Goal: Task Accomplishment & Management: Complete application form

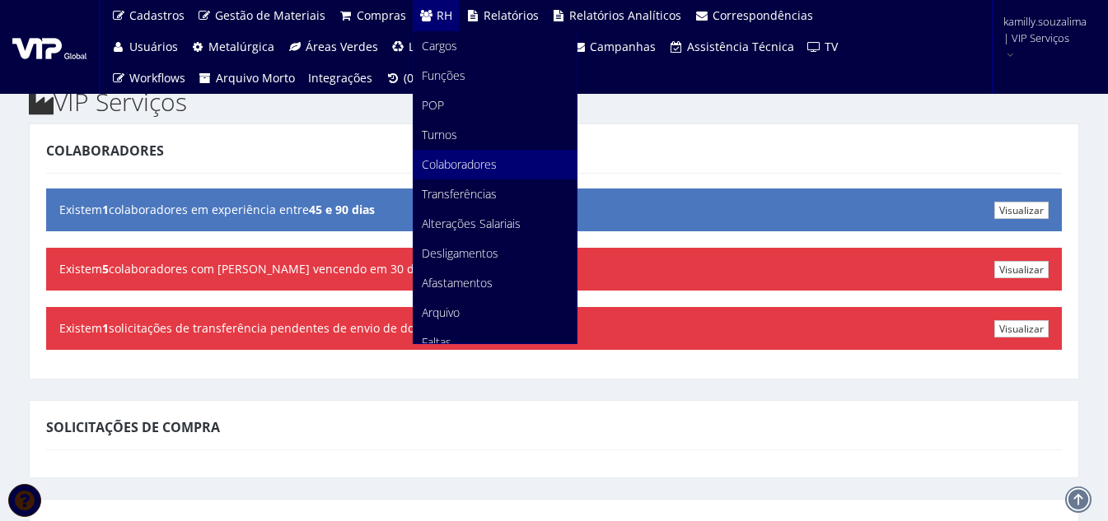
click at [458, 175] on link "Colaboradores" at bounding box center [494, 165] width 163 height 30
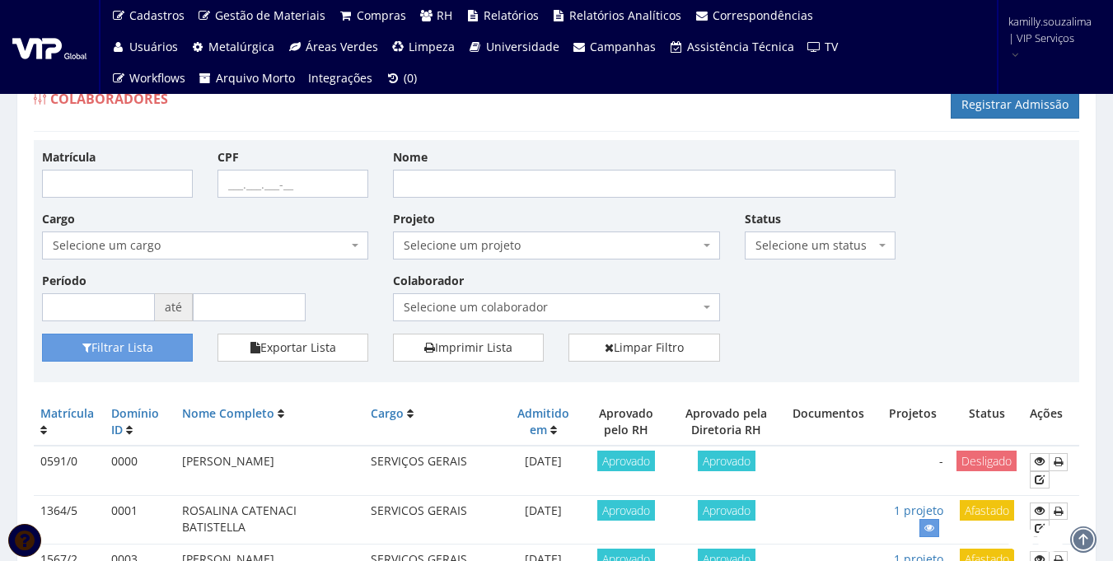
click at [553, 315] on span "Selecione um colaborador" at bounding box center [551, 307] width 295 height 16
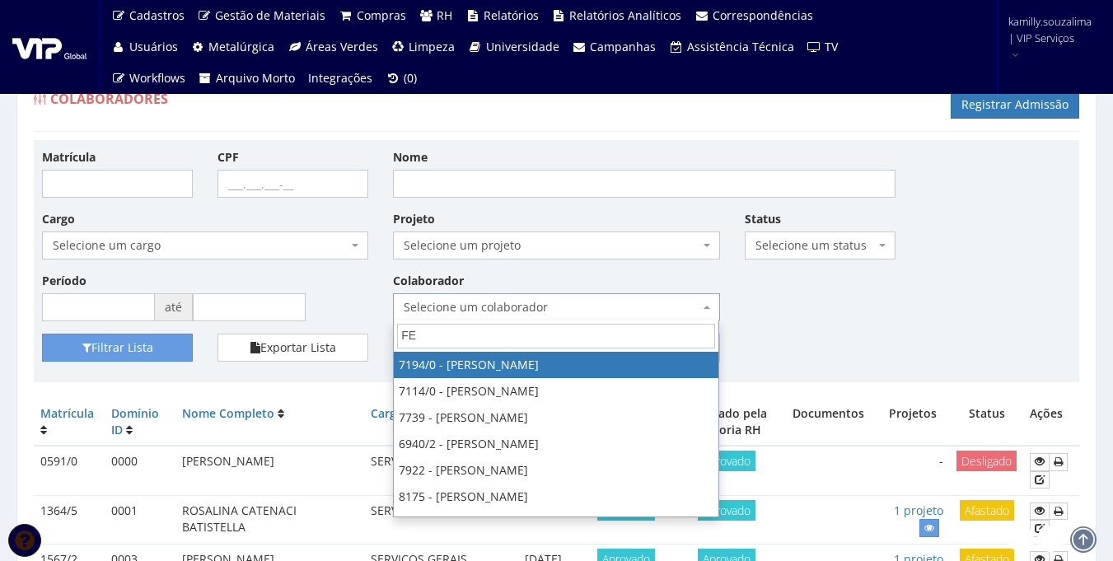
type input "F"
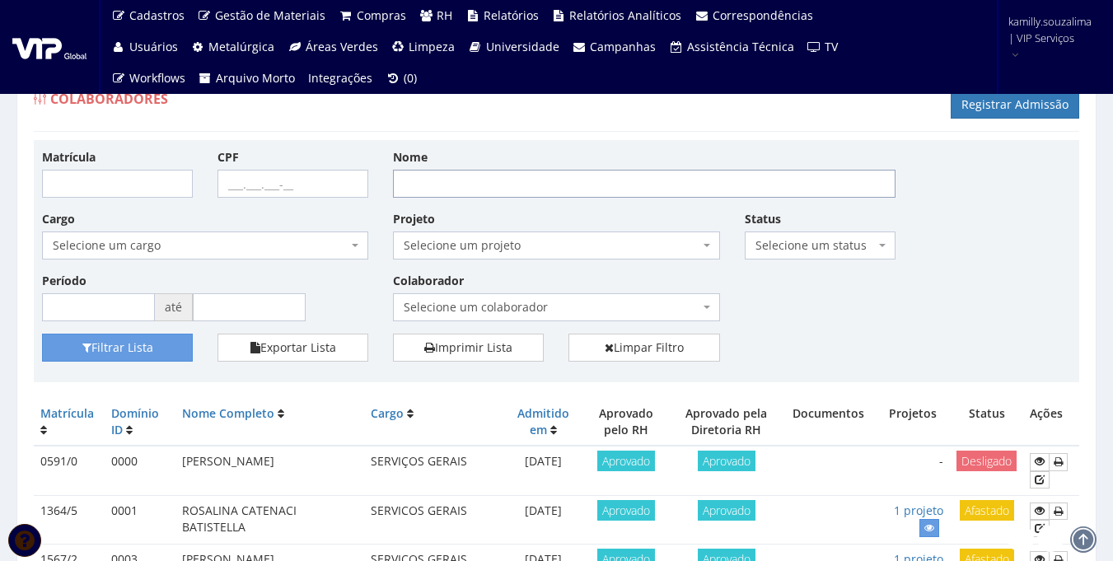
click at [533, 180] on input "Nome" at bounding box center [644, 184] width 502 height 28
type input "DANIEL FELIPE"
click at [77, 343] on button "Filtrar Lista" at bounding box center [117, 348] width 151 height 28
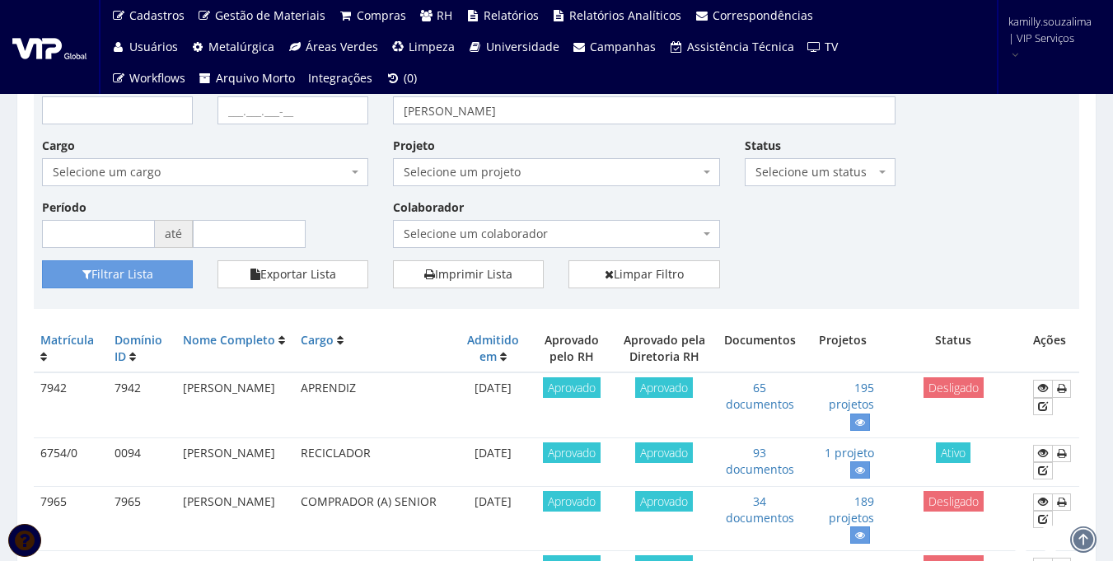
scroll to position [165, 0]
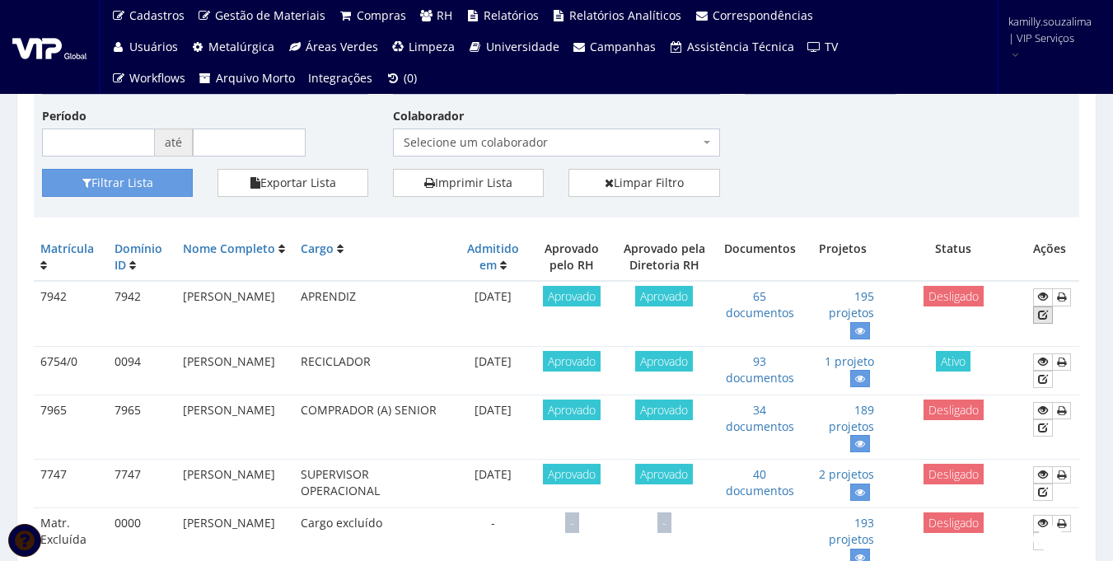
click at [1045, 316] on icon at bounding box center [1043, 315] width 10 height 12
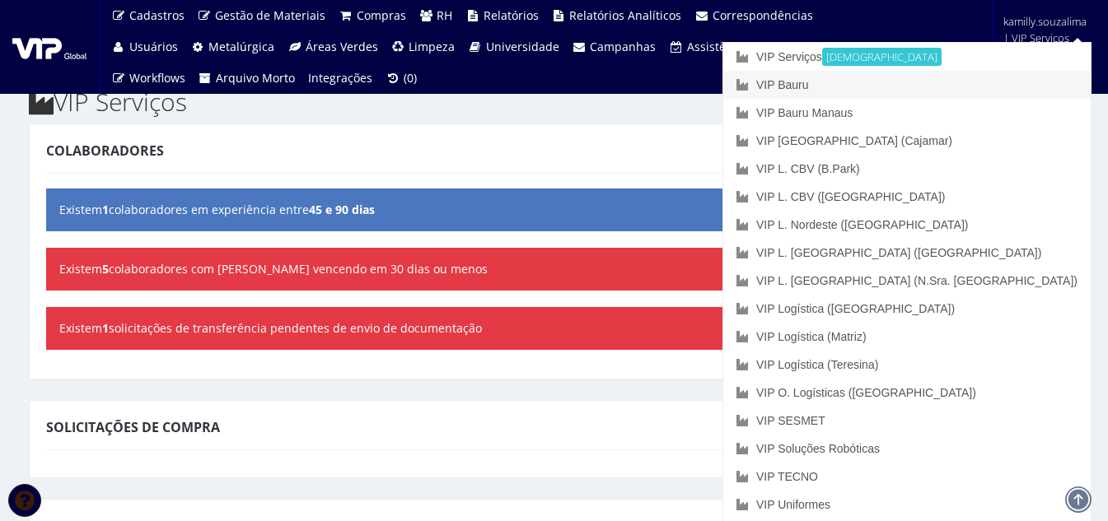
click at [1018, 85] on link "VIP Bauru" at bounding box center [906, 85] width 367 height 28
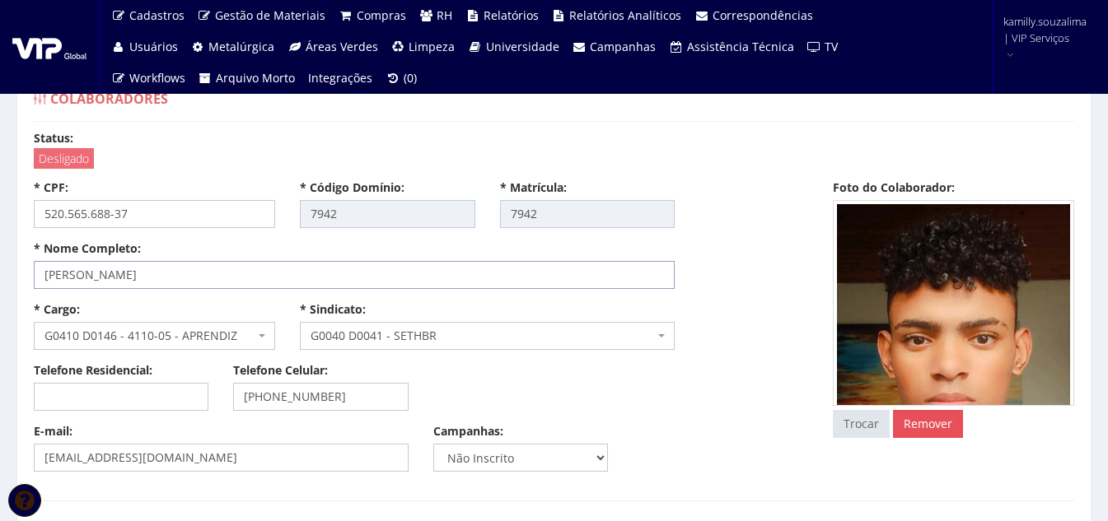
drag, startPoint x: 217, startPoint y: 274, endPoint x: 43, endPoint y: 280, distance: 173.9
click at [43, 280] on input "DANIEL FELIPE CLARO RIBEIRO" at bounding box center [354, 275] width 641 height 28
drag, startPoint x: 147, startPoint y: 210, endPoint x: -25, endPoint y: 205, distance: 171.4
click at [0, 205] on html "Cadastros Clientes Unidades Subclientes Unidades de Subclientes Projetos Vagas …" at bounding box center [554, 260] width 1108 height 521
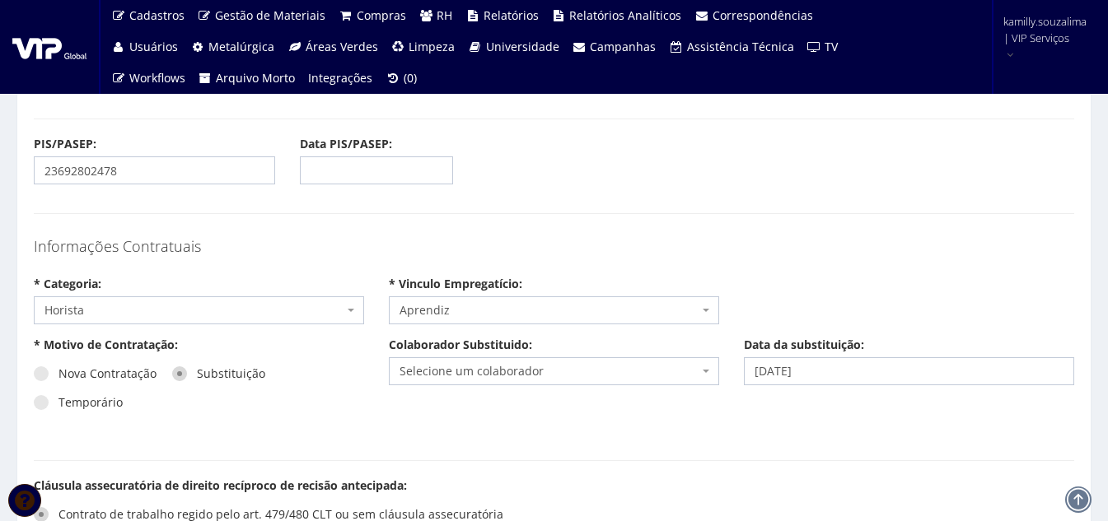
scroll to position [1647, 0]
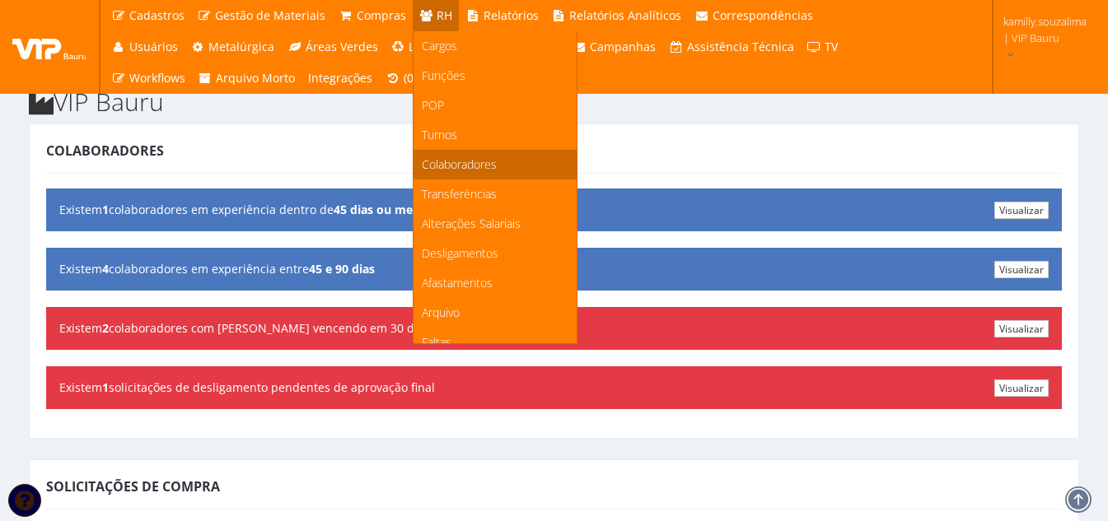
click at [441, 175] on link "Colaboradores" at bounding box center [494, 165] width 163 height 30
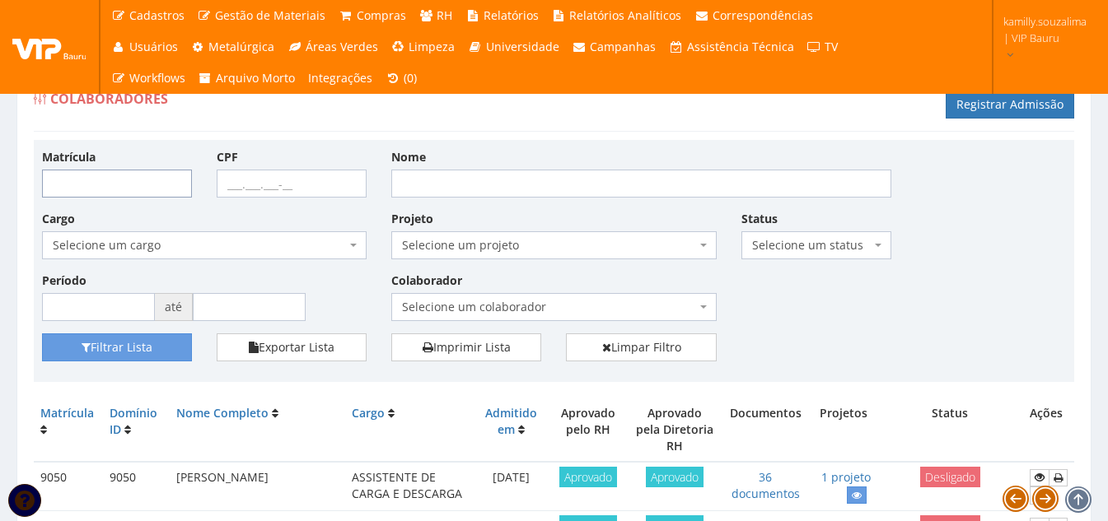
click at [89, 188] on input "Matrícula" at bounding box center [117, 184] width 150 height 28
type input "9770"
click at [133, 350] on button "Filtrar Lista" at bounding box center [117, 348] width 150 height 28
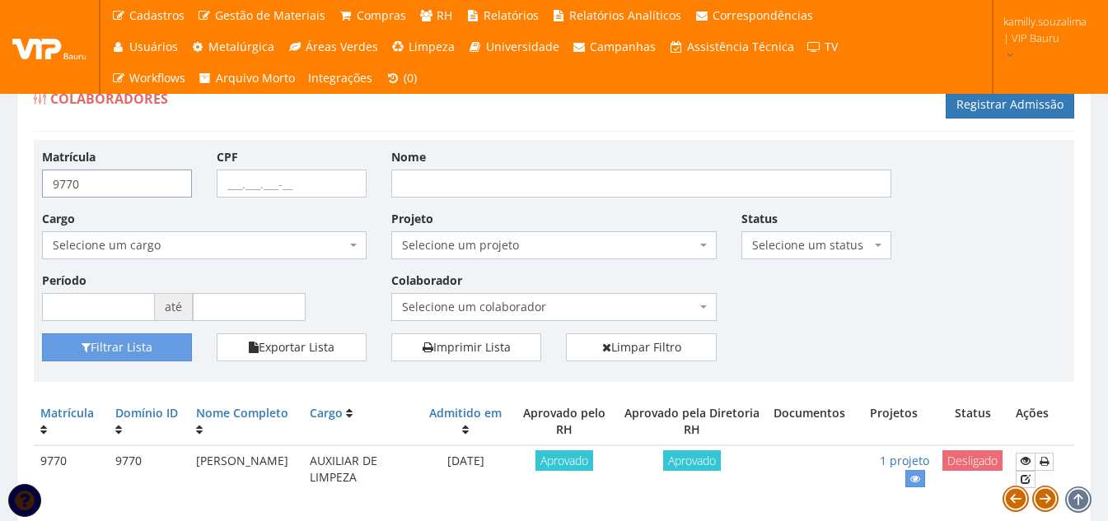
click at [105, 185] on input "9770" at bounding box center [117, 184] width 150 height 28
type input "9771"
click at [172, 352] on button "Filtrar Lista" at bounding box center [117, 348] width 150 height 28
click at [99, 184] on input "9771" at bounding box center [117, 184] width 150 height 28
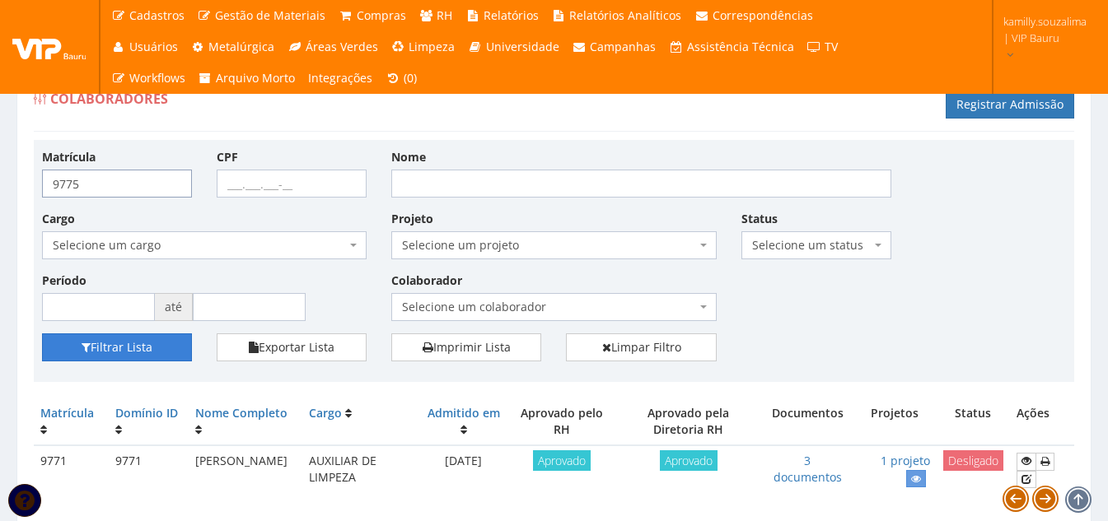
type input "9775"
click at [102, 347] on button "Filtrar Lista" at bounding box center [117, 348] width 150 height 28
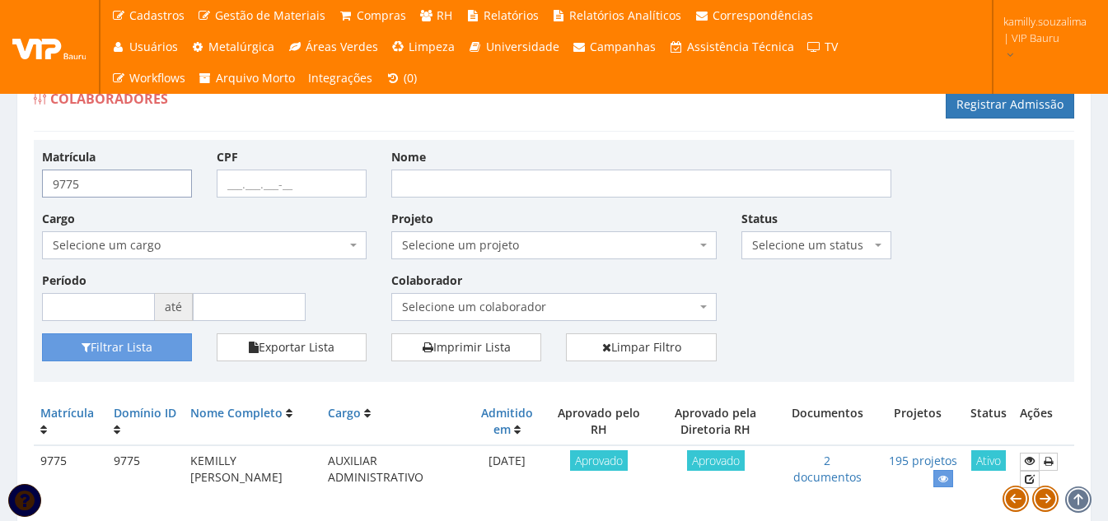
click at [132, 182] on input "9775" at bounding box center [117, 184] width 150 height 28
type input "9776"
click at [147, 354] on button "Filtrar Lista" at bounding box center [117, 348] width 150 height 28
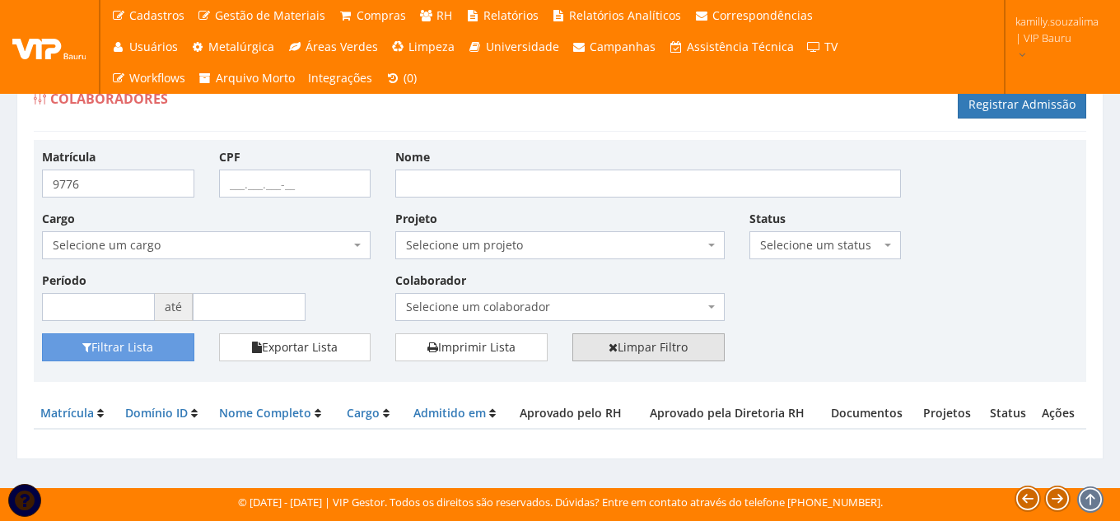
click at [685, 347] on link "Limpar Filtro" at bounding box center [648, 348] width 152 height 28
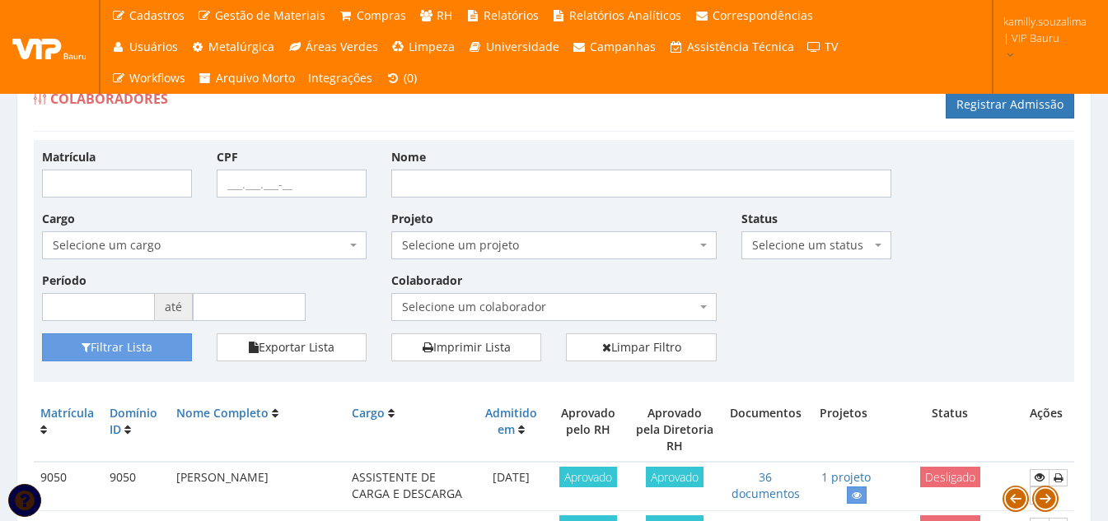
click at [469, 306] on span "Selecione um colaborador" at bounding box center [548, 307] width 293 height 16
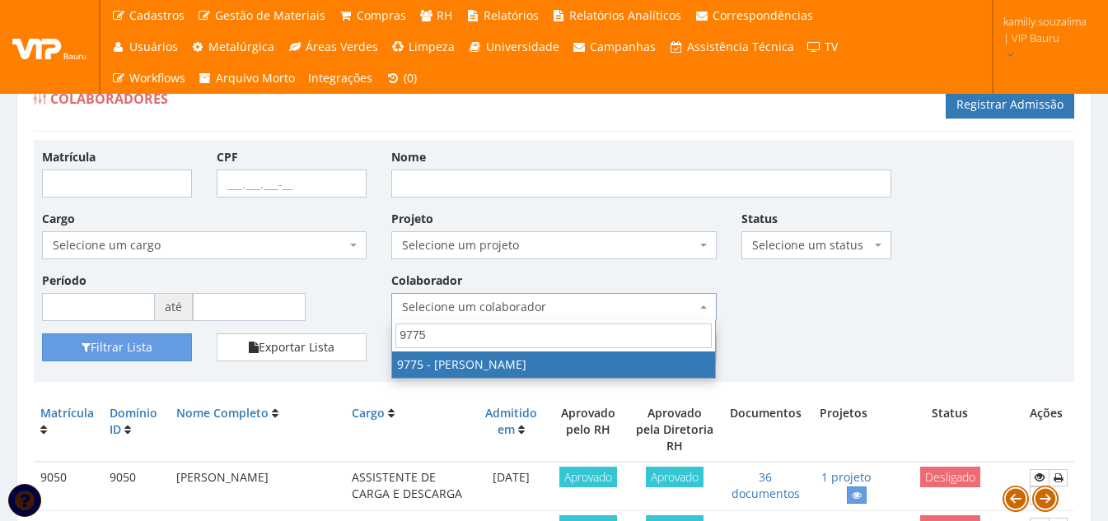
type input "9775"
select select "4090"
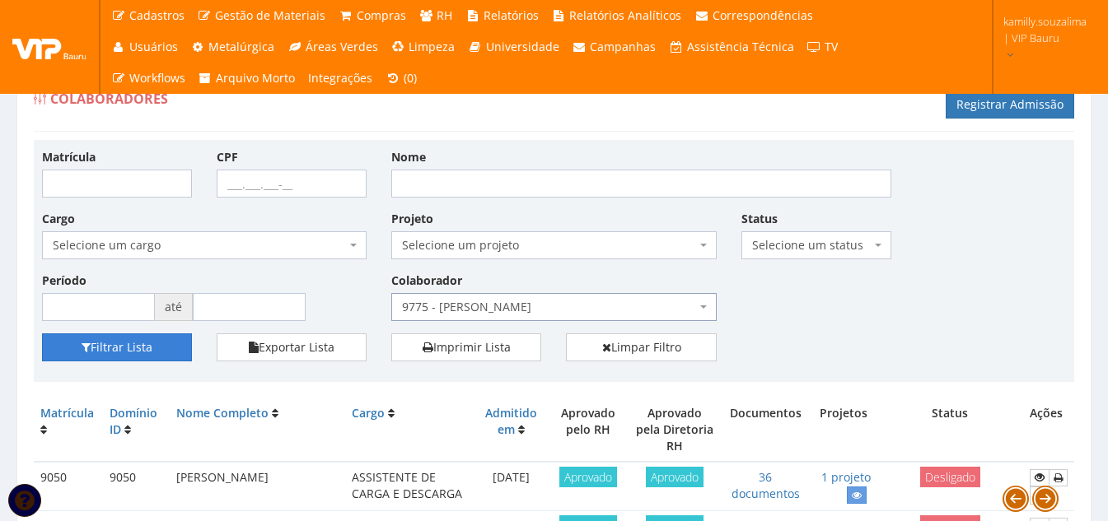
click at [147, 339] on button "Filtrar Lista" at bounding box center [117, 348] width 150 height 28
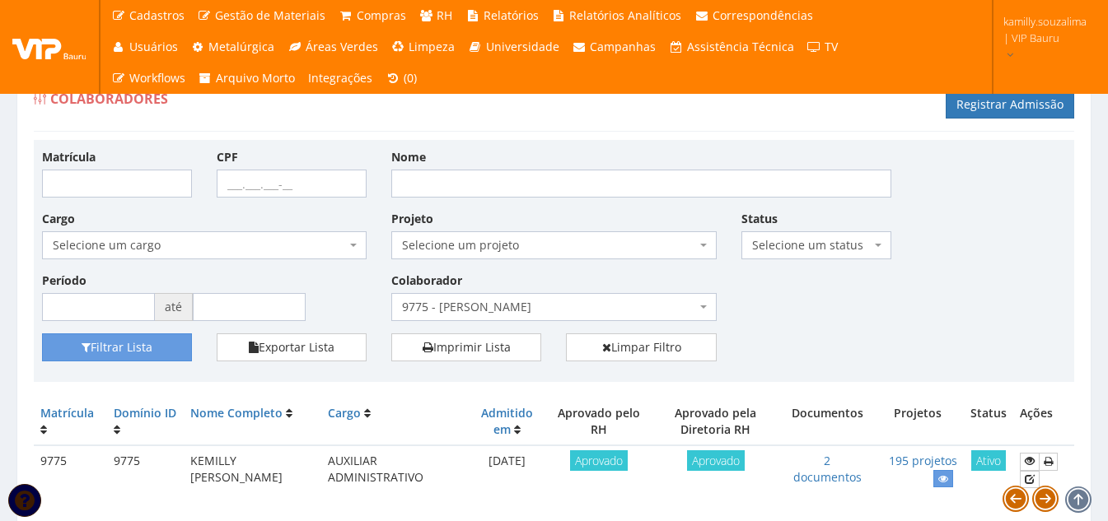
scroll to position [59, 0]
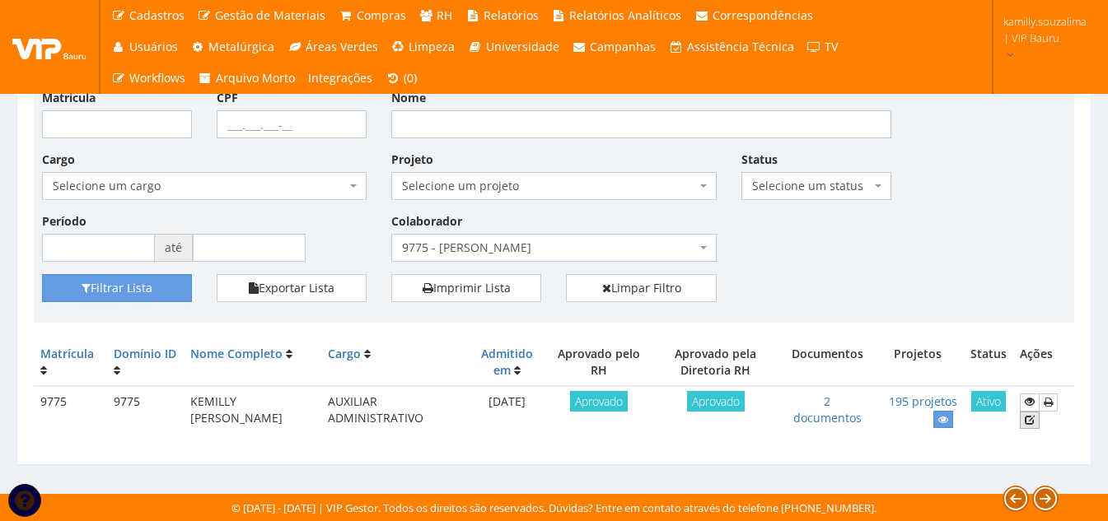
click at [1036, 421] on link at bounding box center [1029, 420] width 20 height 17
click at [655, 289] on link "Limpar Filtro" at bounding box center [641, 288] width 150 height 28
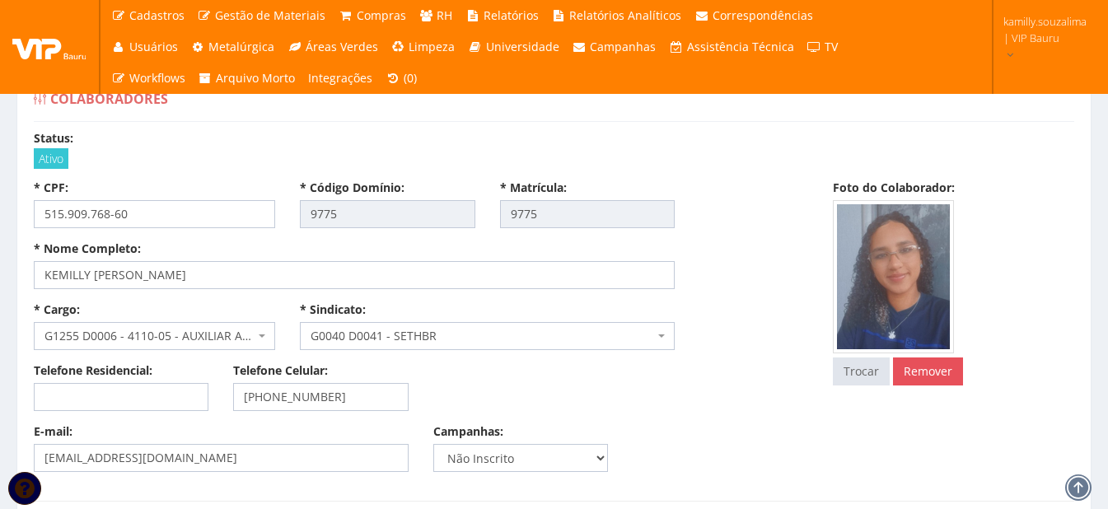
type input "2.000,00"
type input "0,00"
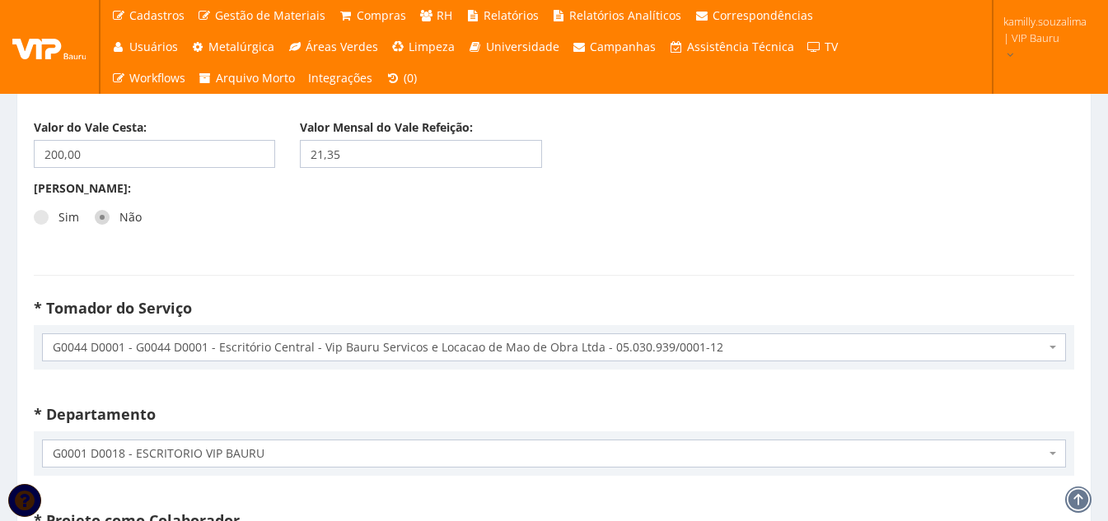
scroll to position [2965, 0]
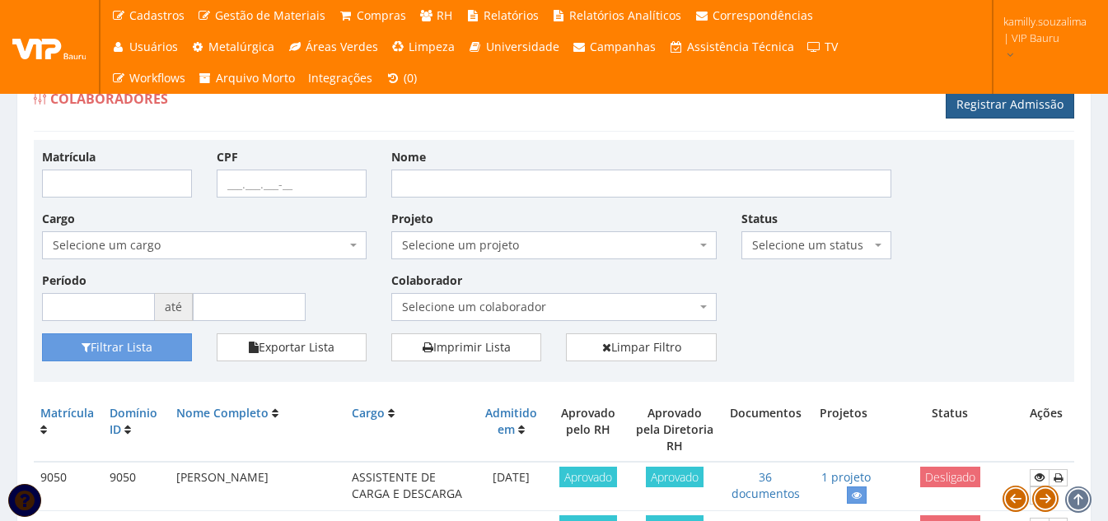
click at [1004, 101] on link "Registrar Admissão" at bounding box center [1009, 105] width 128 height 28
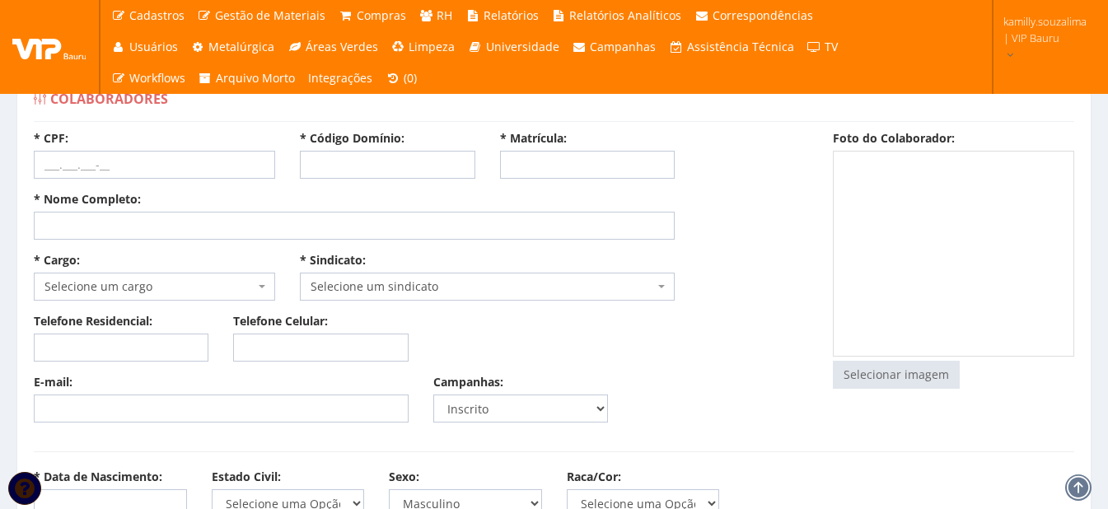
select select
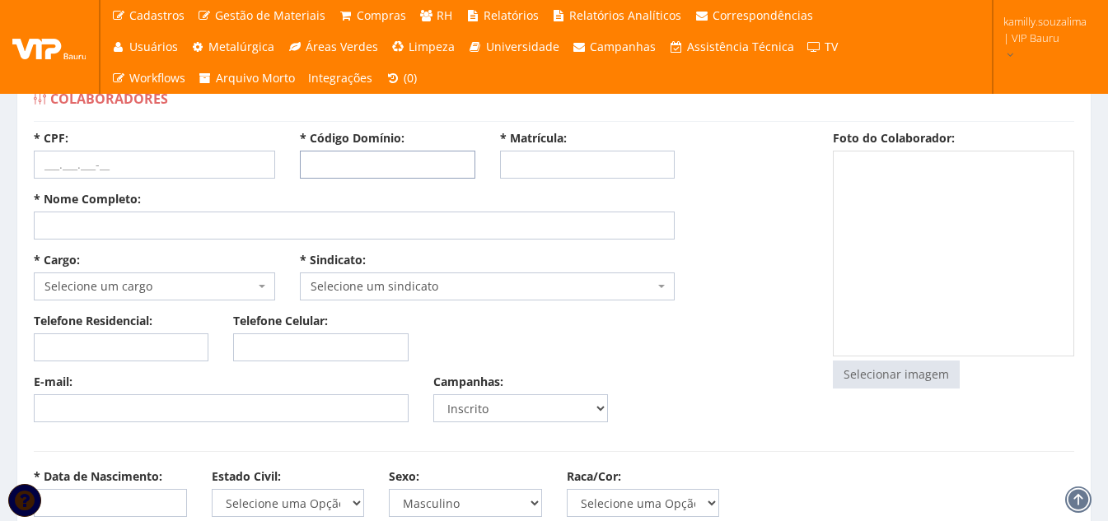
click at [378, 170] on input "* Código Domínio:" at bounding box center [387, 165] width 175 height 28
drag, startPoint x: 373, startPoint y: 170, endPoint x: 273, endPoint y: 175, distance: 100.6
click at [273, 175] on div "* CPF: * Código Domínio: 9776 * Matrícula:" at bounding box center [420, 160] width 799 height 61
type input "9776"
click at [652, 161] on input "* Matrícula:" at bounding box center [587, 165] width 175 height 28
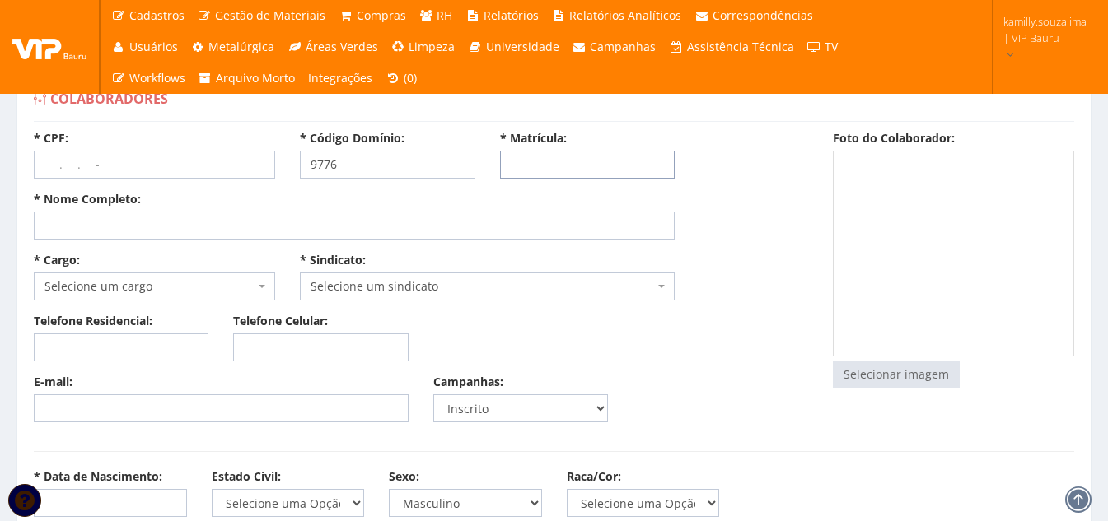
paste input "9776"
type input "9776"
click at [200, 226] on input "* Nome Completo:" at bounding box center [354, 226] width 641 height 28
paste input "[PERSON_NAME]"
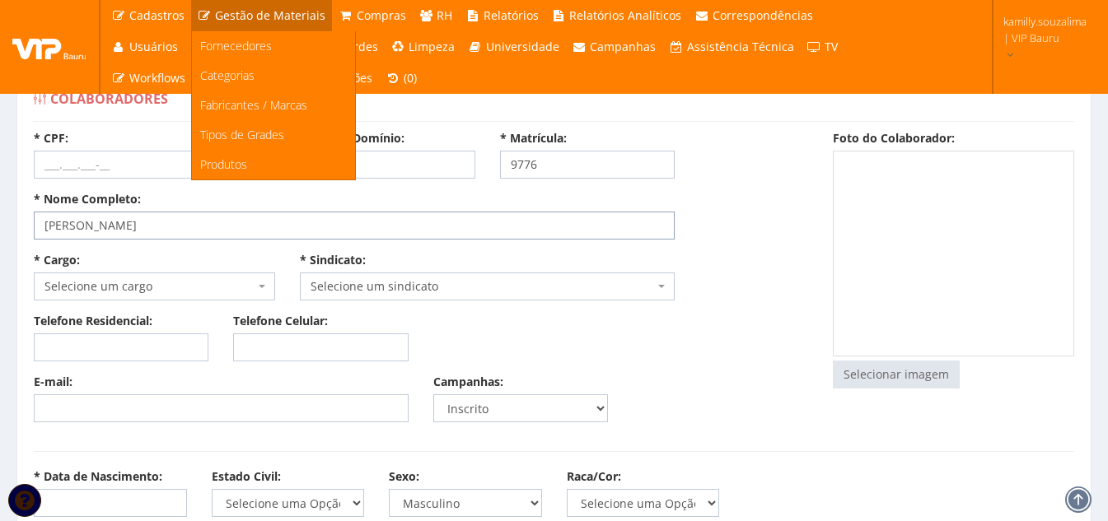
type input "[PERSON_NAME]"
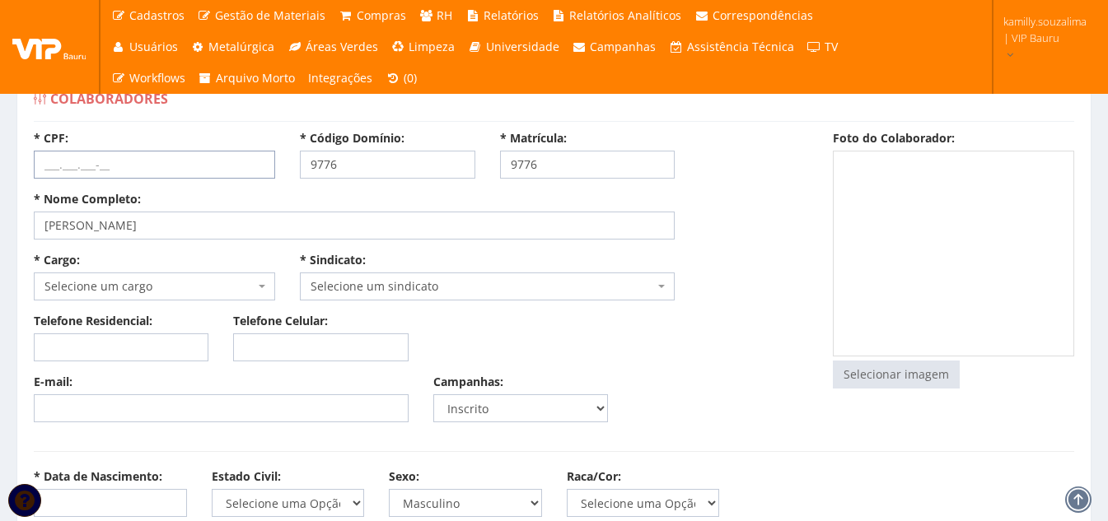
click at [143, 166] on input "* CPF:" at bounding box center [154, 165] width 241 height 28
paste input "520.565.688-37"
type input "520.565.688-37"
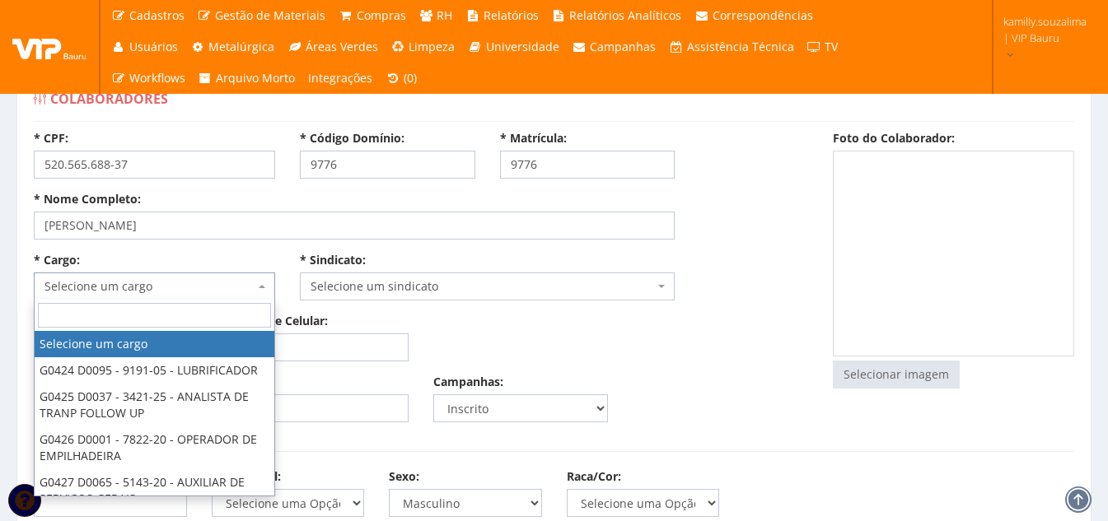
click at [202, 289] on span "Selecione um cargo" at bounding box center [149, 286] width 210 height 16
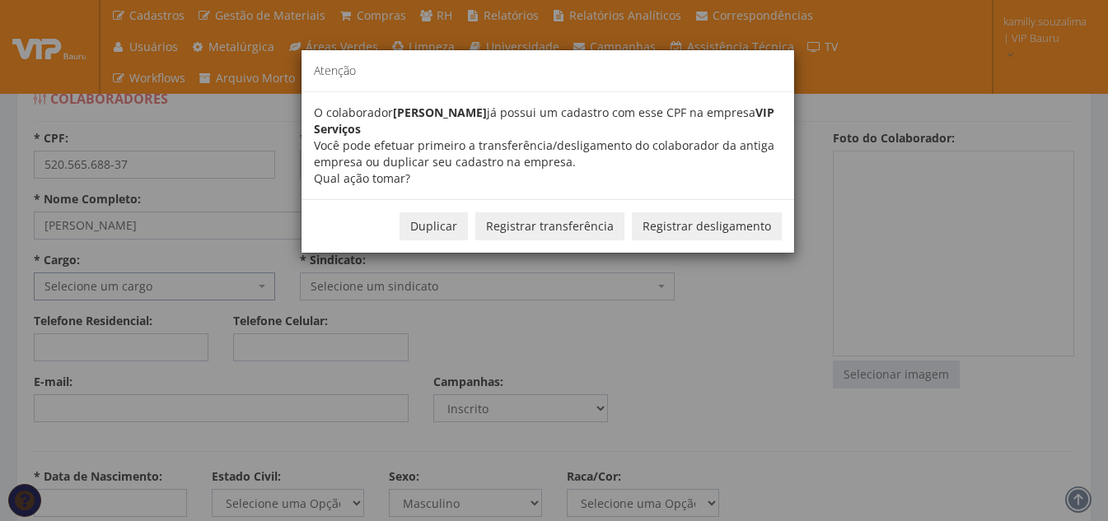
click at [435, 229] on button "Duplicar" at bounding box center [433, 226] width 68 height 28
type input "7942"
select select
select select "40"
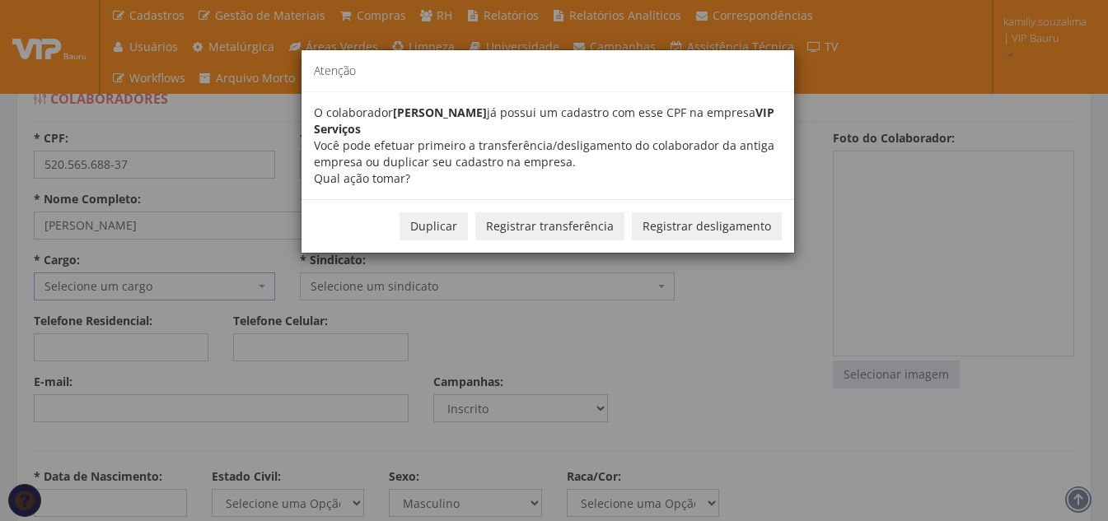
type input "[PHONE_NUMBER]"
type input "[EMAIL_ADDRESS][DOMAIN_NAME]"
select select "nao_inscrito"
type input "[DATE]"
select select "solteiro"
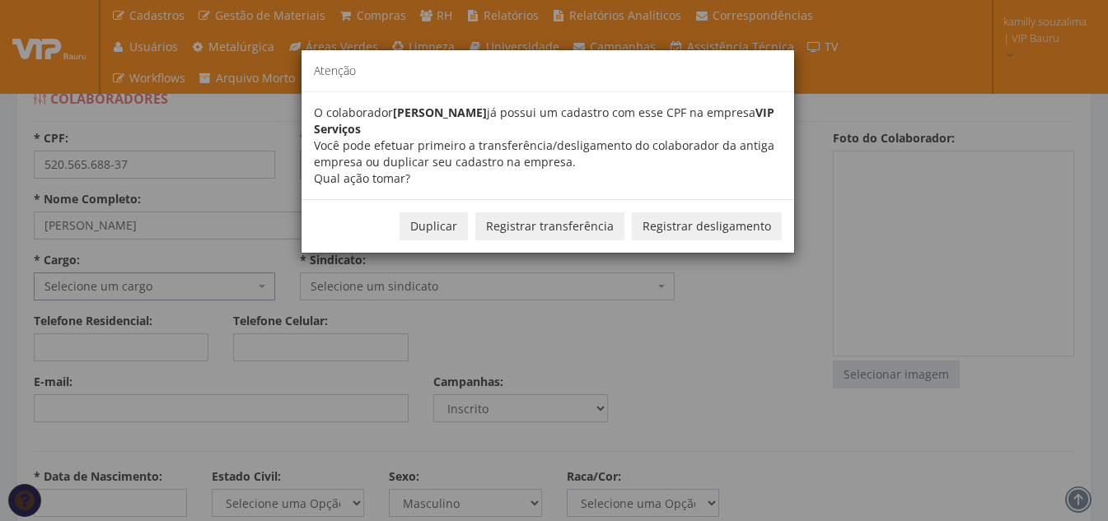
select select "nao_informada"
type input "[PERSON_NAME]"
type input "GENI CLARO"
select select "30"
type input "17067-400"
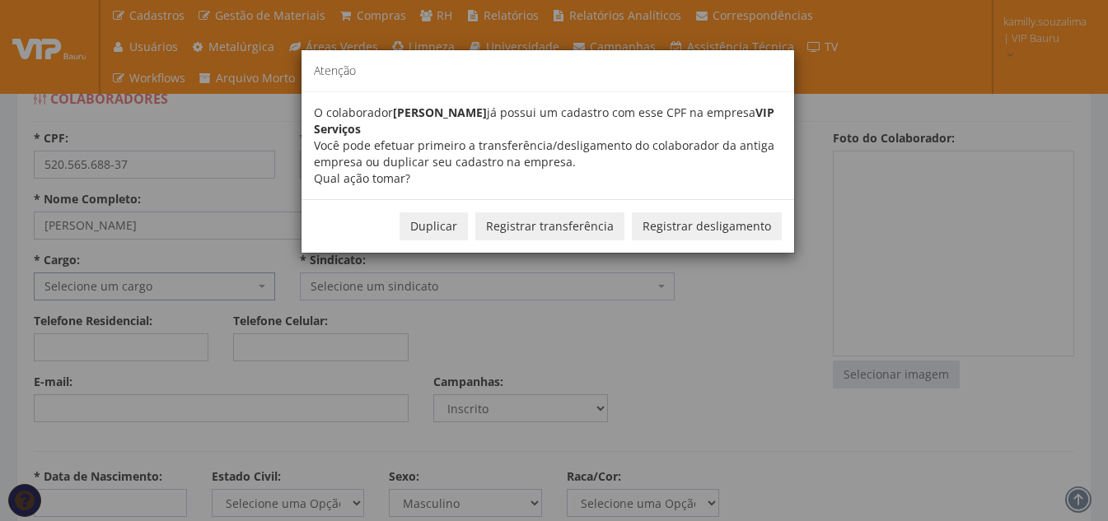
select select "alameda"
type input "DALVA"
type input "258"
type input "[GEOGRAPHIC_DATA]"
select select "25"
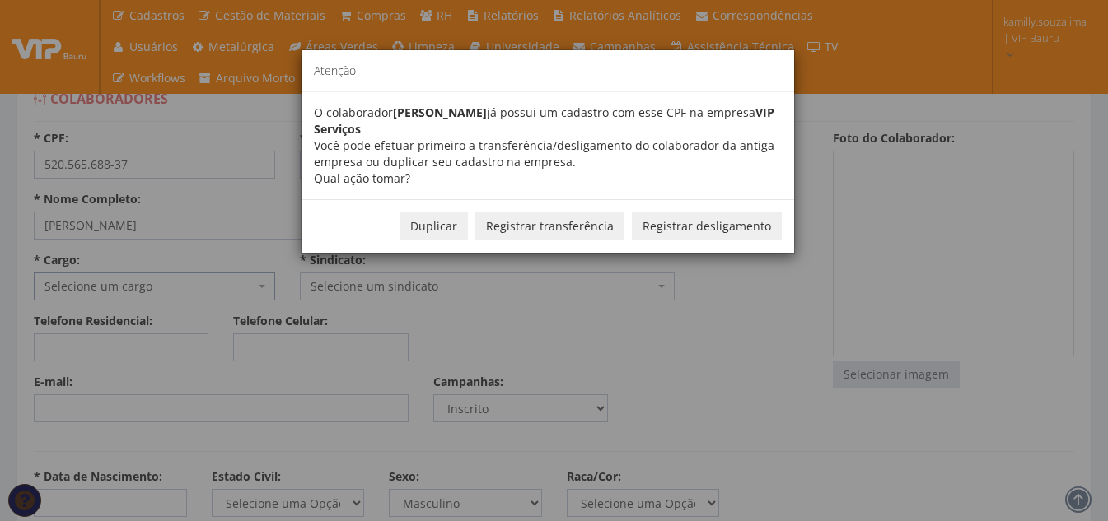
select select "ensino_medio_completo"
type input "898003496644747"
type input "571491674"
type input "SSP"
select select "SP"
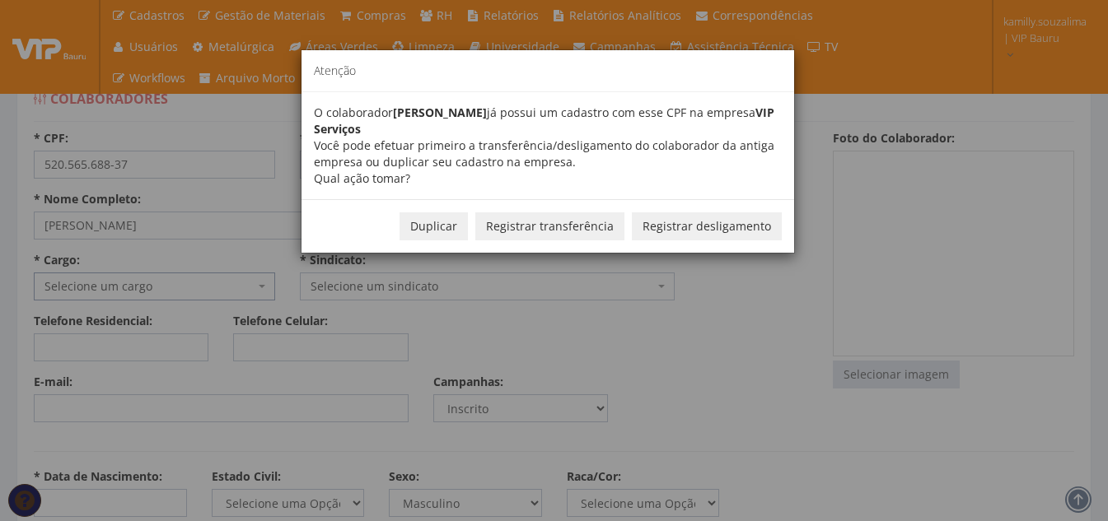
type input "[DATE]"
type input "5205656"
type input "8837"
select select "SP"
type input "[DATE]"
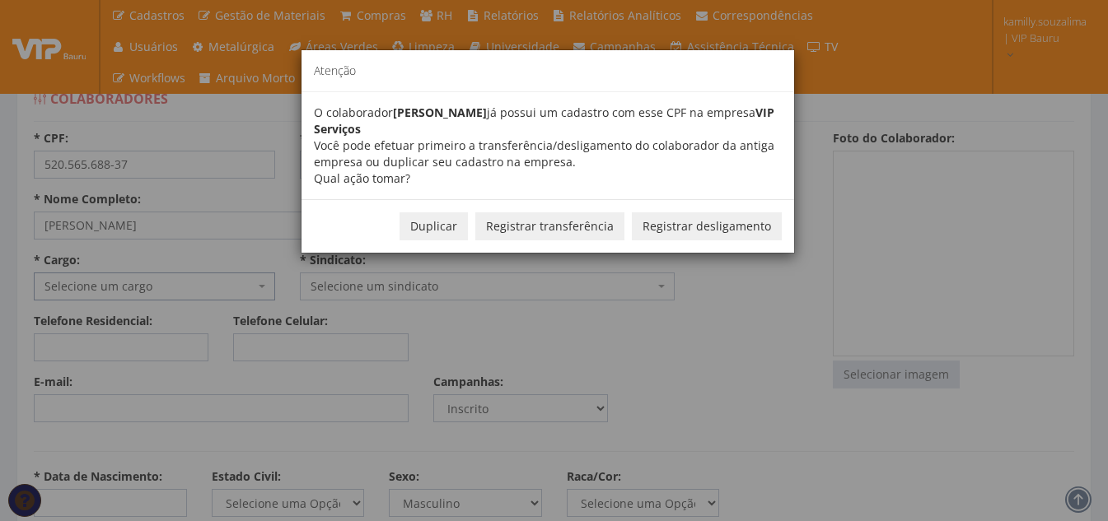
type input "320011228299"
type input "23692802478"
select select "horista"
select select "aprendiz"
type input "[DATE]"
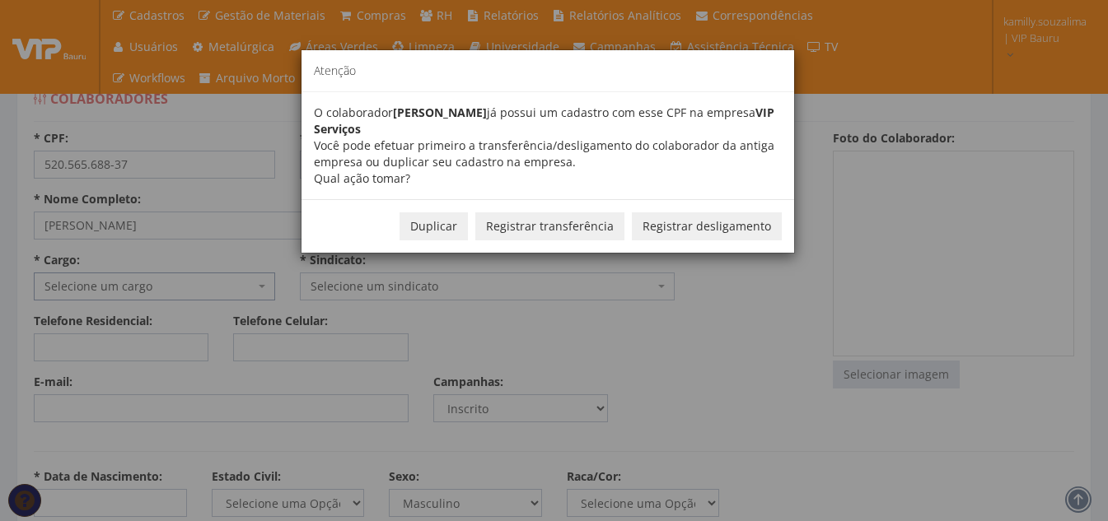
type input "2025-01-27T03:00:00.000000Z"
select select
select select "dinheiro"
select select "conta_salario"
type input "-"
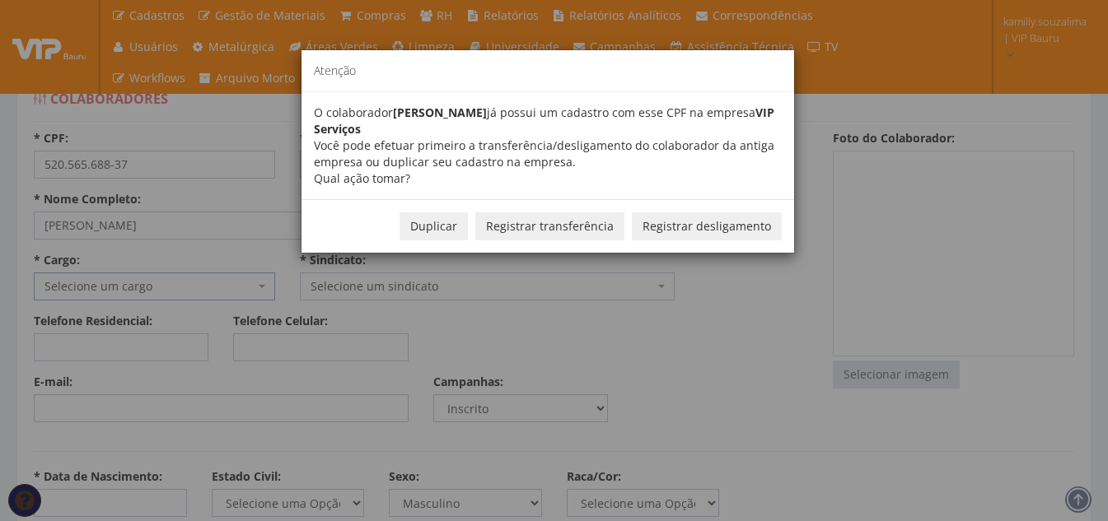
type input "0.000"
select select
type input "0,00"
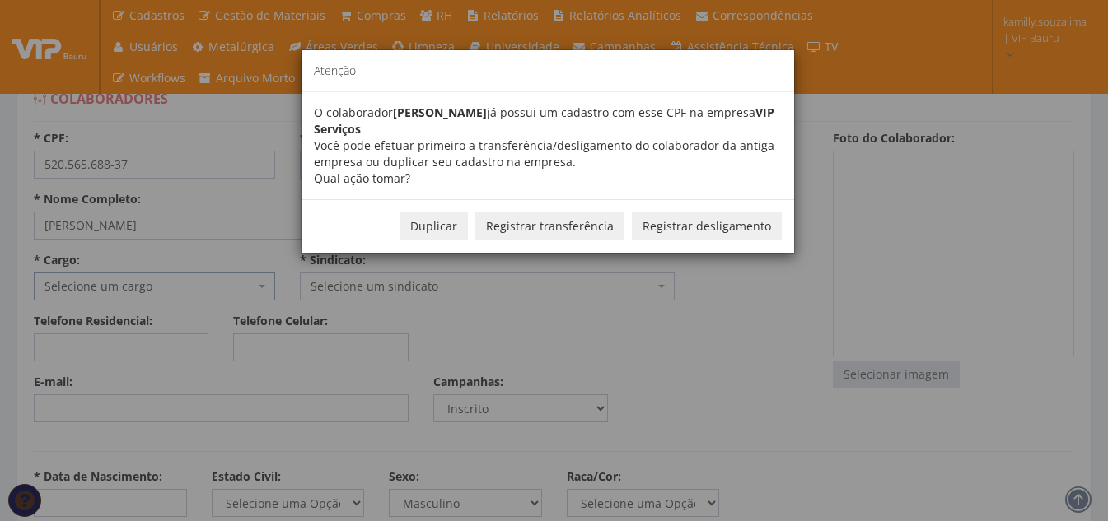
type input "0,00"
select select
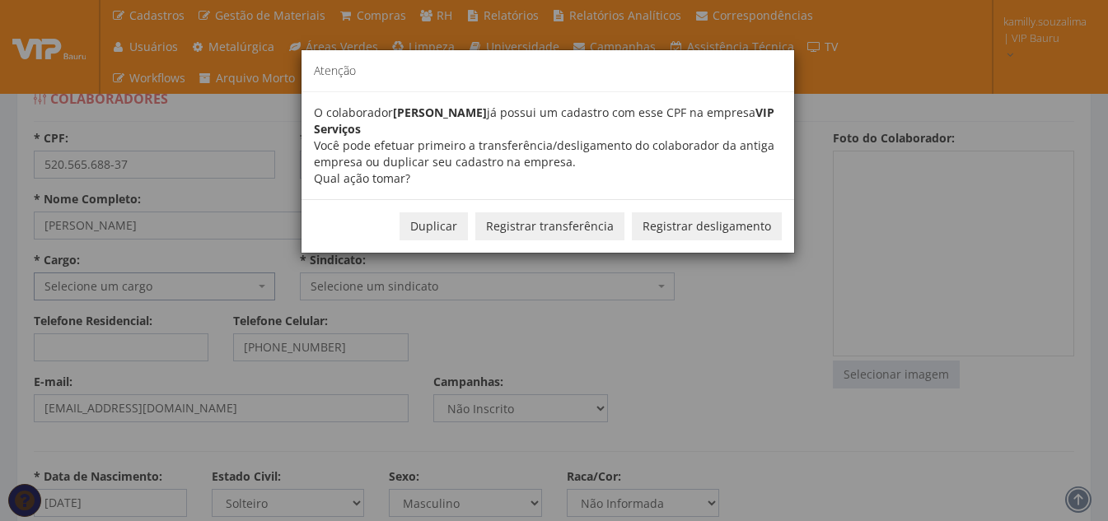
select select
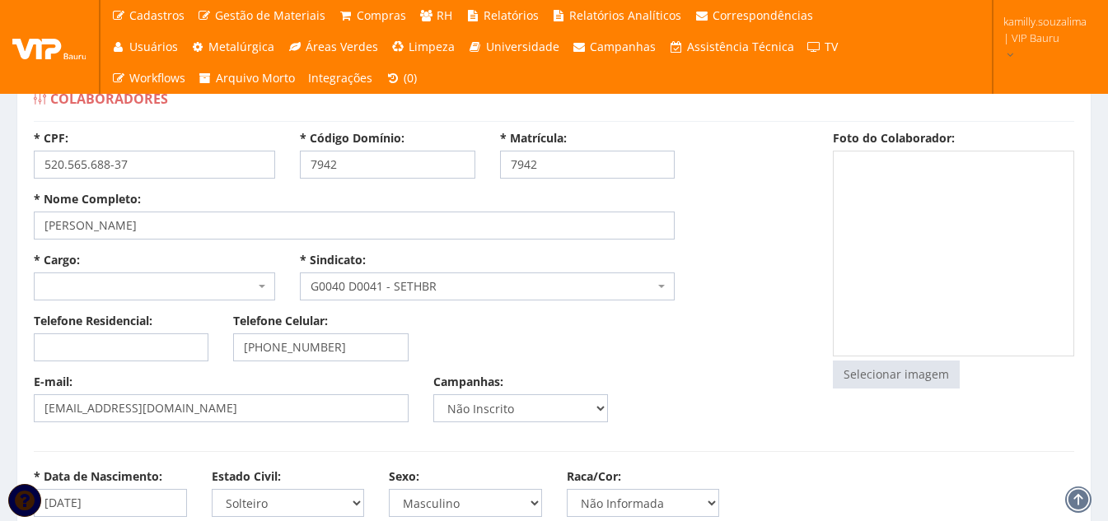
click at [165, 292] on span at bounding box center [154, 287] width 241 height 28
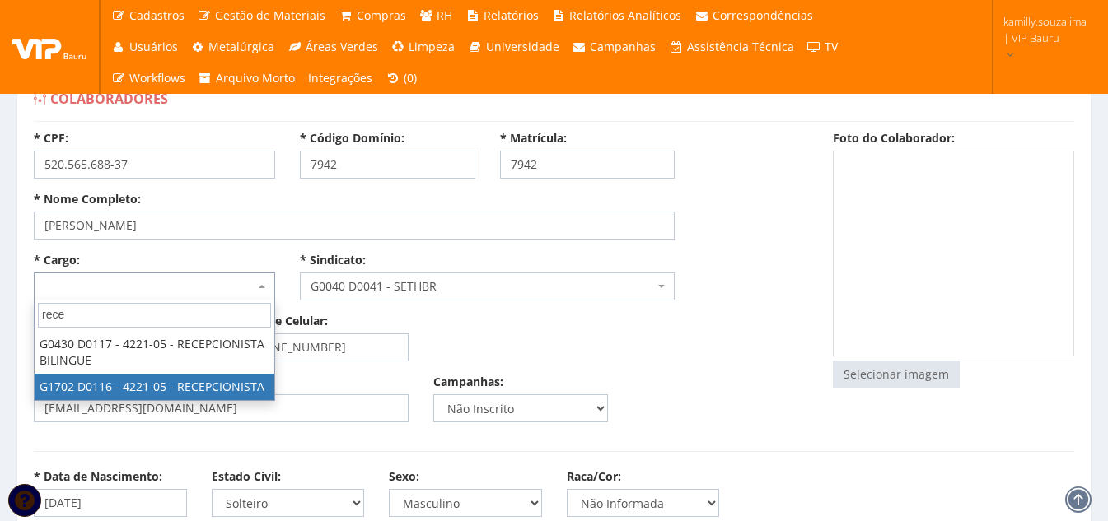
type input "rece"
select select "1702"
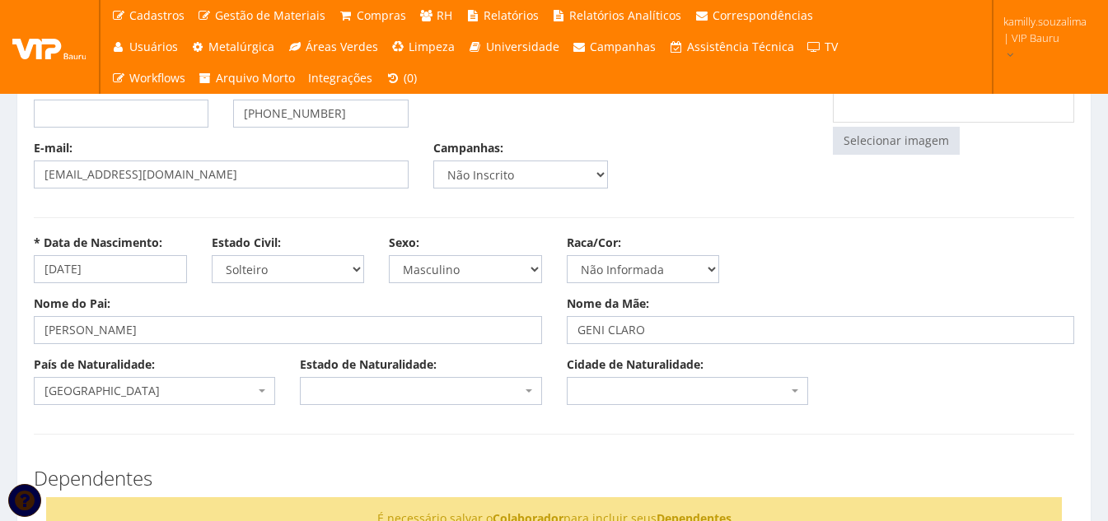
scroll to position [247, 0]
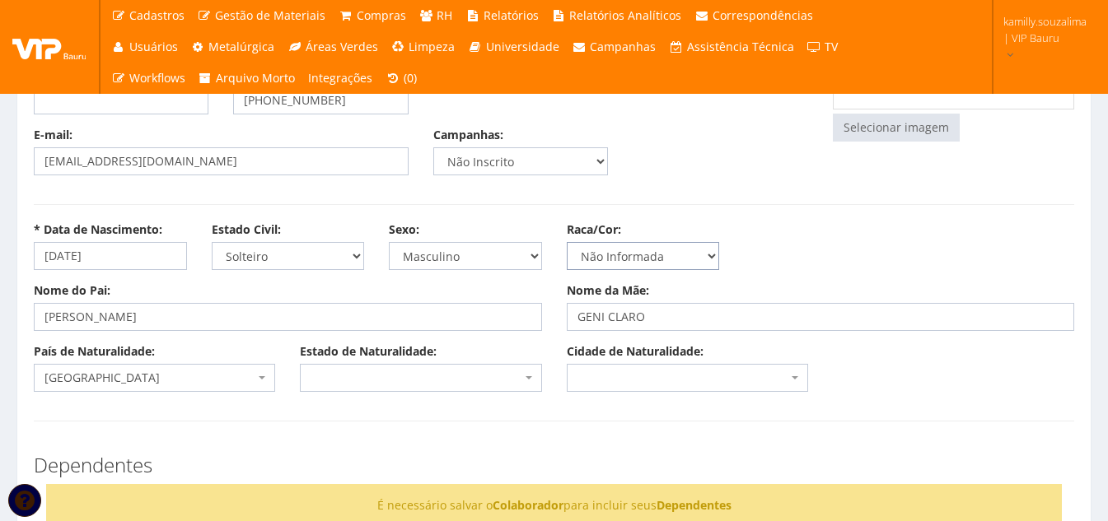
click at [619, 258] on select "Selecione uma Opção Não Informada Amarela Branca Parda Negra Indígena" at bounding box center [643, 256] width 153 height 28
select select "negra"
click at [567, 242] on select "Selecione uma Opção Não Informada Amarela Branca Parda Negra Indígena" at bounding box center [643, 256] width 153 height 28
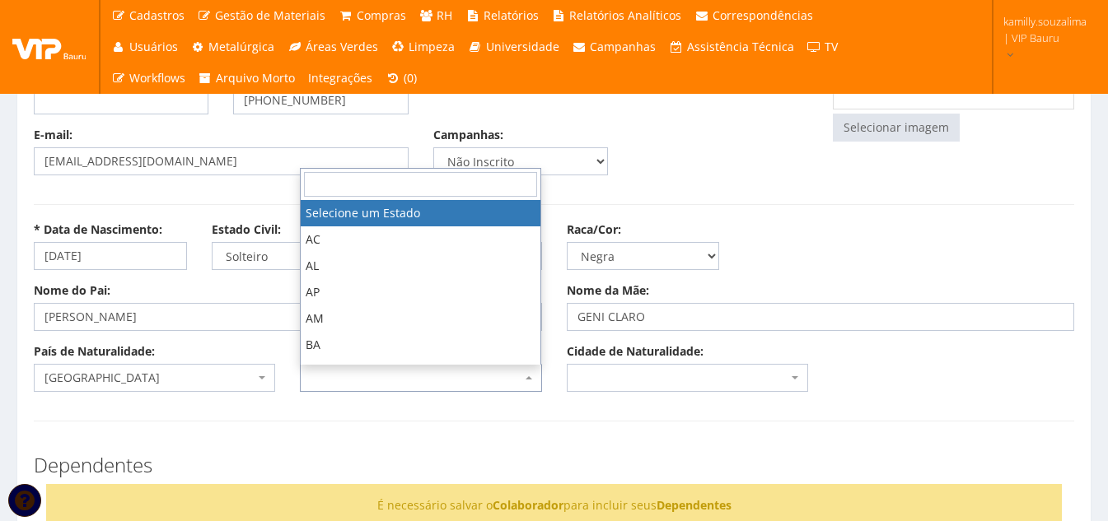
click at [437, 378] on span at bounding box center [420, 378] width 241 height 28
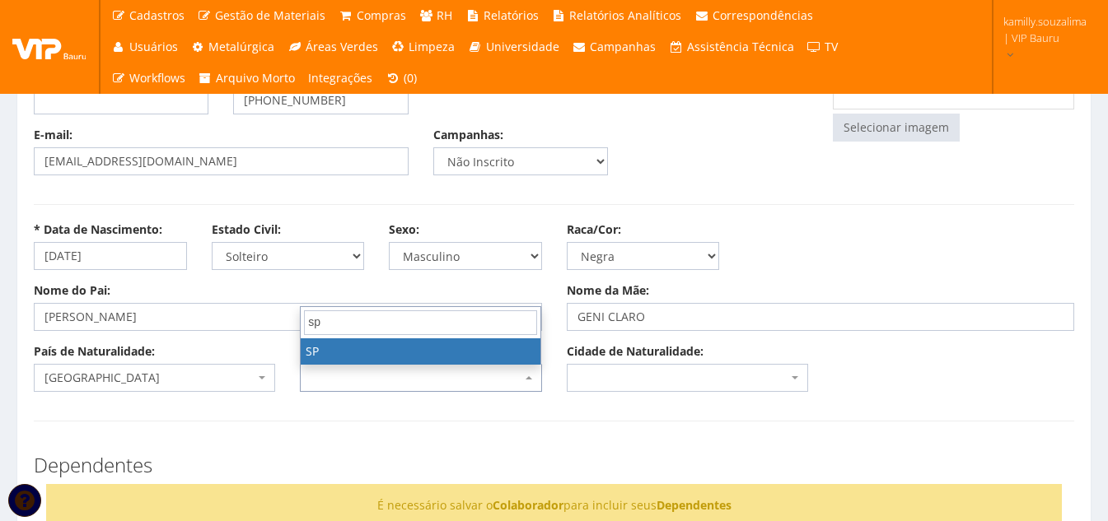
type input "sp"
select select "25"
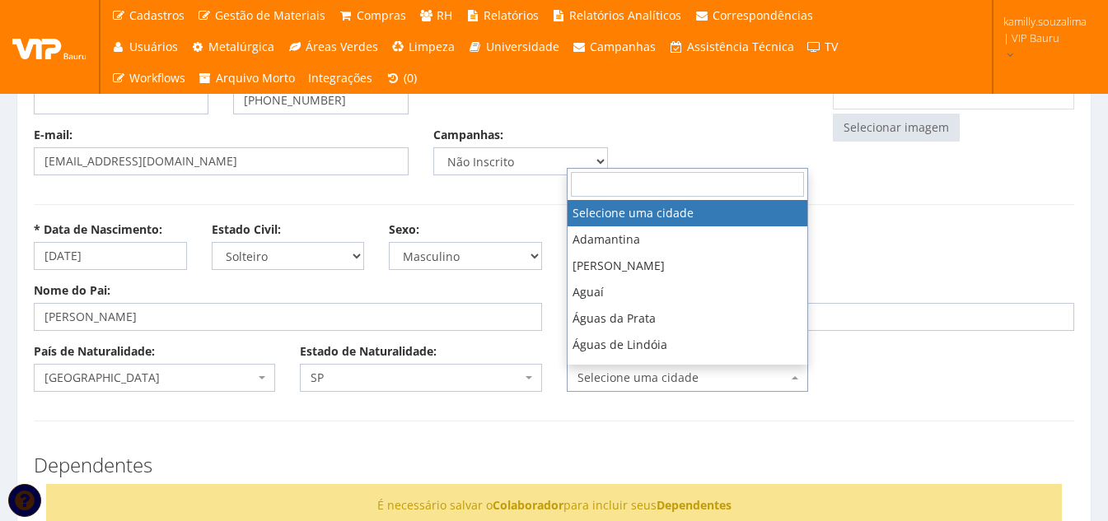
click at [637, 386] on span "Selecione uma cidade" at bounding box center [687, 378] width 241 height 28
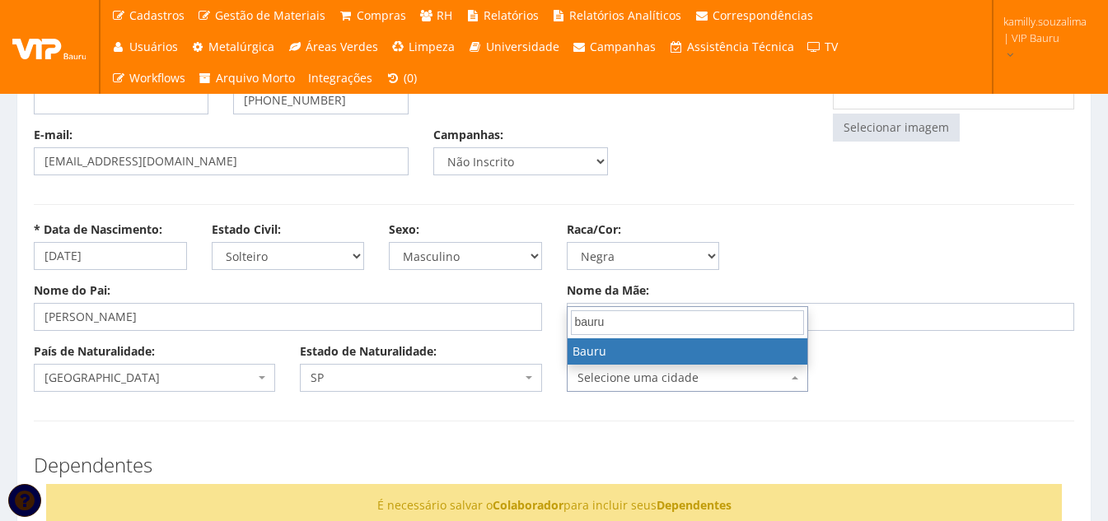
type input "bauru"
select select "4773"
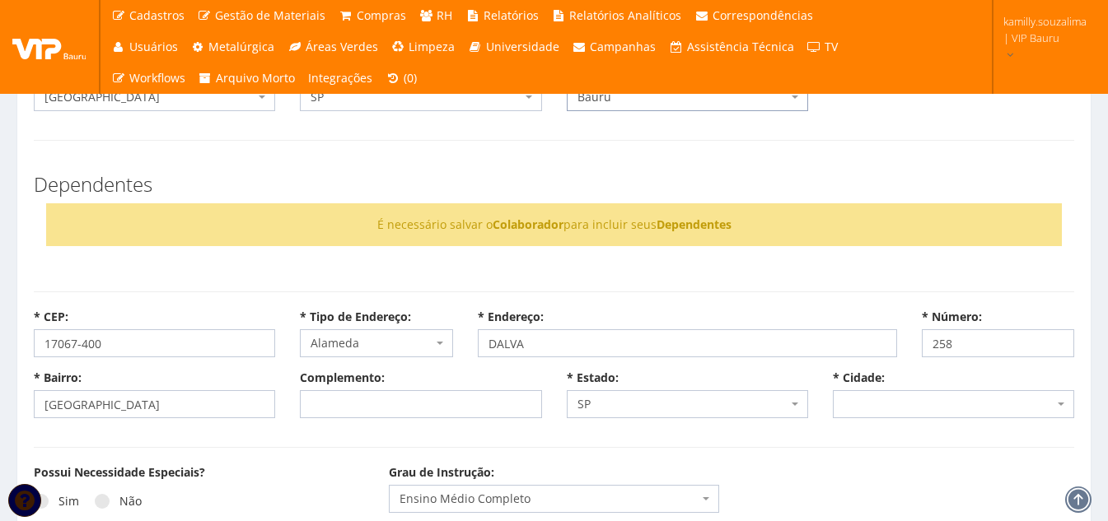
scroll to position [659, 0]
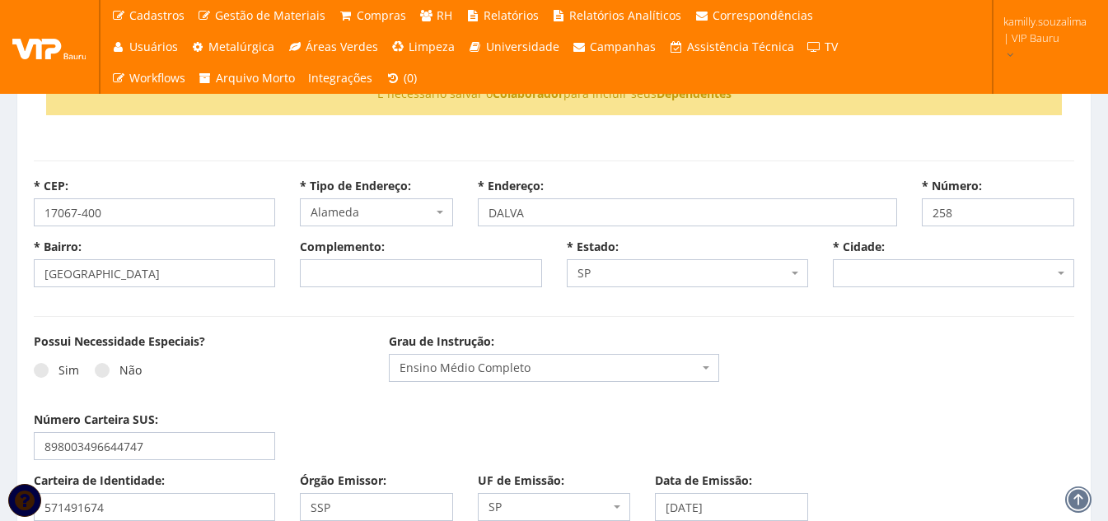
click at [933, 268] on span at bounding box center [953, 273] width 241 height 28
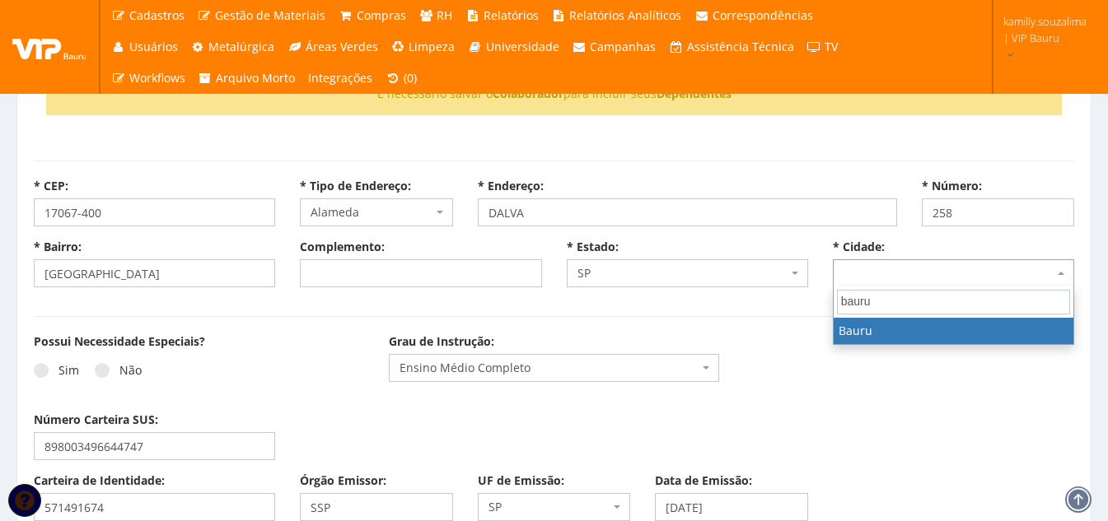
type input "bauru"
select select "4773"
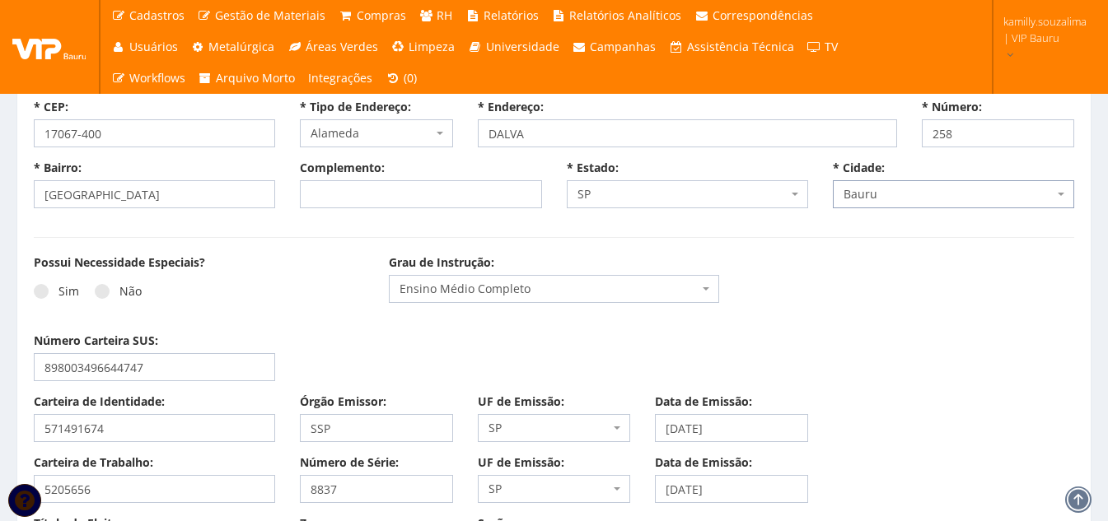
scroll to position [823, 0]
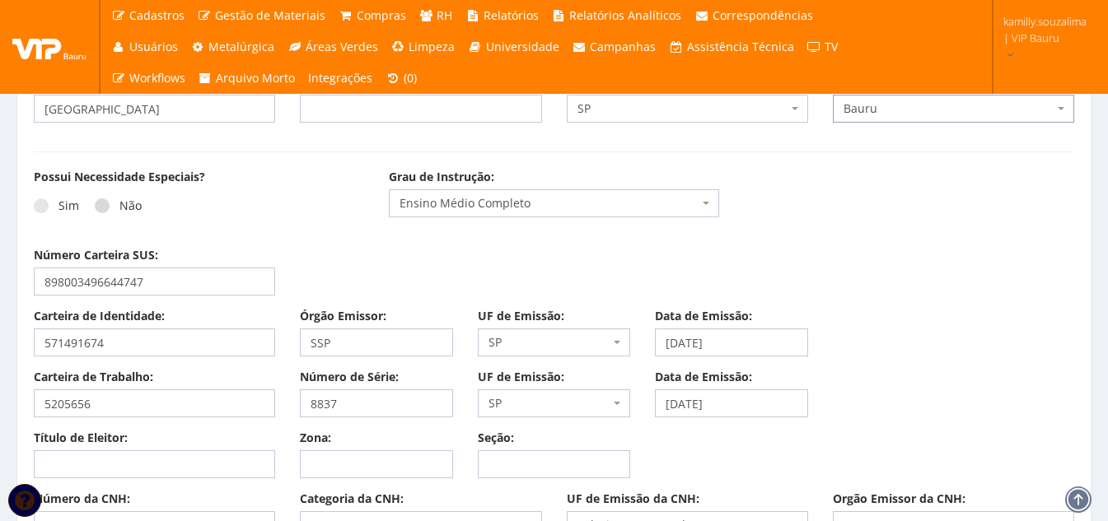
click at [103, 198] on label "Não" at bounding box center [118, 206] width 47 height 16
click at [119, 201] on input "Não" at bounding box center [124, 206] width 11 height 11
radio input "true"
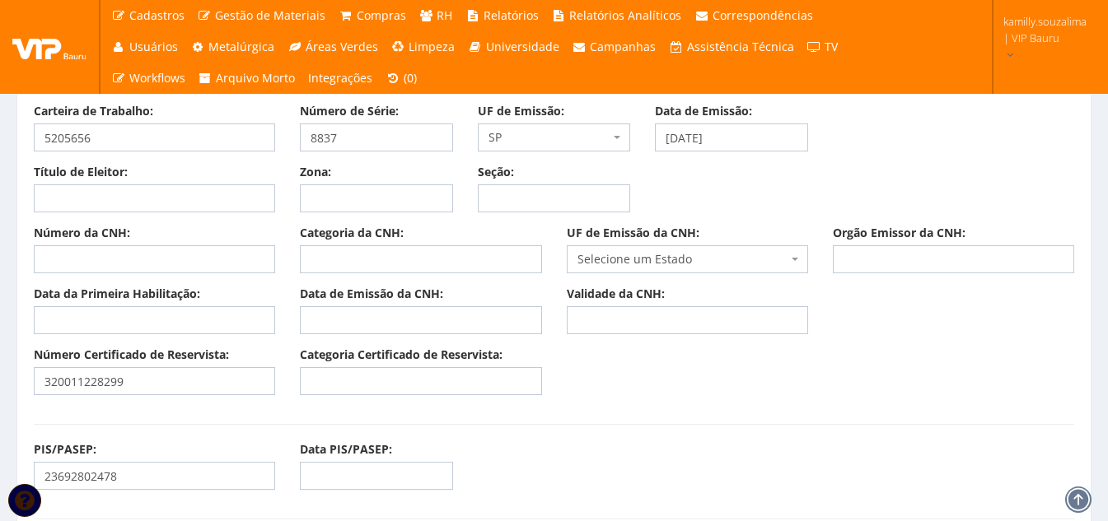
scroll to position [1153, 0]
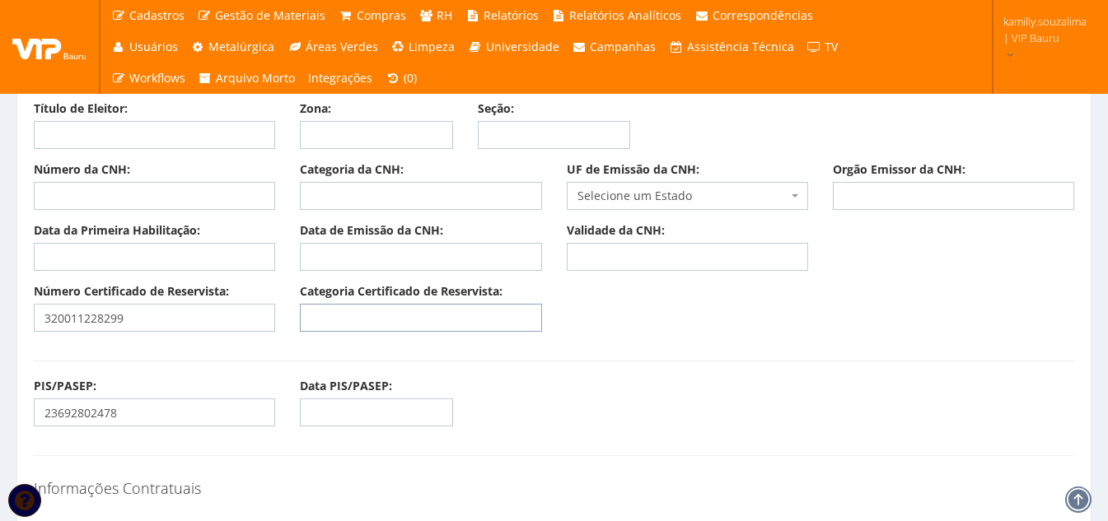
click at [375, 315] on input "Categoria Certificado de Reservista:" at bounding box center [420, 318] width 241 height 28
type input "CDI"
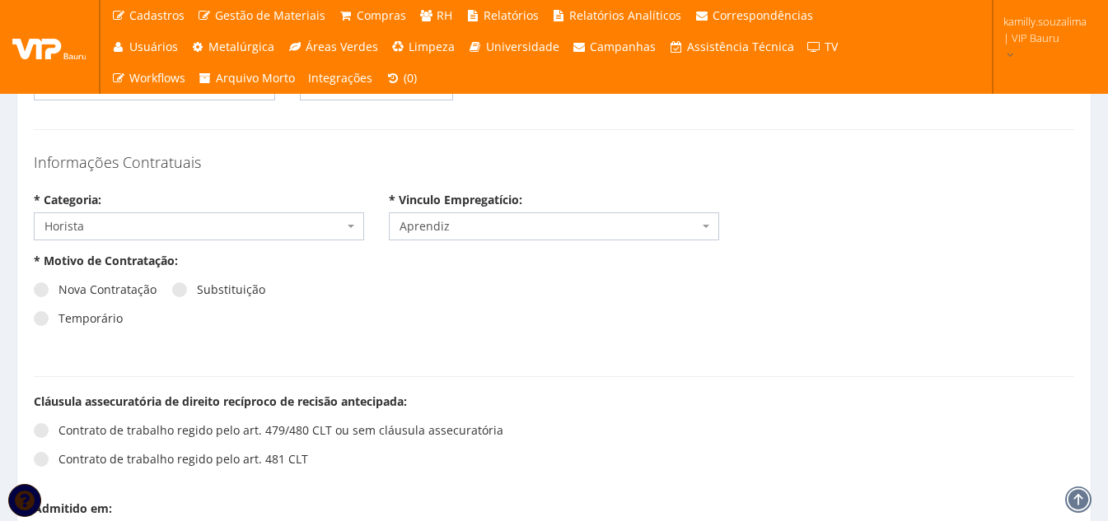
scroll to position [1482, 0]
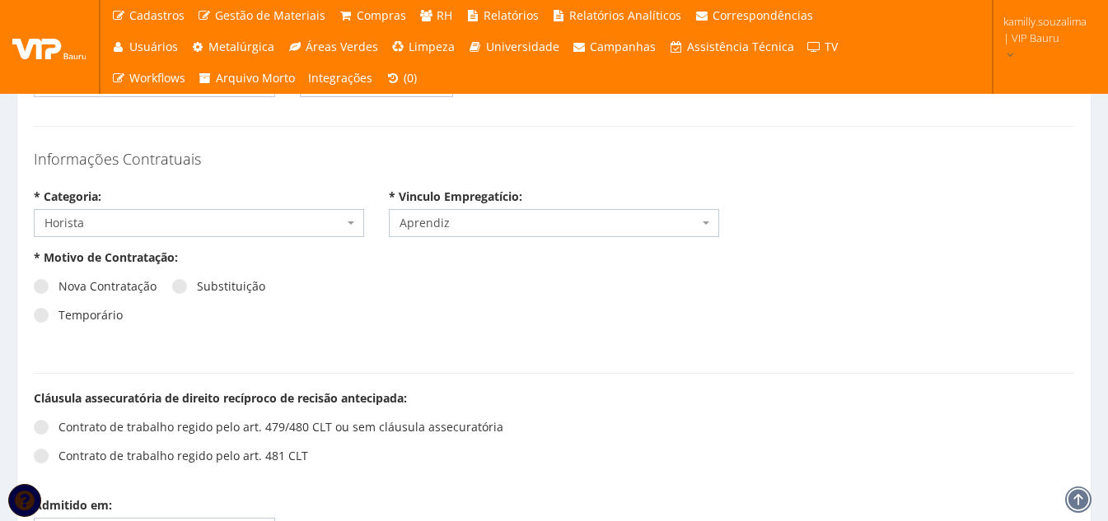
click at [210, 245] on div "Informações Contratuais * Categoria: Selecione uma Opção Mensalista Semanalista…" at bounding box center [553, 196] width 1065 height 106
click at [213, 231] on span "Horista" at bounding box center [193, 223] width 299 height 16
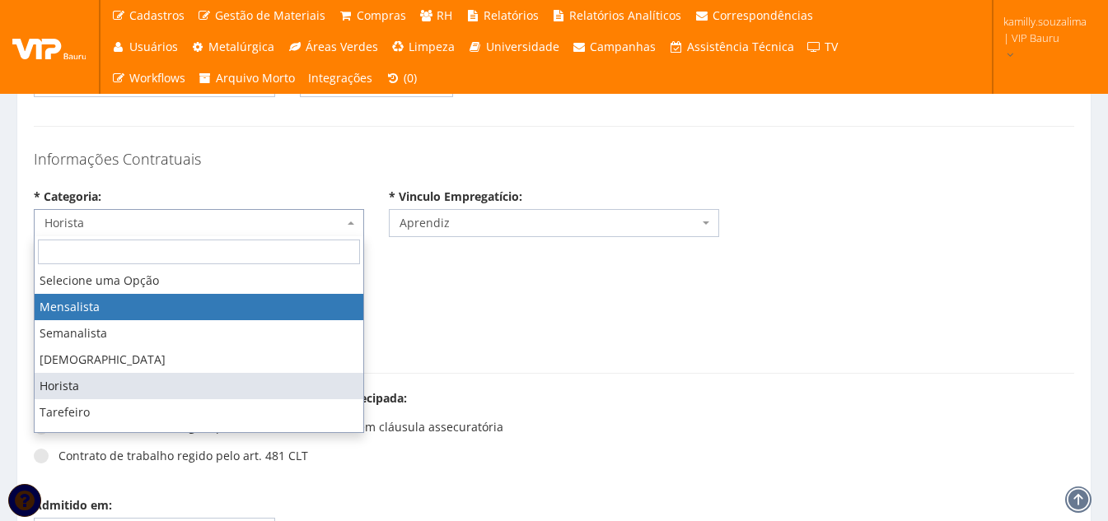
drag, startPoint x: 131, startPoint y: 306, endPoint x: 473, endPoint y: 253, distance: 345.9
select select "mensalista"
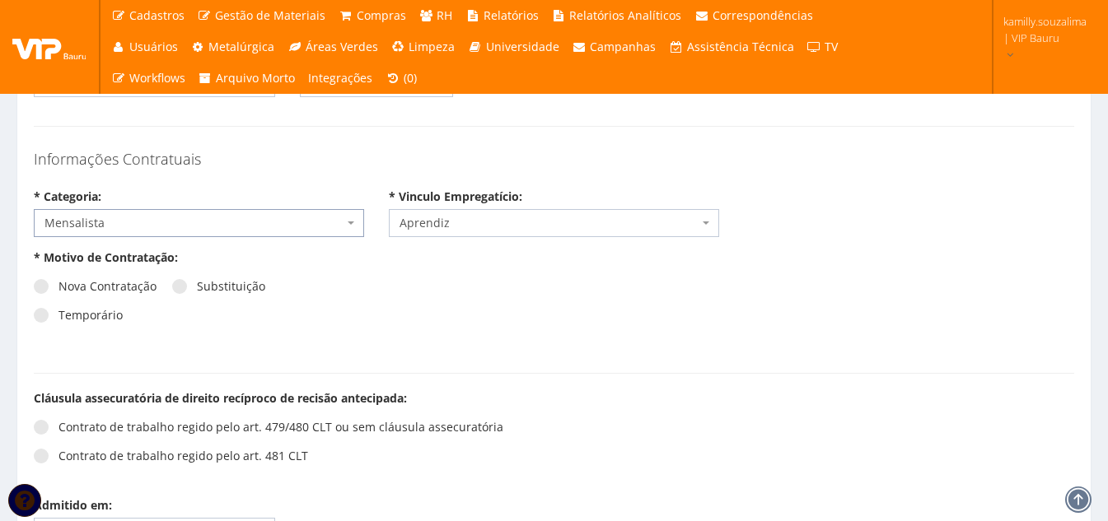
click at [488, 231] on span "Aprendiz" at bounding box center [548, 223] width 299 height 16
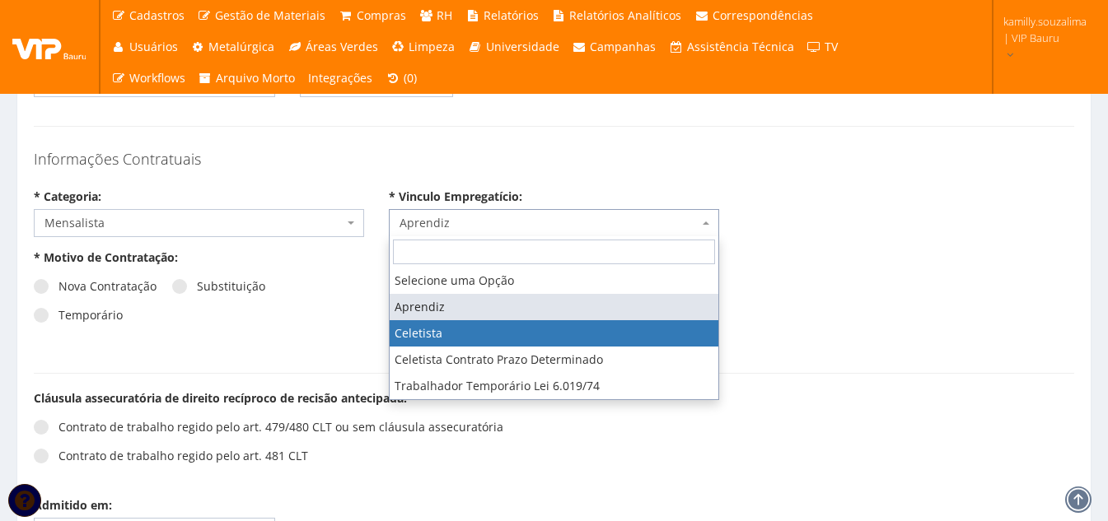
select select "celetista"
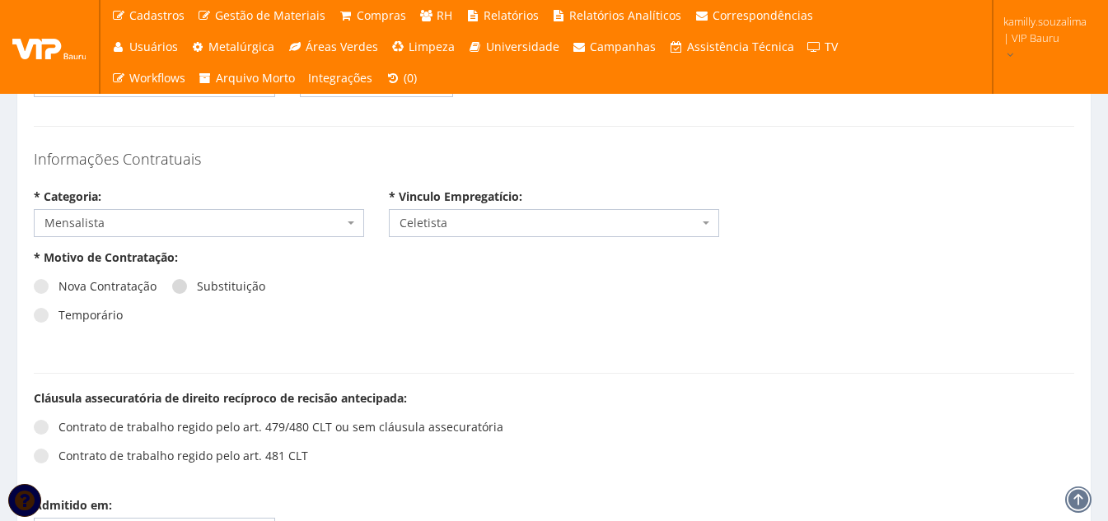
drag, startPoint x: 179, startPoint y: 289, endPoint x: 377, endPoint y: 293, distance: 198.5
click at [184, 289] on span at bounding box center [179, 286] width 15 height 15
click at [197, 289] on input "Substituição" at bounding box center [202, 287] width 11 height 11
radio input "true"
click at [635, 282] on span "Selecione um colaborador" at bounding box center [548, 284] width 299 height 16
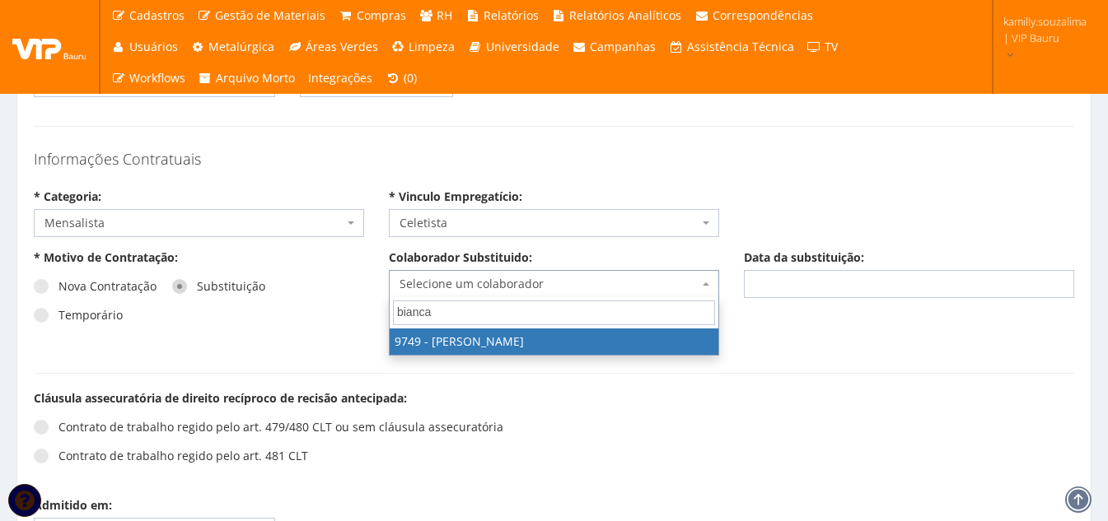
type input "bianca"
select select "4029"
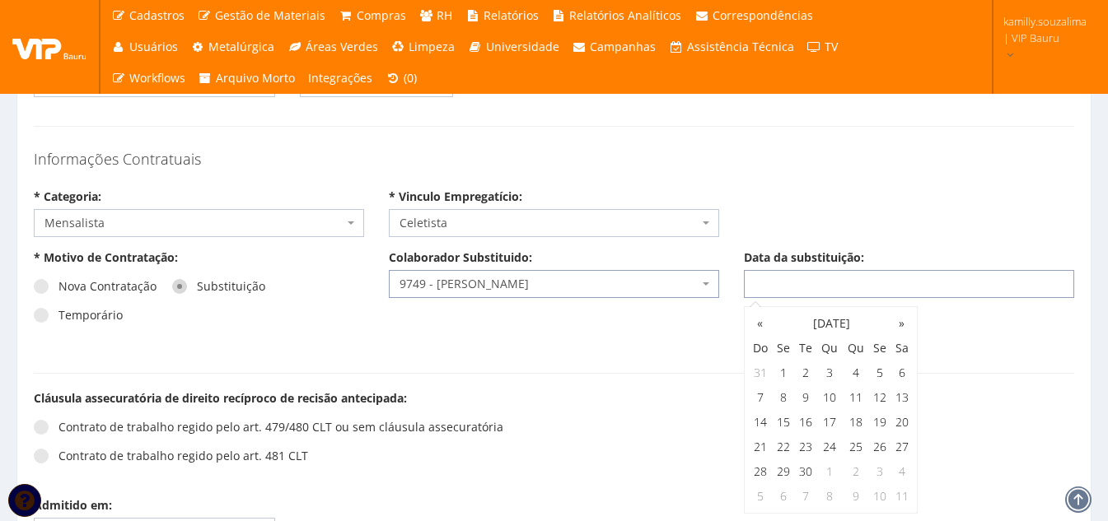
click at [846, 283] on input "Data da substituição:" at bounding box center [909, 284] width 330 height 28
drag, startPoint x: 772, startPoint y: 282, endPoint x: 788, endPoint y: 287, distance: 17.2
click at [772, 282] on input "Data da substituição:" at bounding box center [909, 284] width 330 height 28
drag, startPoint x: 777, startPoint y: 418, endPoint x: 717, endPoint y: 413, distance: 60.4
click at [777, 418] on td "15" at bounding box center [783, 422] width 22 height 25
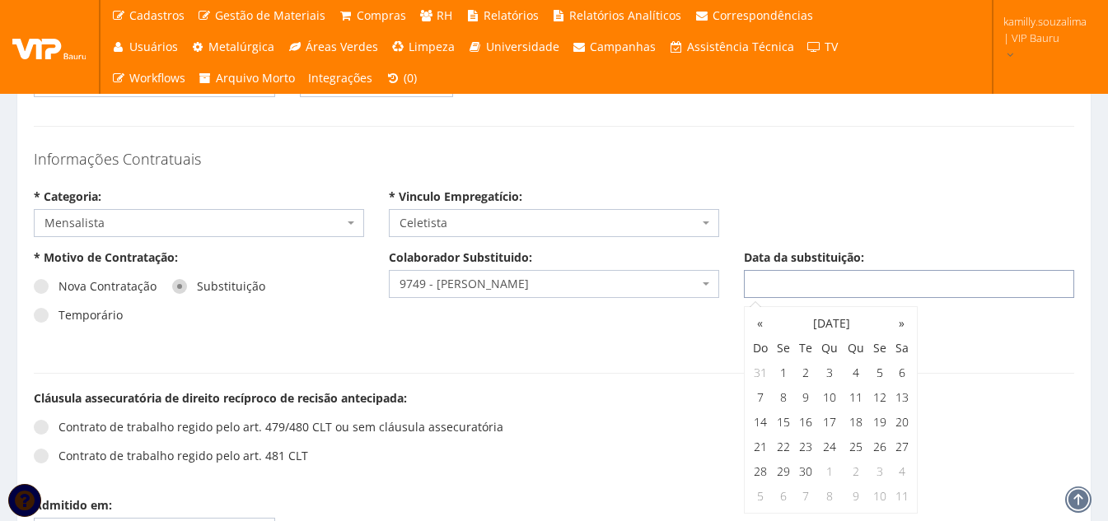
type input "[DATE]"
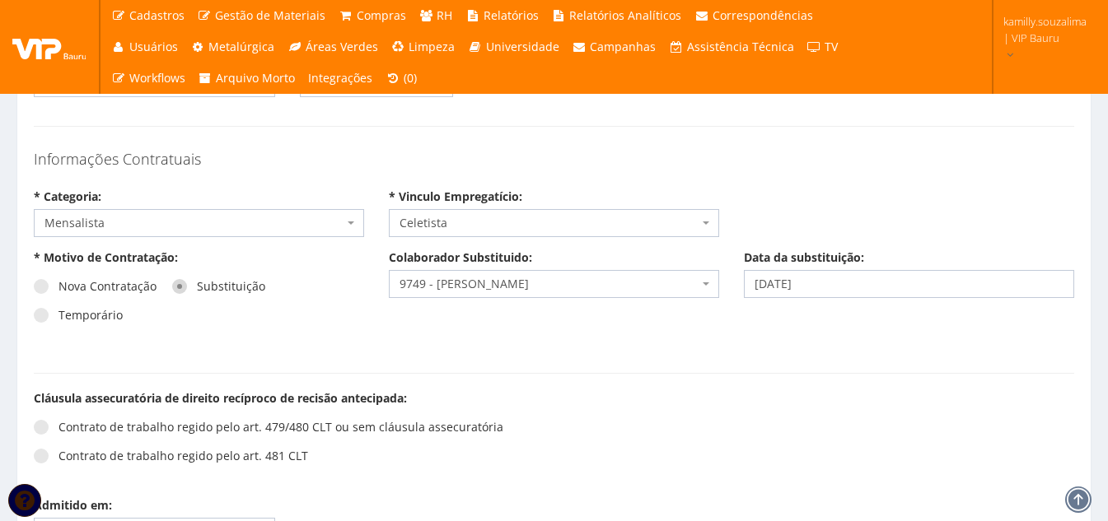
click at [599, 398] on div "Cláusula assecuratória de direito recíproco de recisão antecipada: Contrato de …" at bounding box center [553, 443] width 1065 height 107
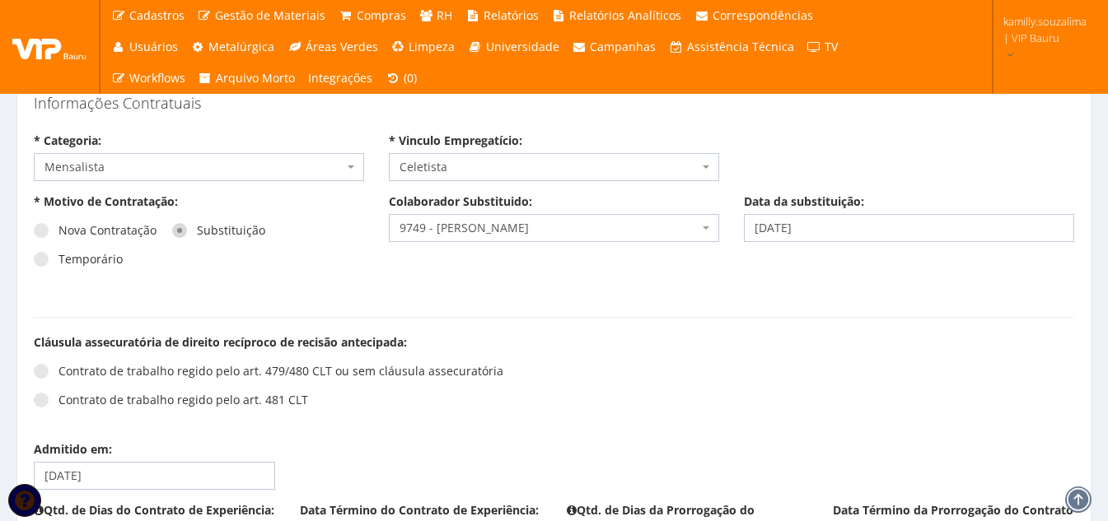
scroll to position [1565, 0]
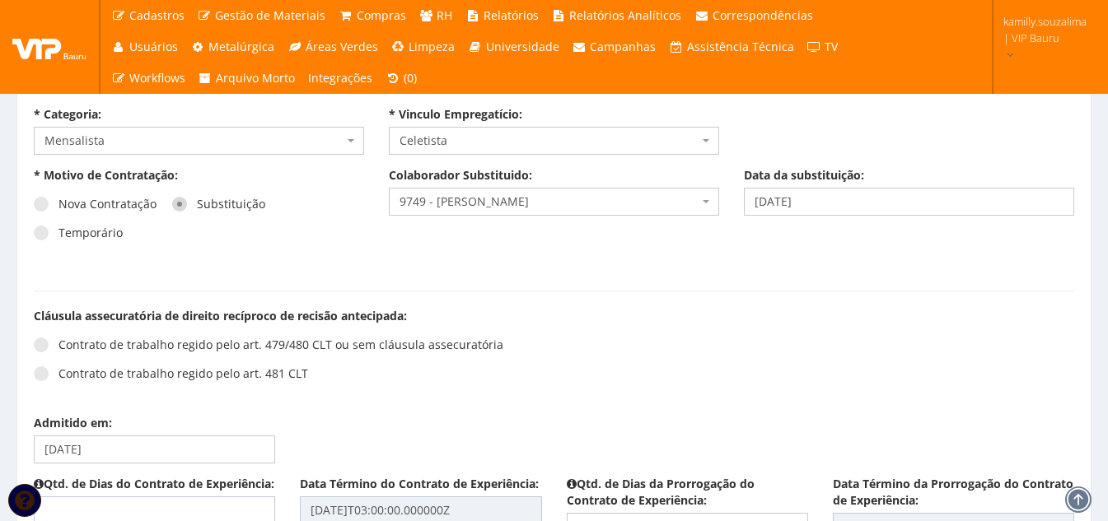
drag, startPoint x: 40, startPoint y: 343, endPoint x: 96, endPoint y: 334, distance: 55.9
click at [44, 343] on span at bounding box center [41, 345] width 15 height 15
click at [58, 343] on input "Contrato de trabalho regido pelo art. 479/480 CLT ou sem cláusula assecuratória" at bounding box center [63, 345] width 11 height 11
radio input "true"
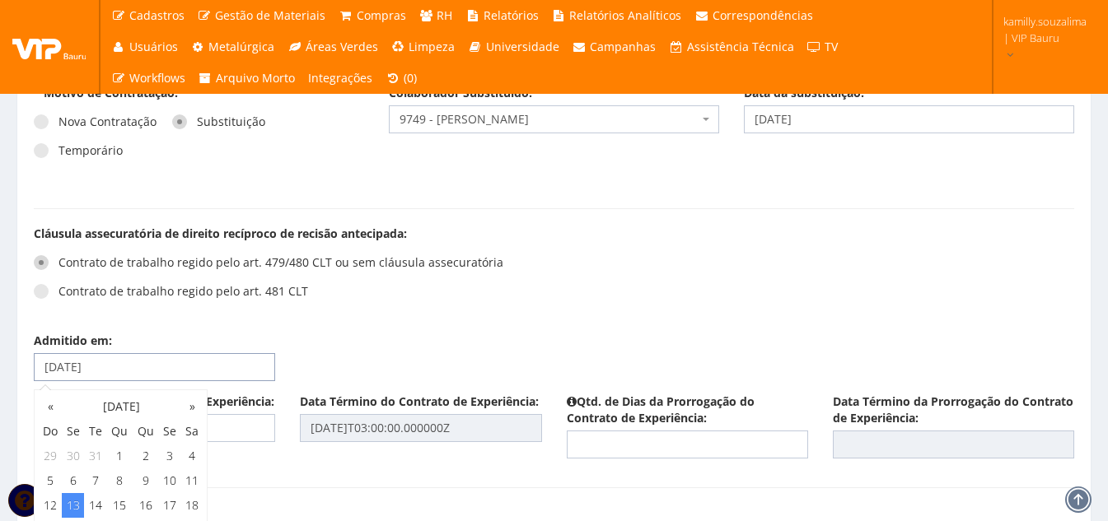
drag, startPoint x: 147, startPoint y: 363, endPoint x: 16, endPoint y: 359, distance: 131.0
type input "[DATE]"
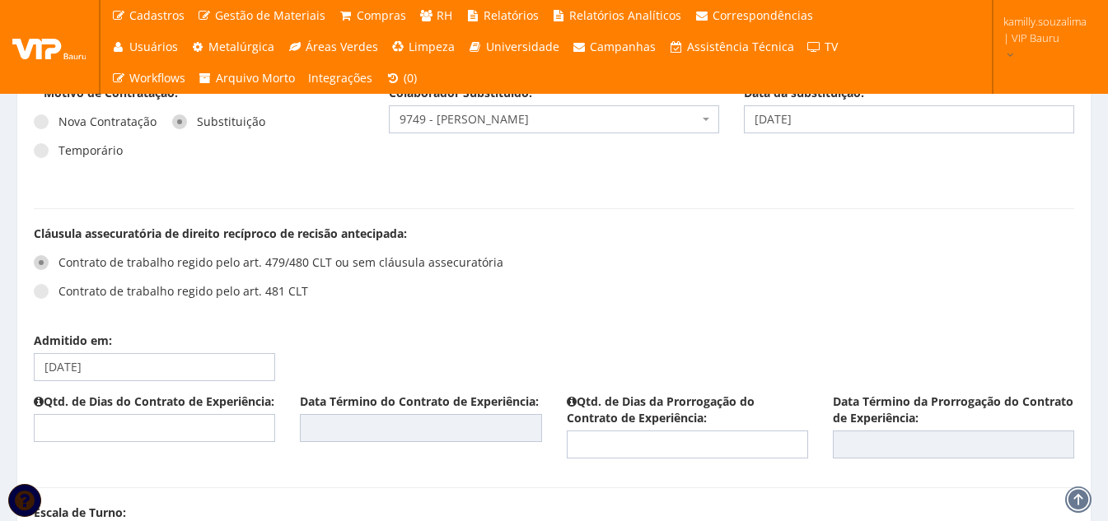
click at [442, 291] on div "Contrato de trabalho regido pelo art. 479/480 CLT ou sem cláusula assecuratória…" at bounding box center [288, 283] width 508 height 74
click at [198, 442] on input "text" at bounding box center [154, 428] width 241 height 28
type input "45"
type input "[DATE]"
click at [663, 438] on input "text" at bounding box center [687, 445] width 241 height 28
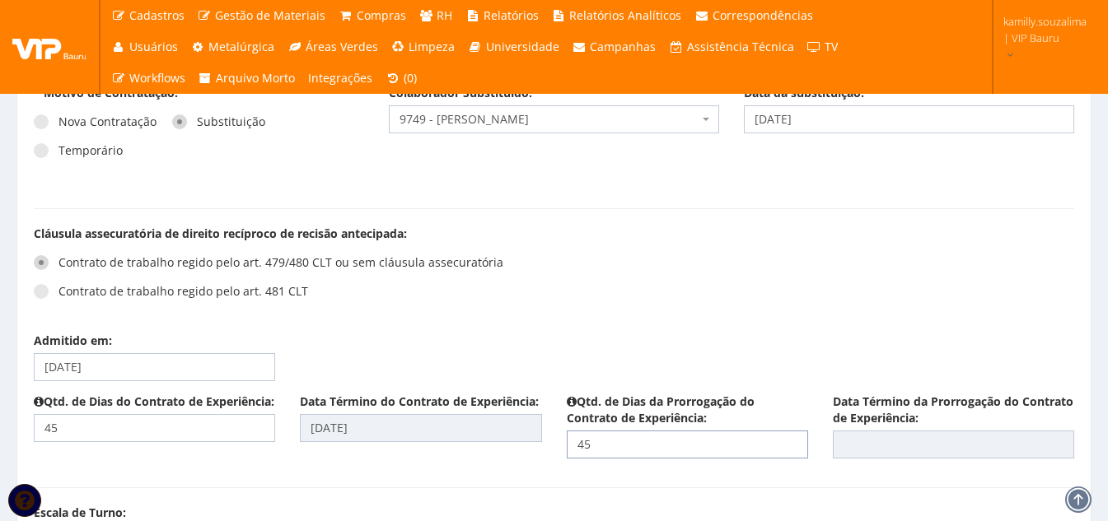
type input "45"
click at [725, 336] on div "Admitido em: 15/09/2025" at bounding box center [553, 363] width 1065 height 61
type input "[DATE]"
click at [510, 302] on div "Contrato de trabalho regido pelo art. 479/480 CLT ou sem cláusula assecuratória…" at bounding box center [288, 283] width 508 height 74
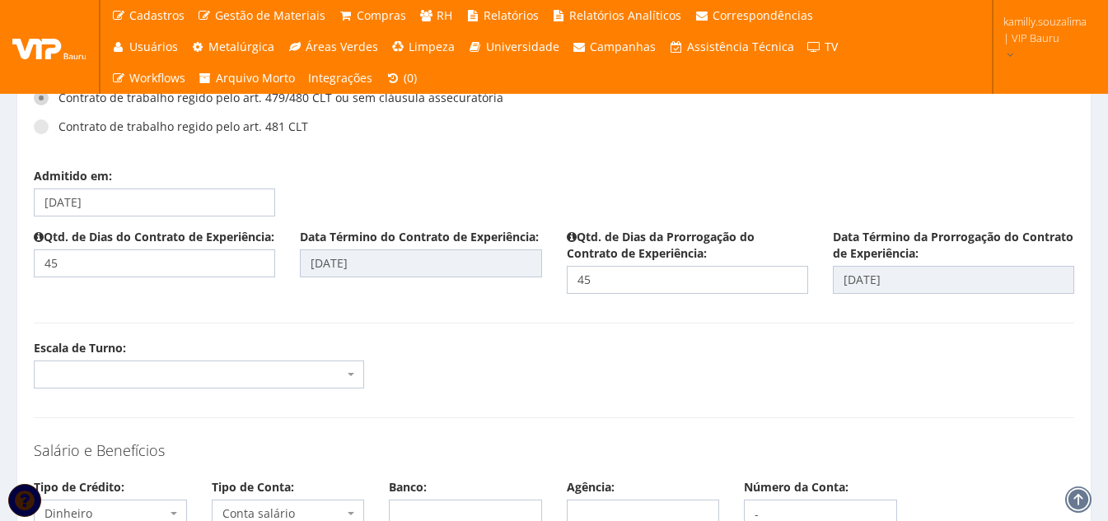
scroll to position [1976, 0]
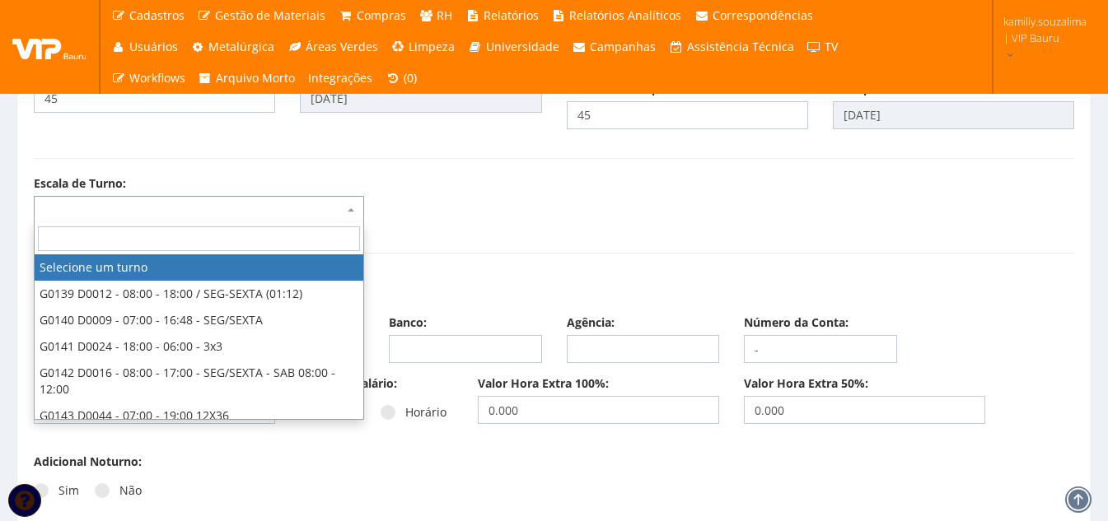
click at [243, 212] on span at bounding box center [199, 210] width 330 height 28
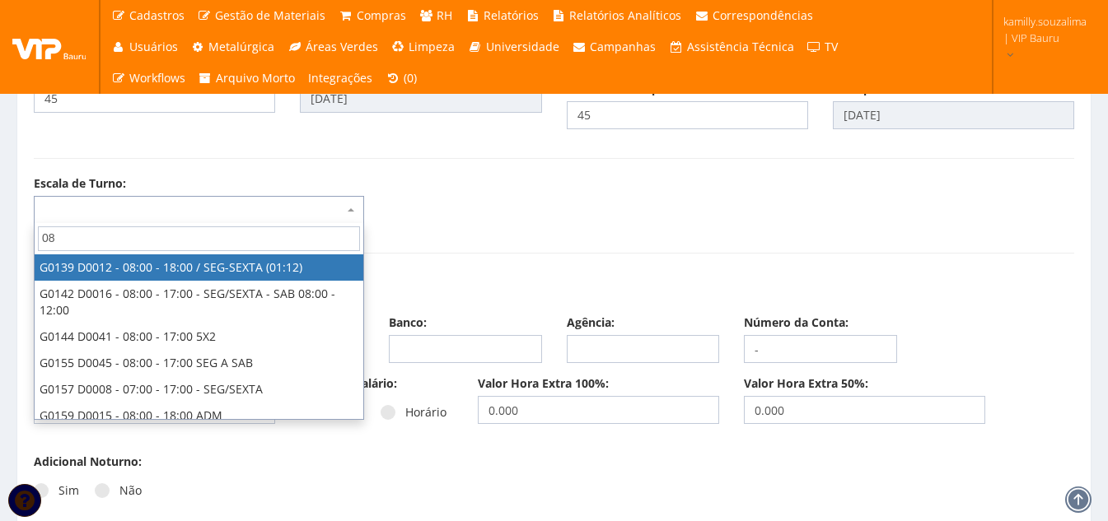
type input "08"
select select "139"
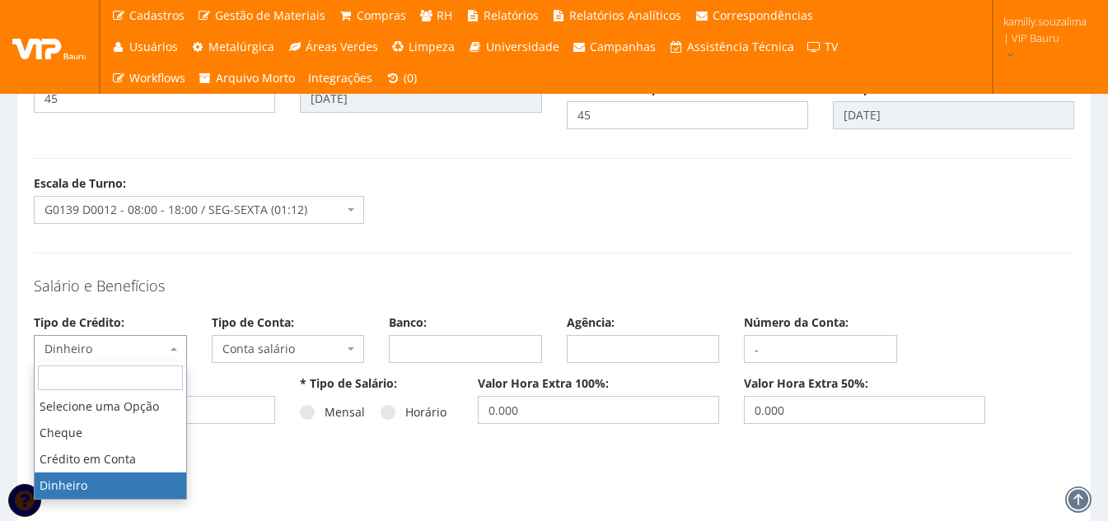
click at [147, 344] on span "Dinheiro" at bounding box center [105, 349] width 122 height 16
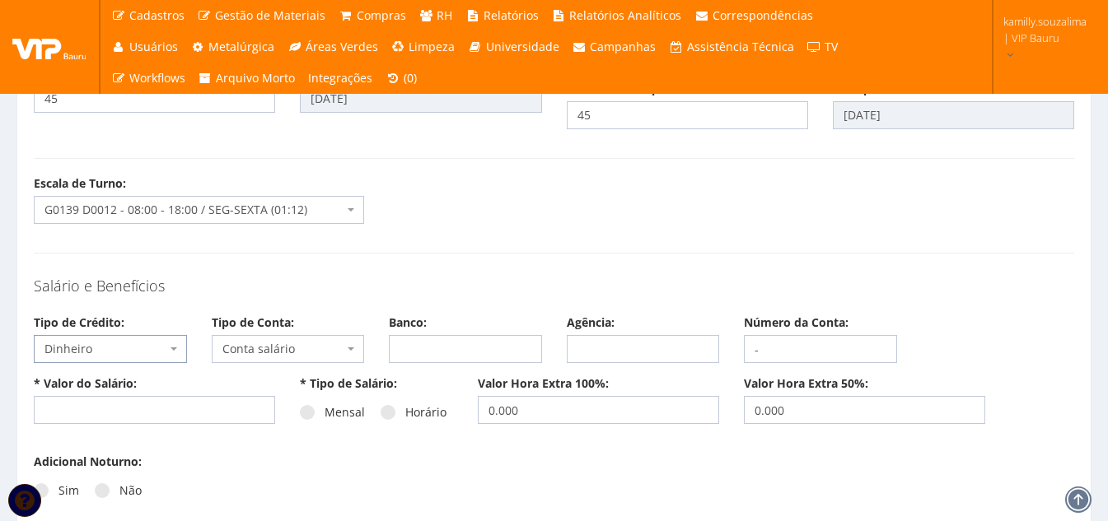
click at [274, 341] on span "Conta salário" at bounding box center [283, 349] width 122 height 16
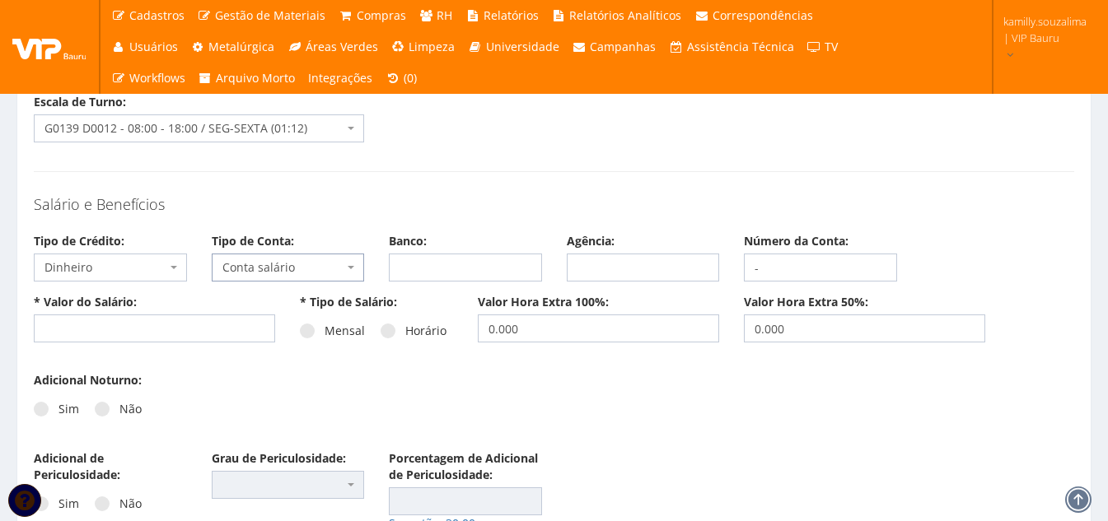
scroll to position [2059, 0]
click at [302, 329] on span at bounding box center [307, 330] width 15 height 15
click at [324, 329] on input "Mensal" at bounding box center [329, 330] width 11 height 11
radio input "true"
click at [110, 334] on input "text" at bounding box center [154, 328] width 241 height 28
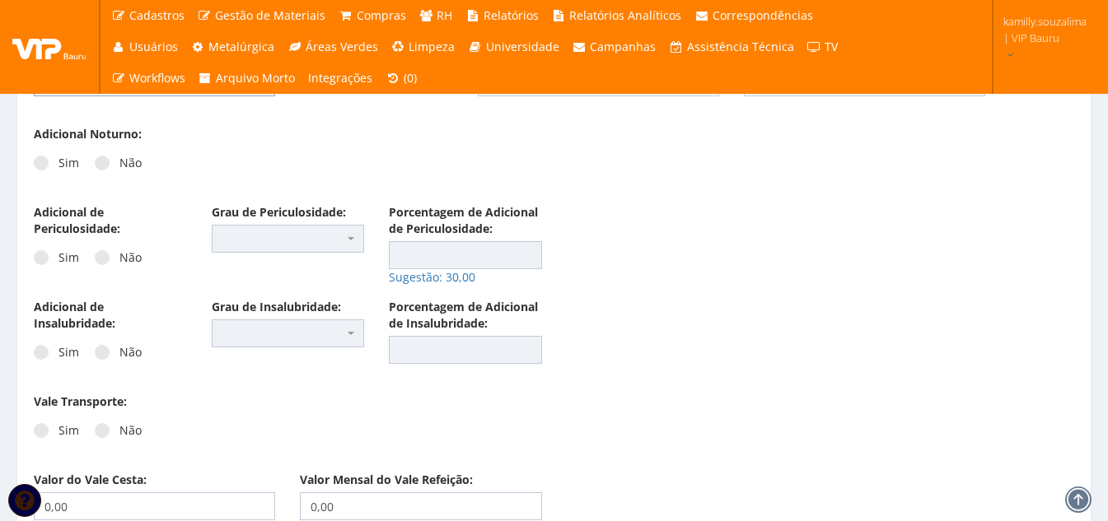
scroll to position [2306, 0]
type input "1.864,72"
click at [98, 164] on span at bounding box center [102, 161] width 15 height 15
click at [119, 164] on input "Não" at bounding box center [124, 161] width 11 height 11
radio input "true"
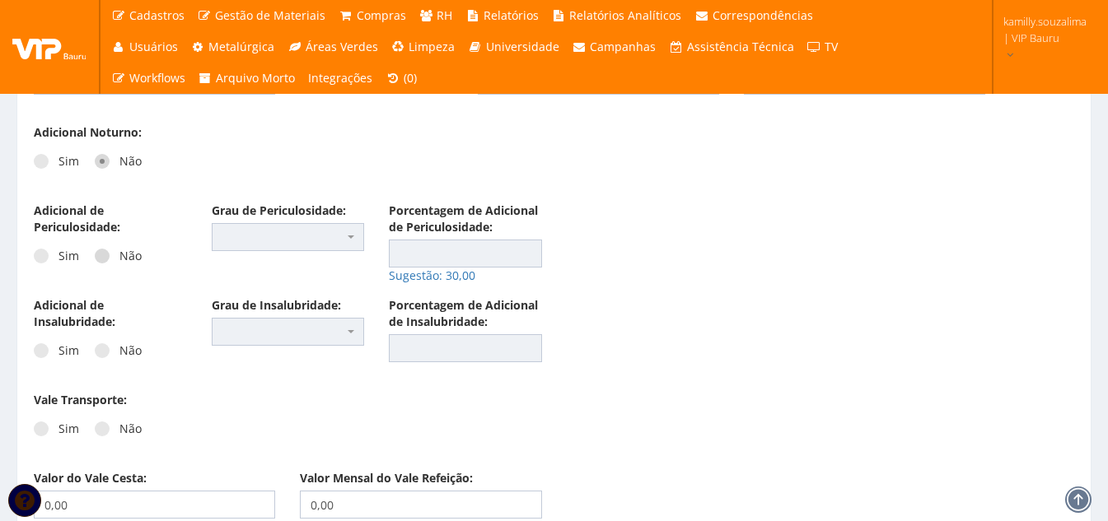
click at [100, 250] on span at bounding box center [102, 256] width 15 height 15
click at [119, 251] on input "Não" at bounding box center [124, 256] width 11 height 11
radio input "true"
click at [109, 346] on label "Não" at bounding box center [118, 351] width 47 height 16
click at [119, 346] on input "Não" at bounding box center [124, 351] width 11 height 11
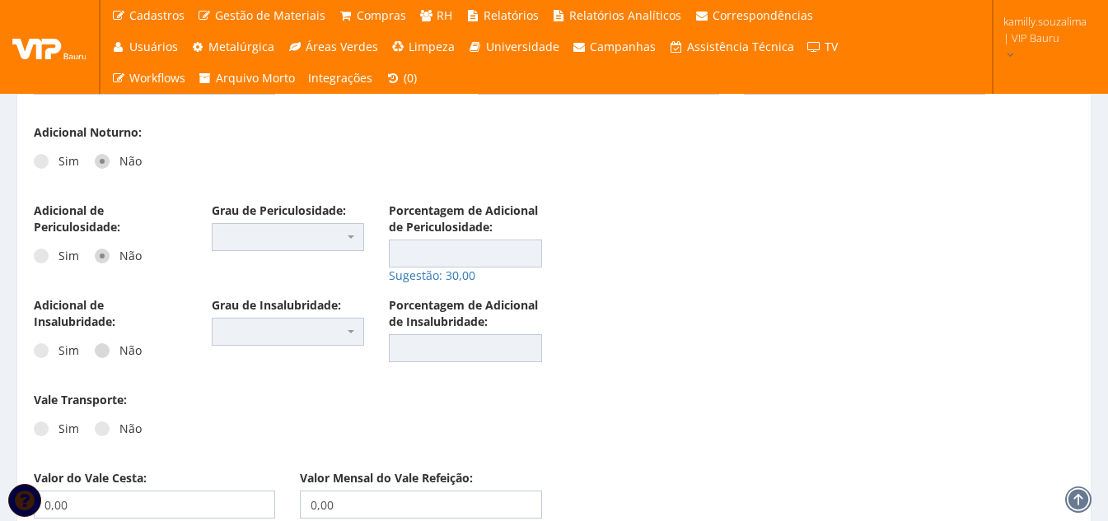
radio input "true"
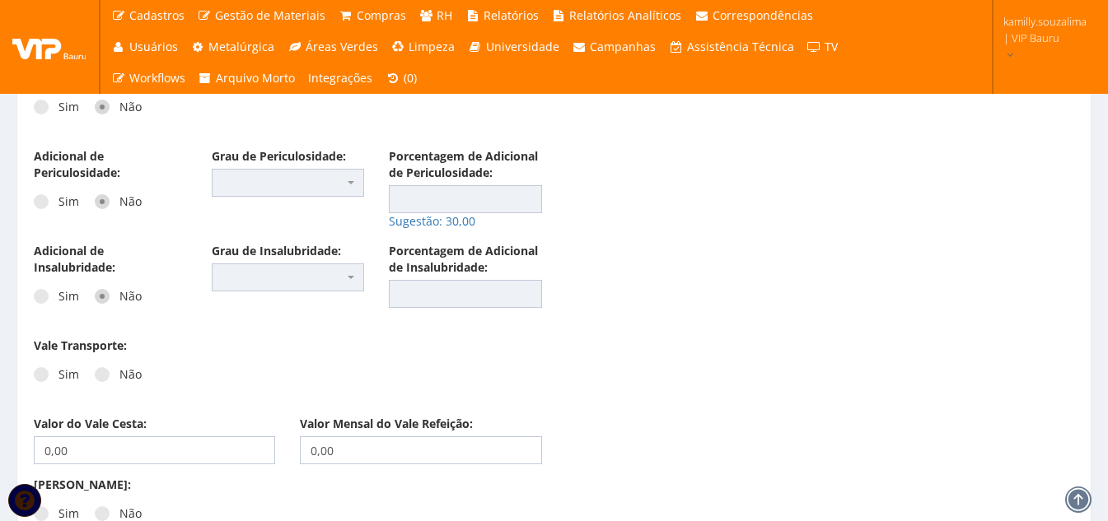
scroll to position [2388, 0]
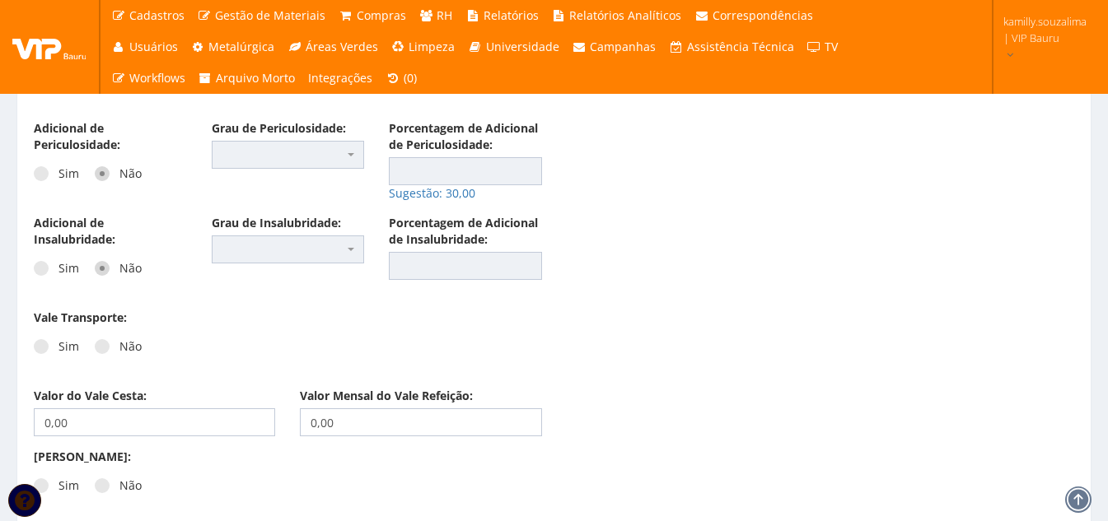
drag, startPoint x: 40, startPoint y: 340, endPoint x: 156, endPoint y: 335, distance: 116.2
click at [40, 338] on label "Sim" at bounding box center [56, 346] width 45 height 16
click at [41, 349] on span at bounding box center [41, 346] width 15 height 15
click at [58, 349] on input "Sim" at bounding box center [63, 347] width 11 height 11
radio input "true"
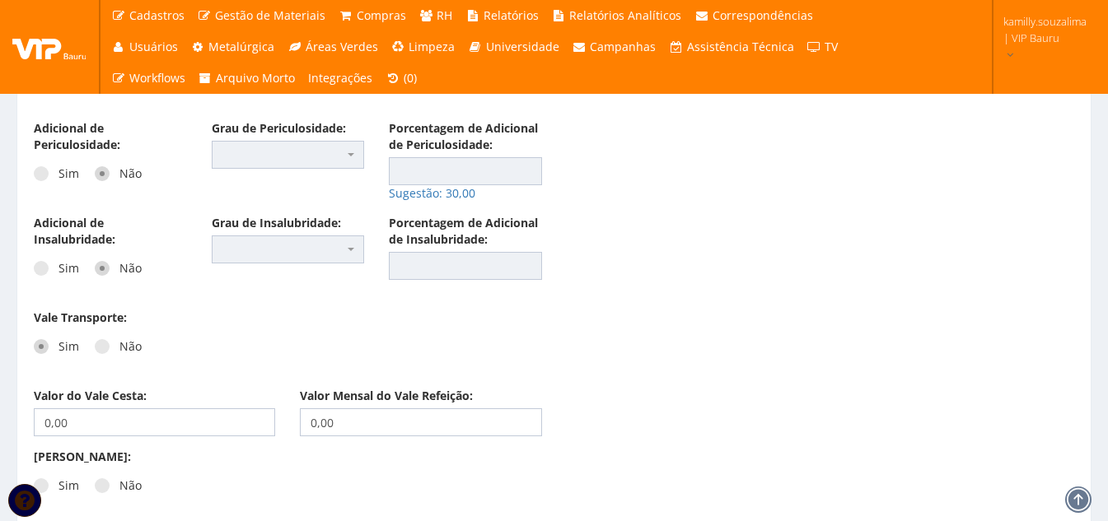
click at [198, 362] on div "Vale Transporte: Sim Não" at bounding box center [110, 343] width 178 height 66
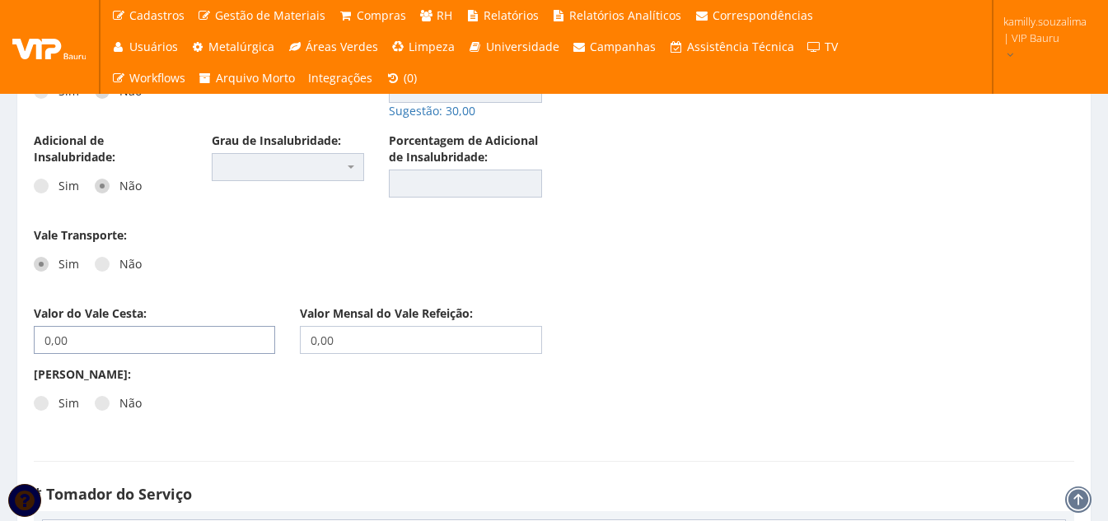
drag, startPoint x: 93, startPoint y: 344, endPoint x: 30, endPoint y: 338, distance: 62.9
click at [30, 338] on div "Valor do Vale Cesta: 0,00" at bounding box center [154, 330] width 266 height 49
type input "200,00"
drag, startPoint x: 266, startPoint y: 343, endPoint x: 252, endPoint y: 340, distance: 14.2
click at [252, 340] on div "Valor do Vale Cesta: 200,00 Valor Mensal do Vale Refeição: 0,00" at bounding box center [553, 336] width 1065 height 61
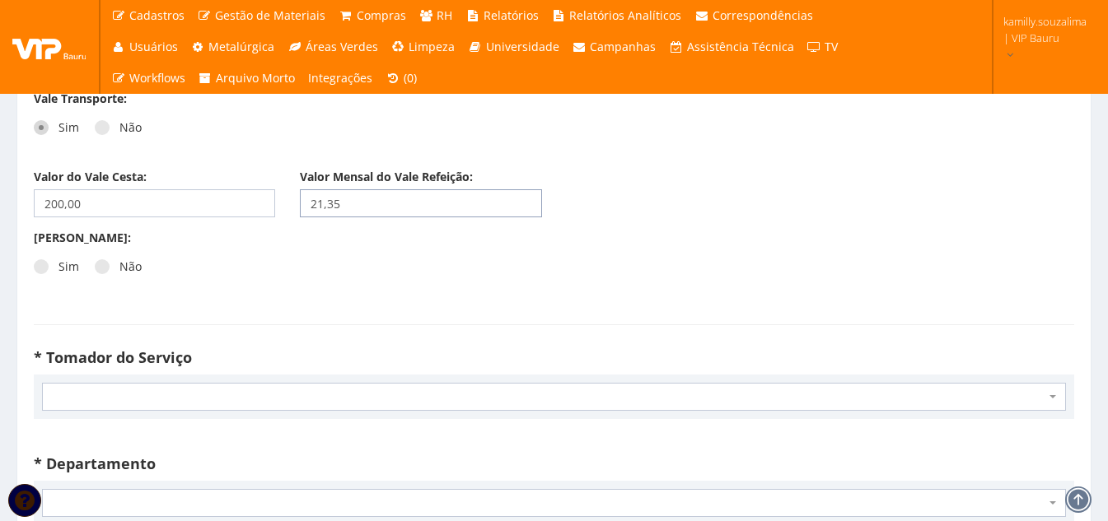
scroll to position [2635, 0]
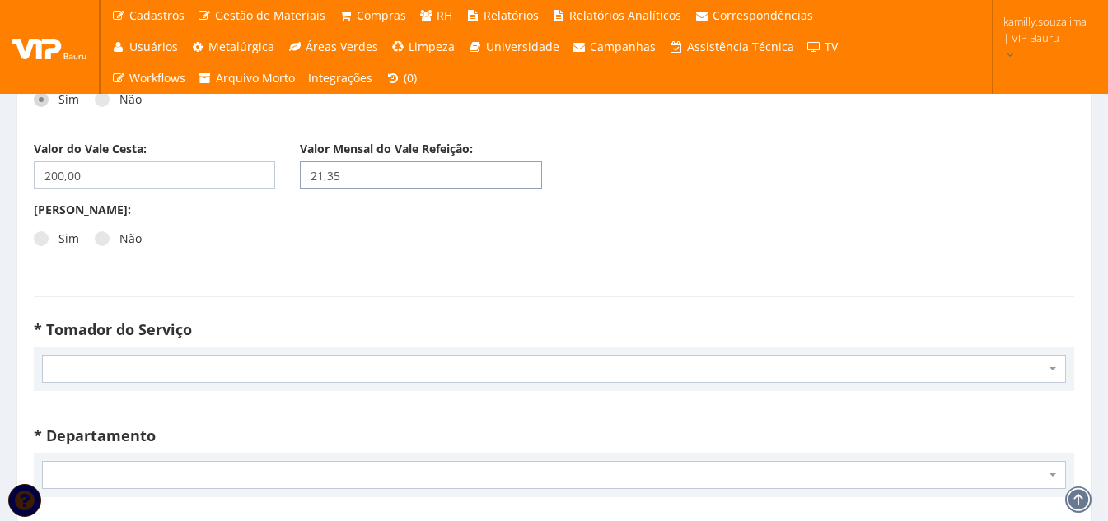
type input "21,35"
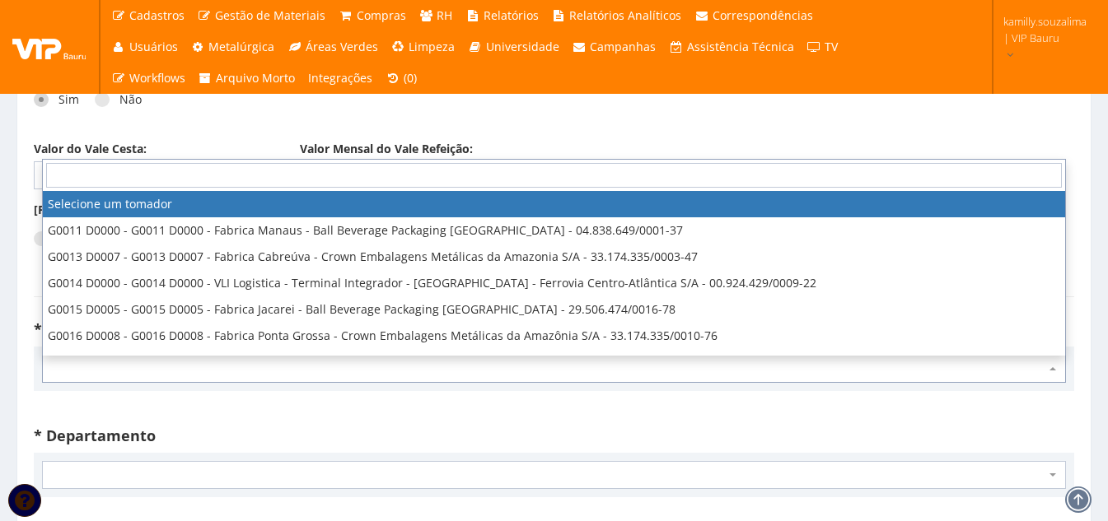
click at [133, 380] on span at bounding box center [554, 369] width 1024 height 28
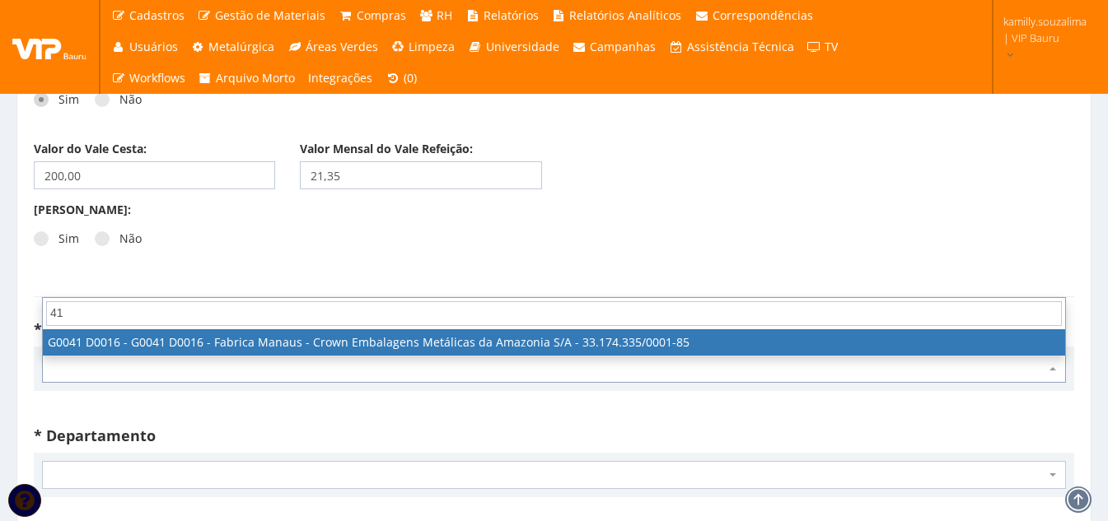
type input "4"
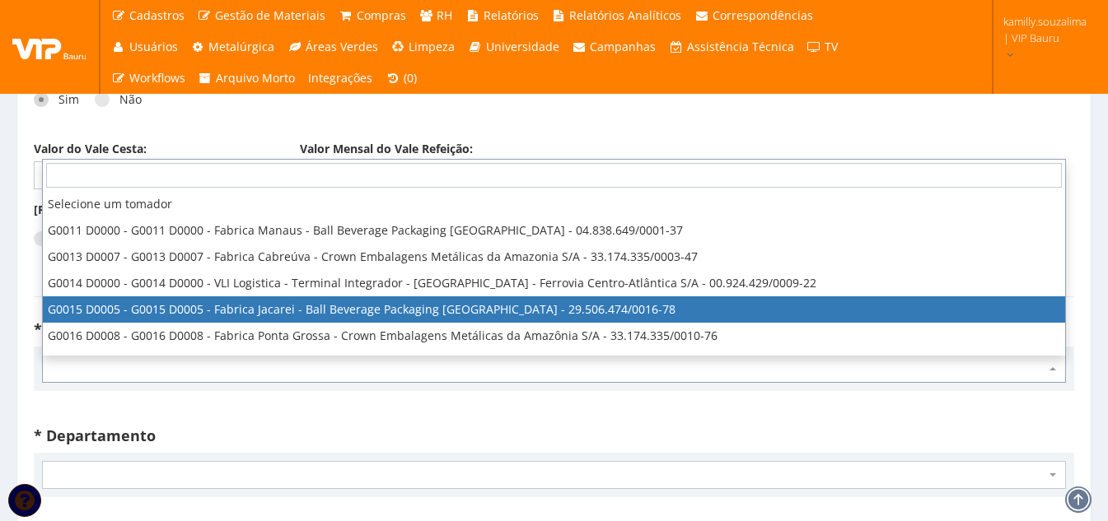
type input "1"
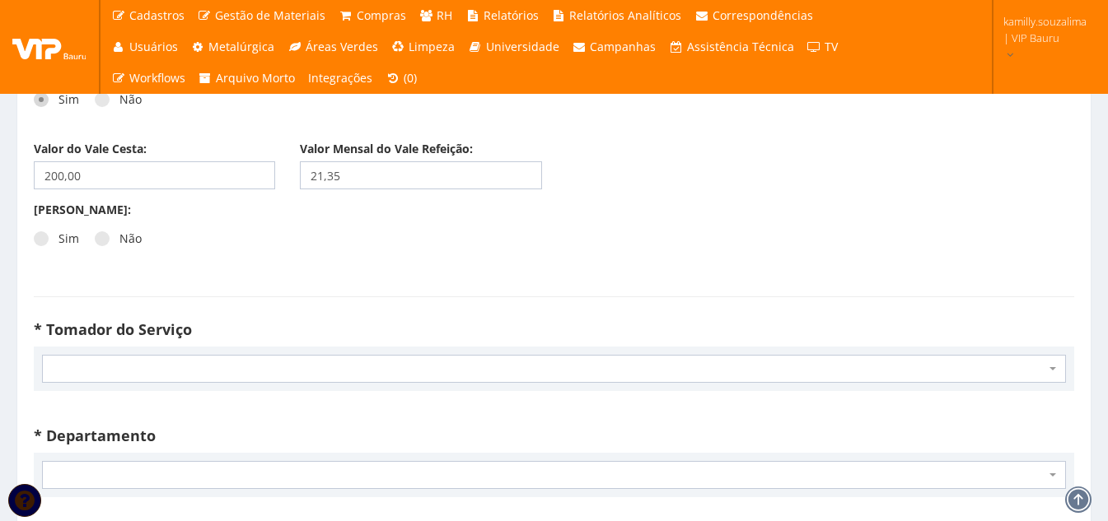
drag, startPoint x: 570, startPoint y: 117, endPoint x: 475, endPoint y: 164, distance: 105.7
click at [570, 116] on div "Vale Transporte: Sim Não Quantidade: 0 Valor do Vale Transporte: 0,00" at bounding box center [553, 102] width 1065 height 78
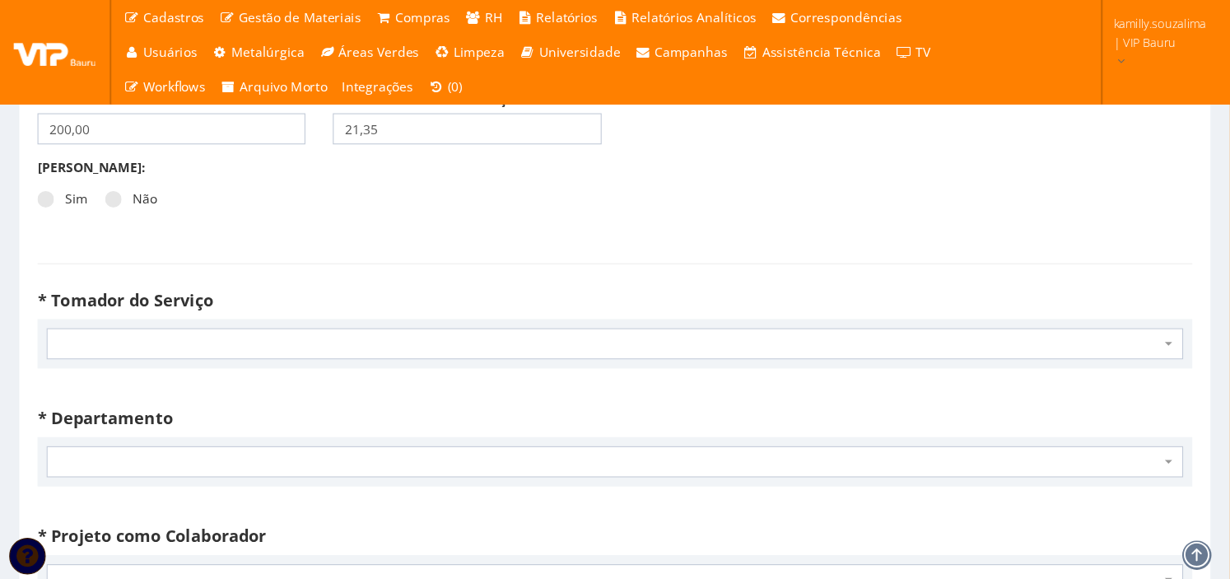
scroll to position [2718, 0]
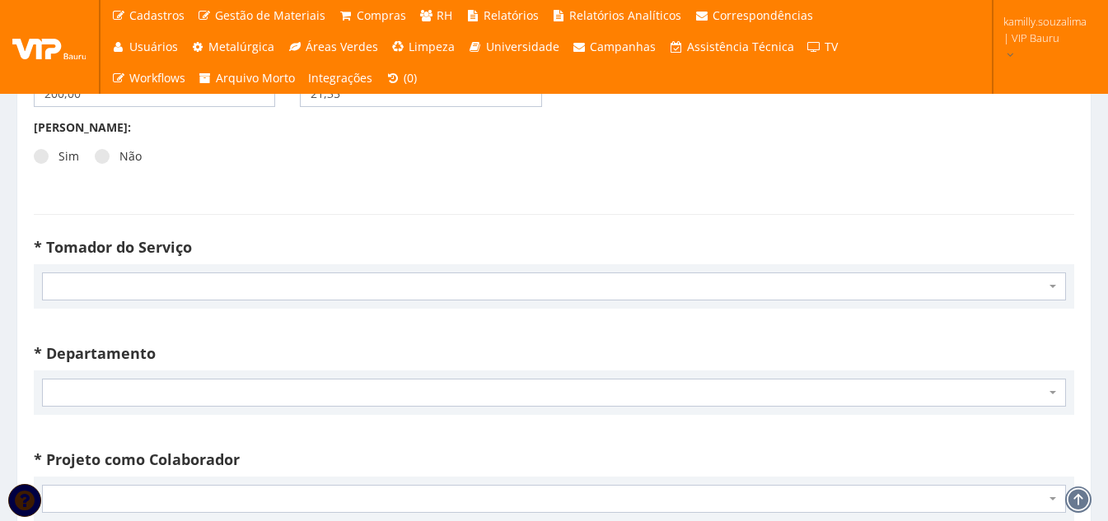
click at [215, 390] on span at bounding box center [554, 393] width 1024 height 28
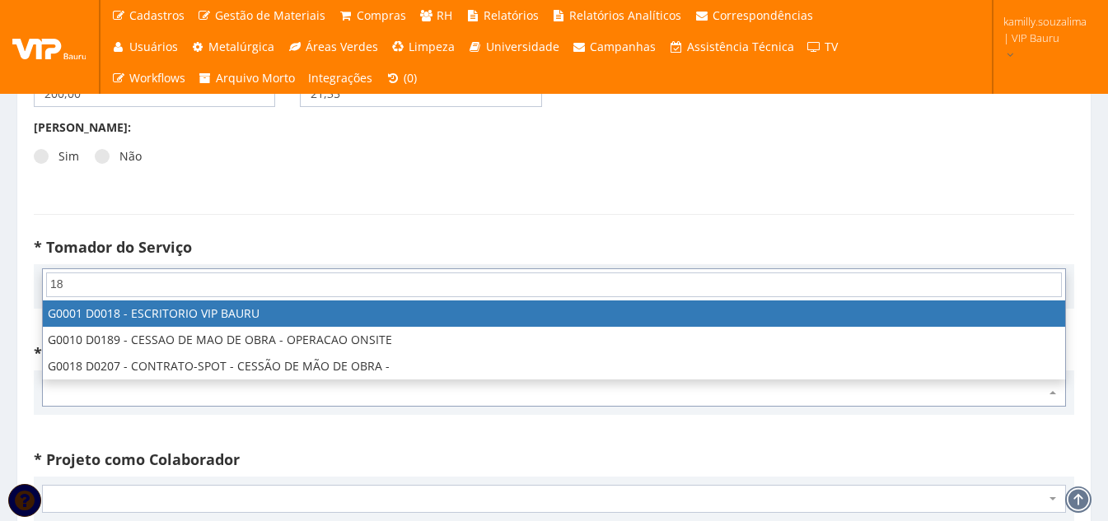
type input "18"
drag, startPoint x: 226, startPoint y: 310, endPoint x: 233, endPoint y: 306, distance: 8.5
select select "1"
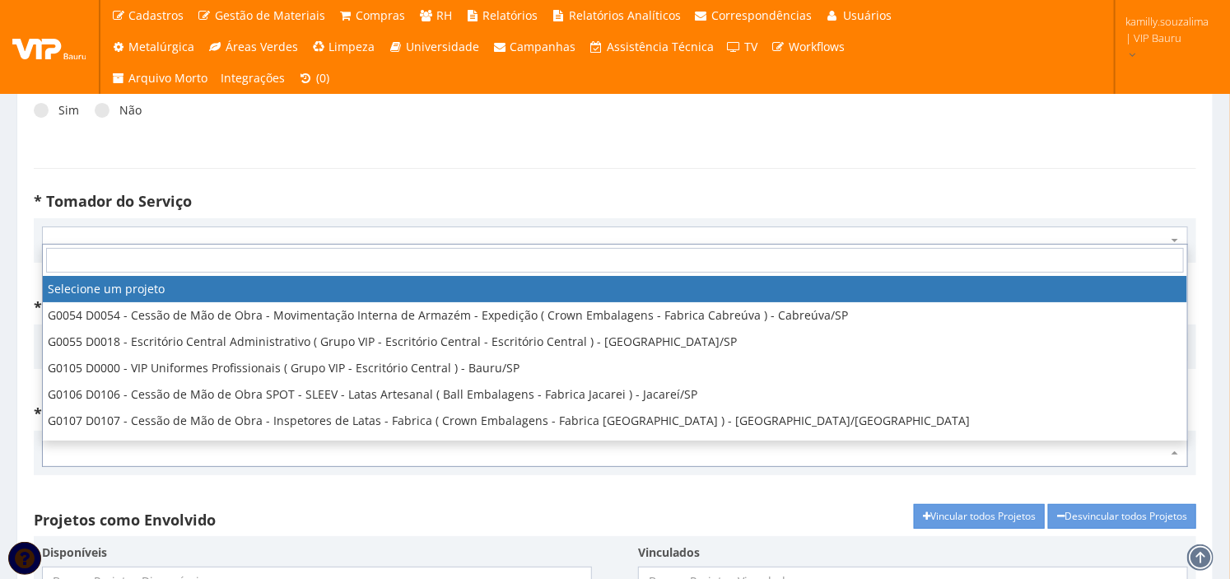
drag, startPoint x: 1043, startPoint y: 4, endPoint x: 241, endPoint y: 454, distance: 918.8
click at [241, 454] on span at bounding box center [615, 453] width 1146 height 28
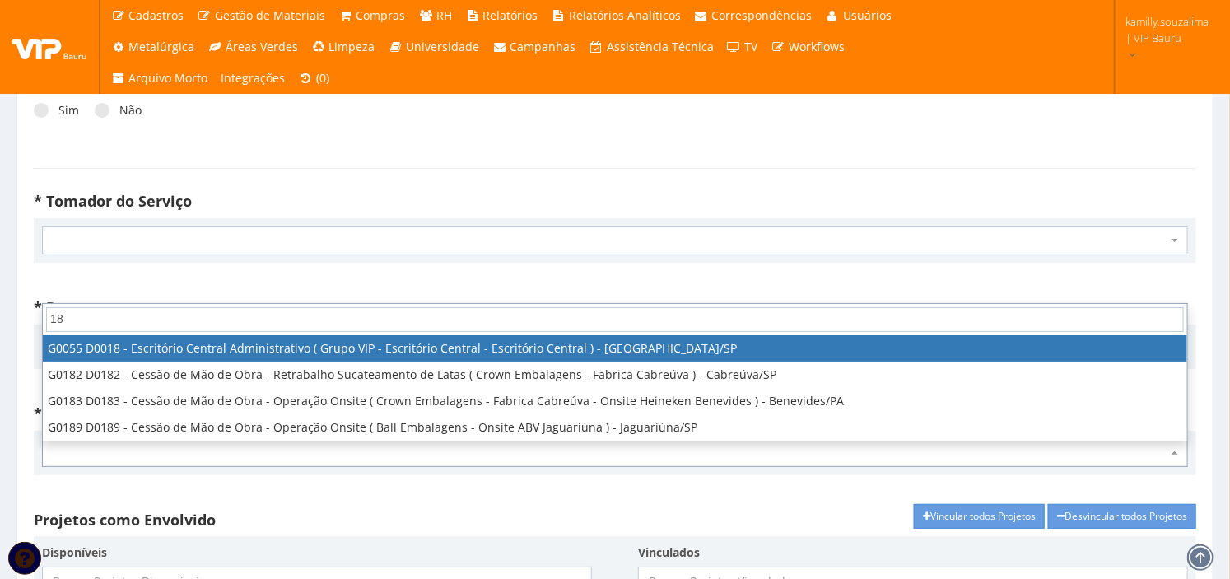
type input "18"
select select "55"
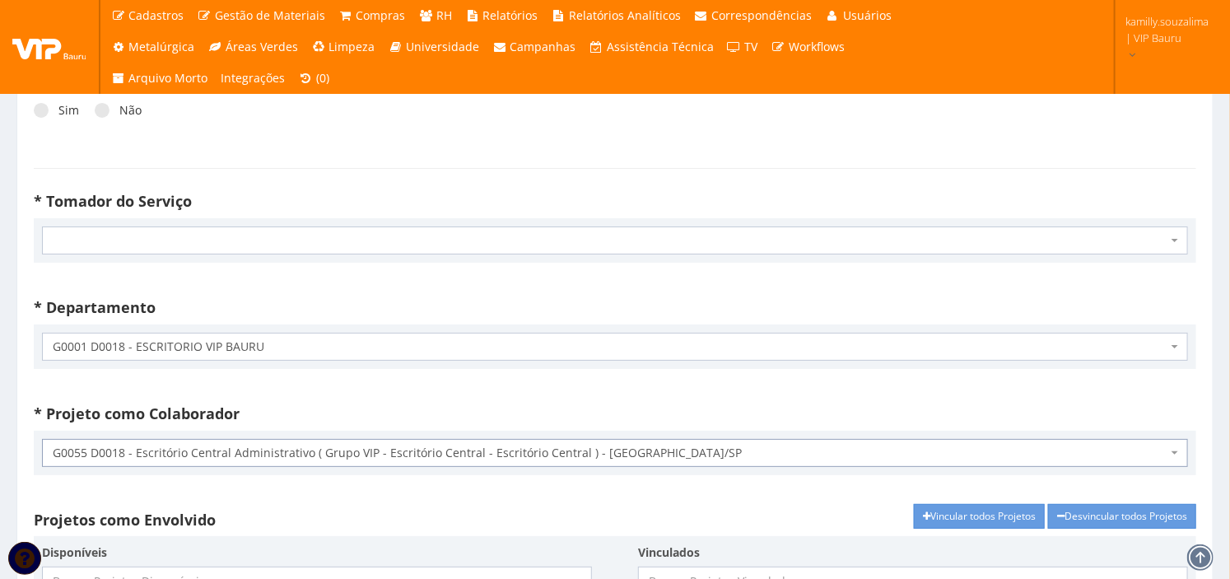
click at [222, 239] on span at bounding box center [615, 240] width 1146 height 28
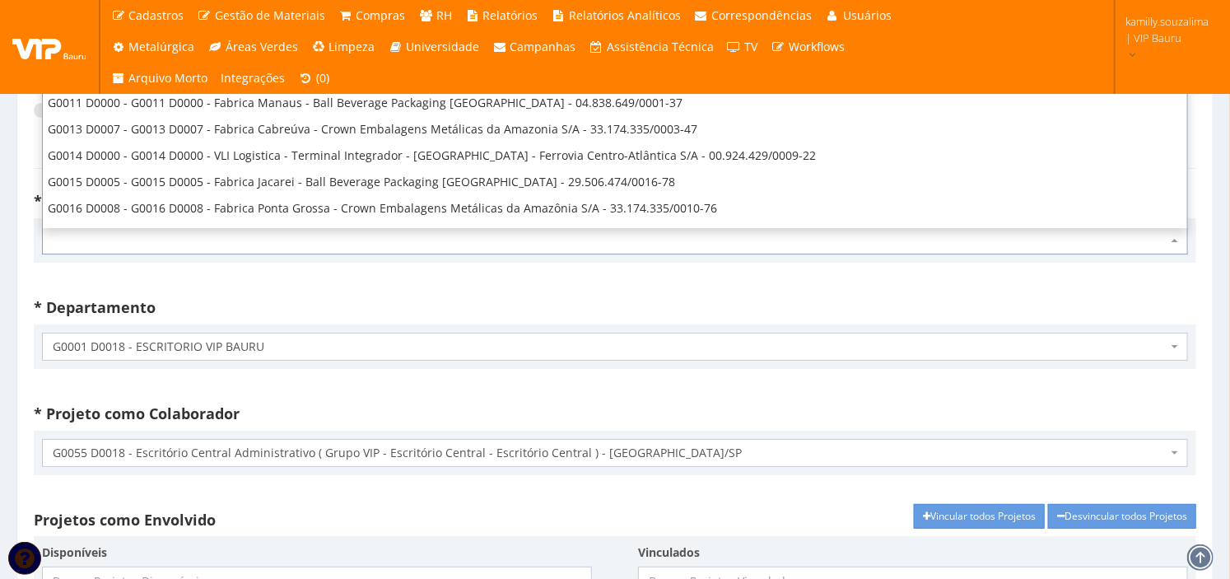
type input "1"
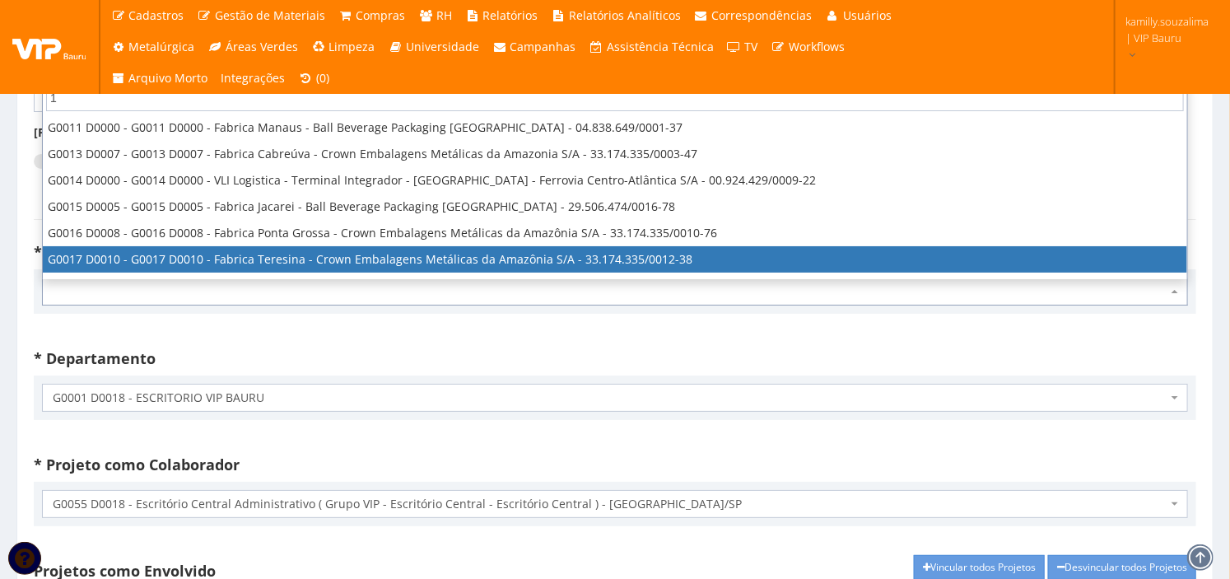
scroll to position [2625, 0]
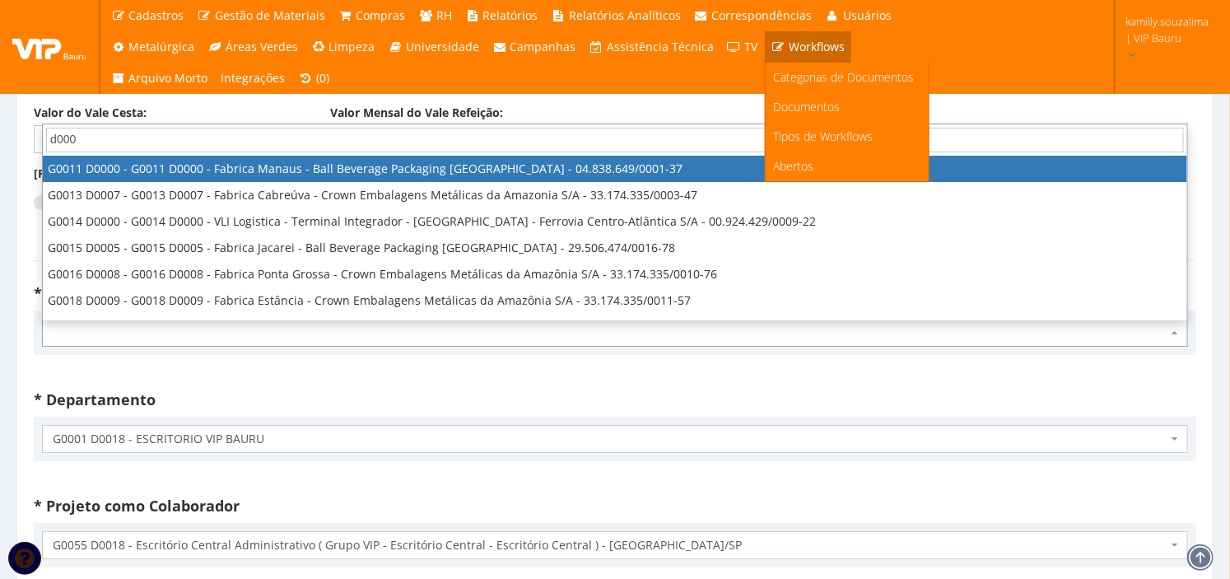
type input "d0001"
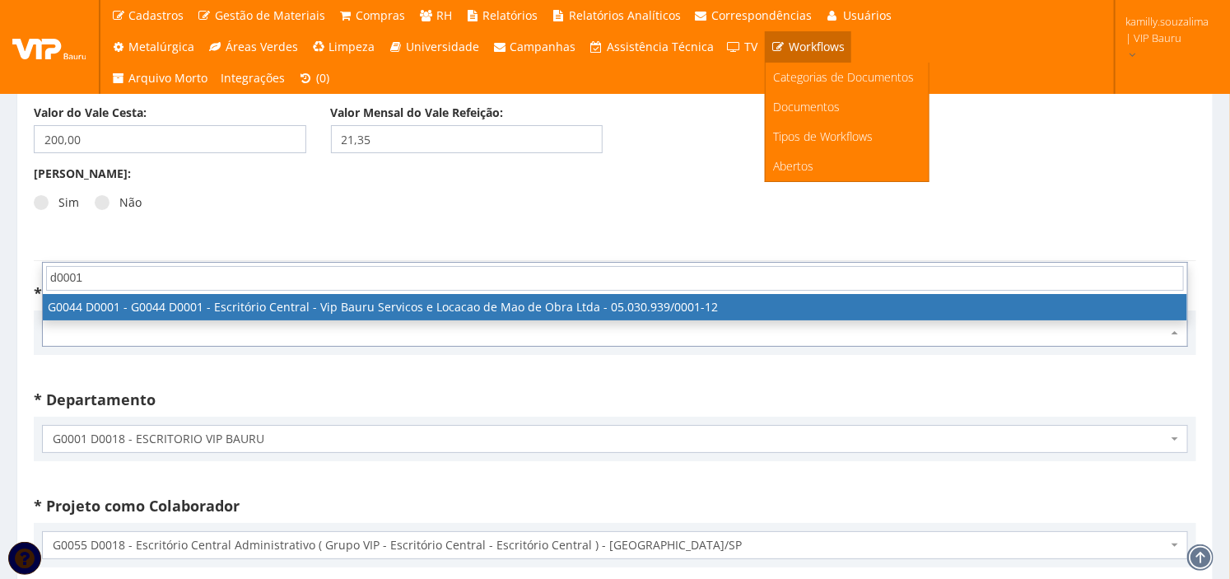
select select "44"
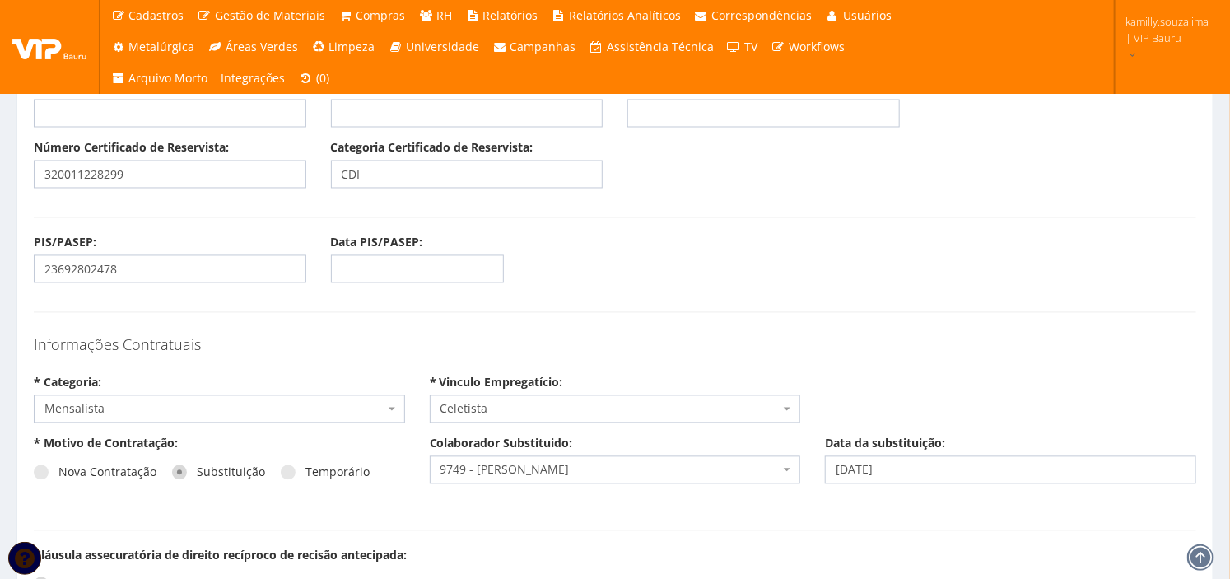
scroll to position [0, 0]
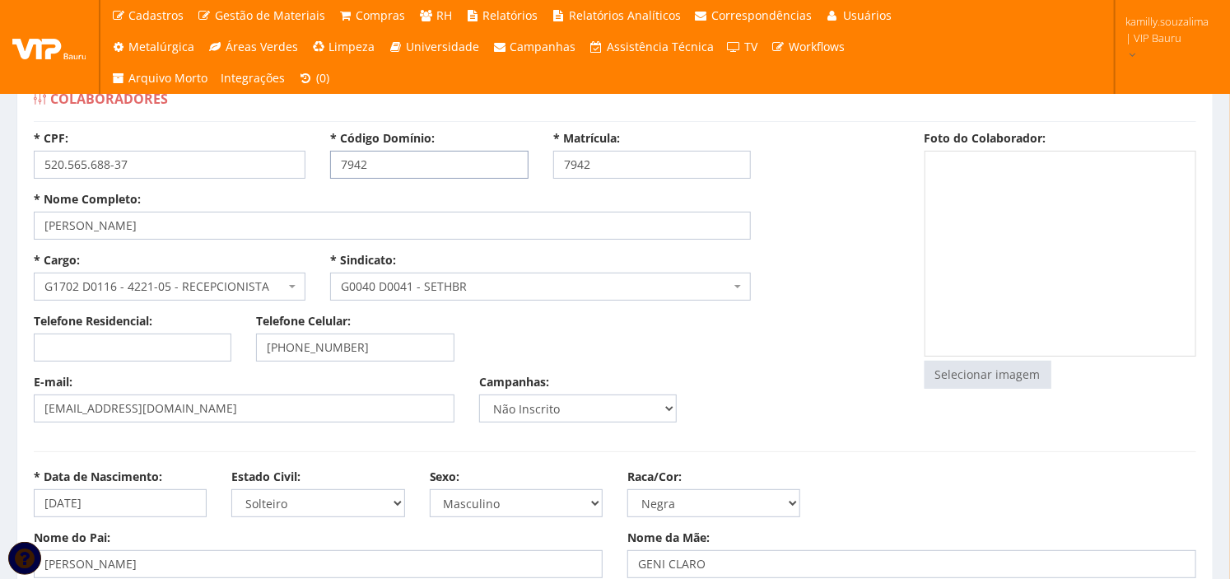
drag, startPoint x: 379, startPoint y: 165, endPoint x: 323, endPoint y: 167, distance: 56.1
click at [323, 167] on div "* Código Domínio: 7942" at bounding box center [429, 154] width 222 height 49
type input "9776"
drag, startPoint x: 612, startPoint y: 161, endPoint x: 479, endPoint y: 171, distance: 132.9
click at [479, 171] on div "* CPF: 520.565.688-37 * Código Domínio: 9776 * Matrícula: 7942" at bounding box center [466, 160] width 891 height 61
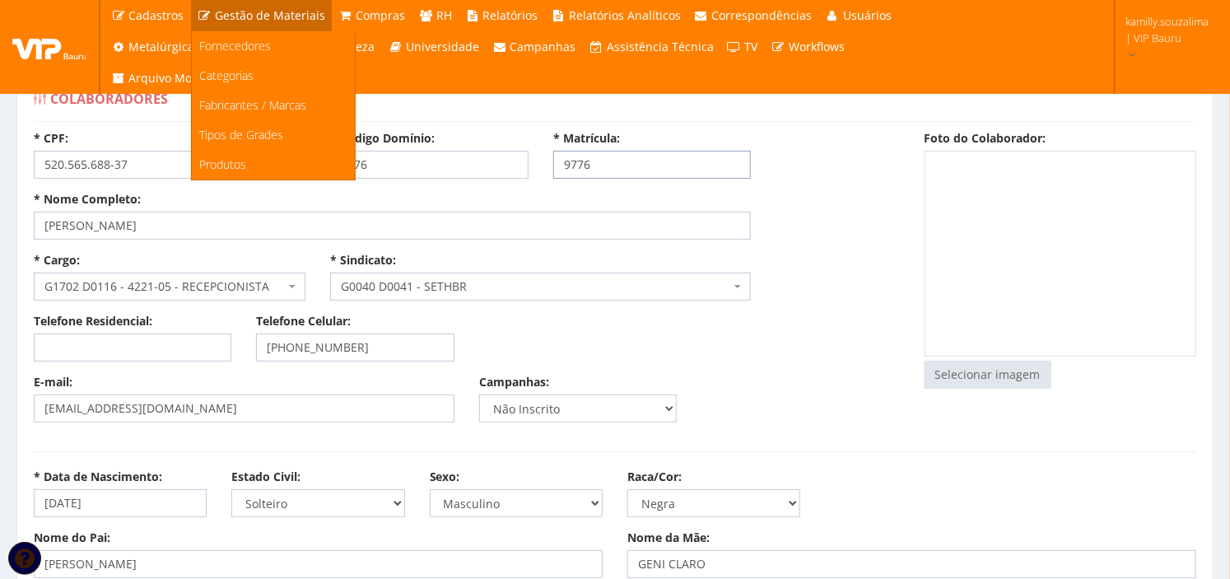
type input "9776"
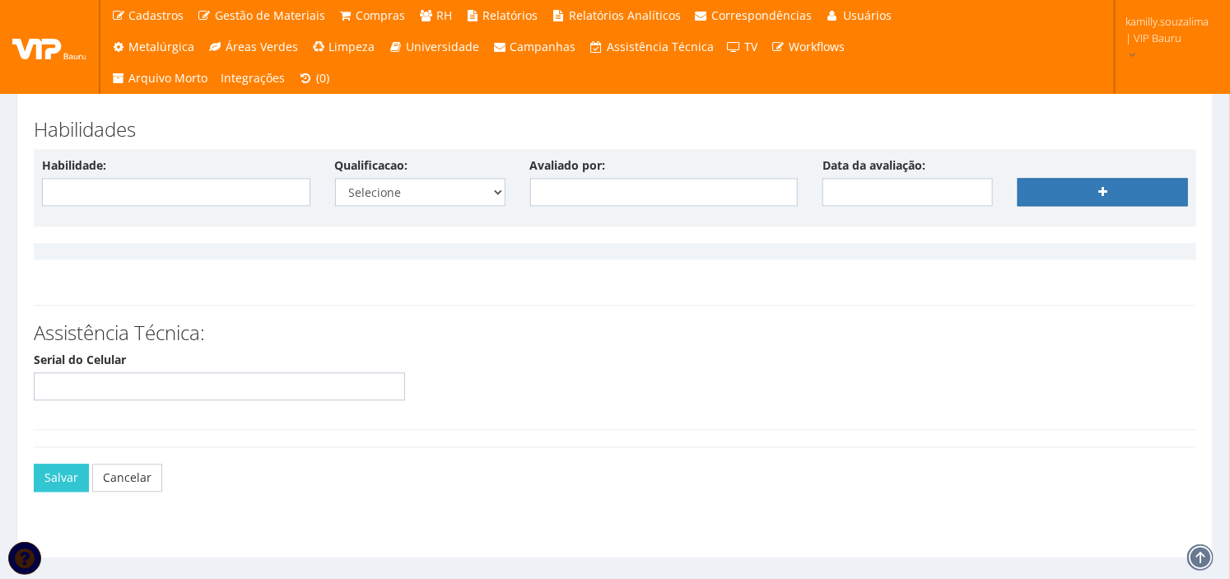
scroll to position [4300, 0]
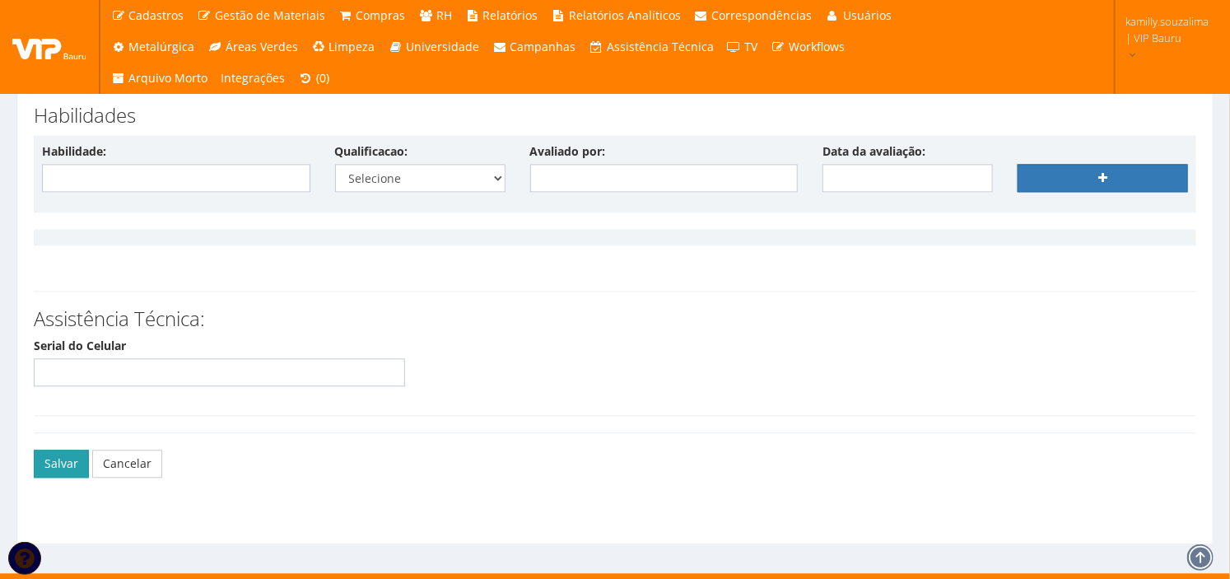
click at [62, 455] on button "Salvar" at bounding box center [61, 464] width 55 height 28
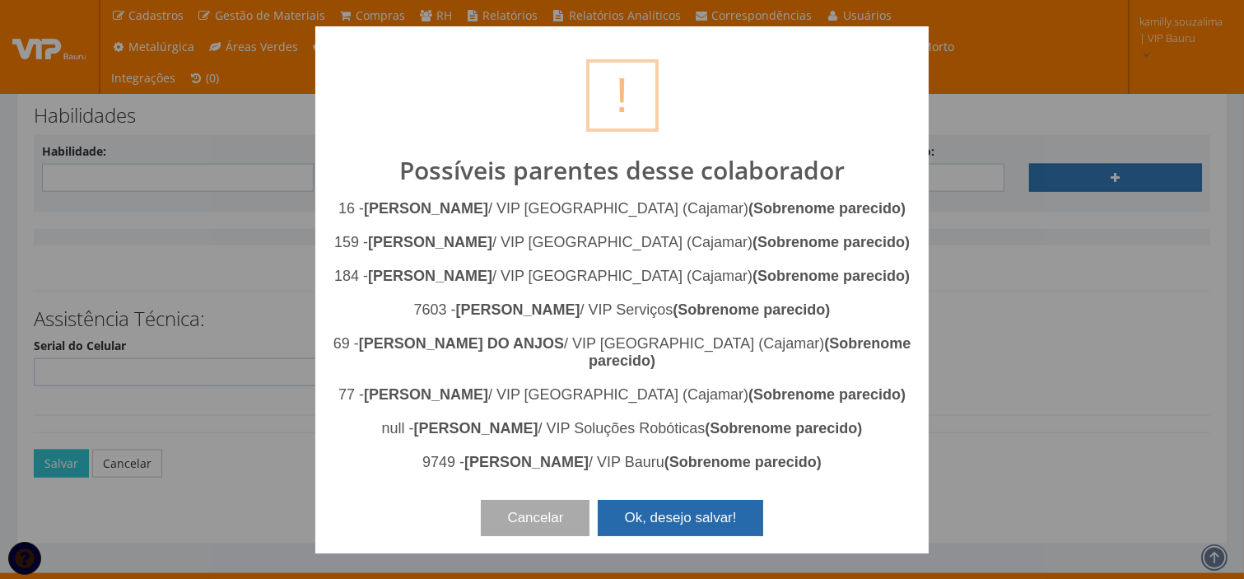
click at [671, 506] on button "Ok, desejo salvar!" at bounding box center [680, 518] width 165 height 36
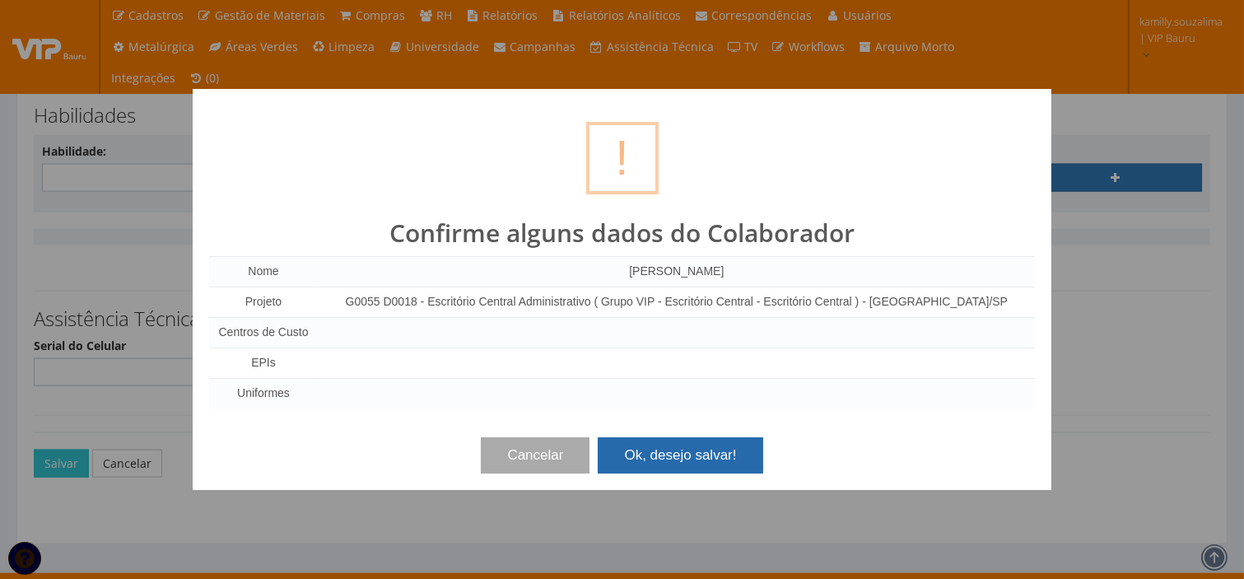
click at [668, 451] on button "Ok, desejo salvar!" at bounding box center [680, 455] width 165 height 36
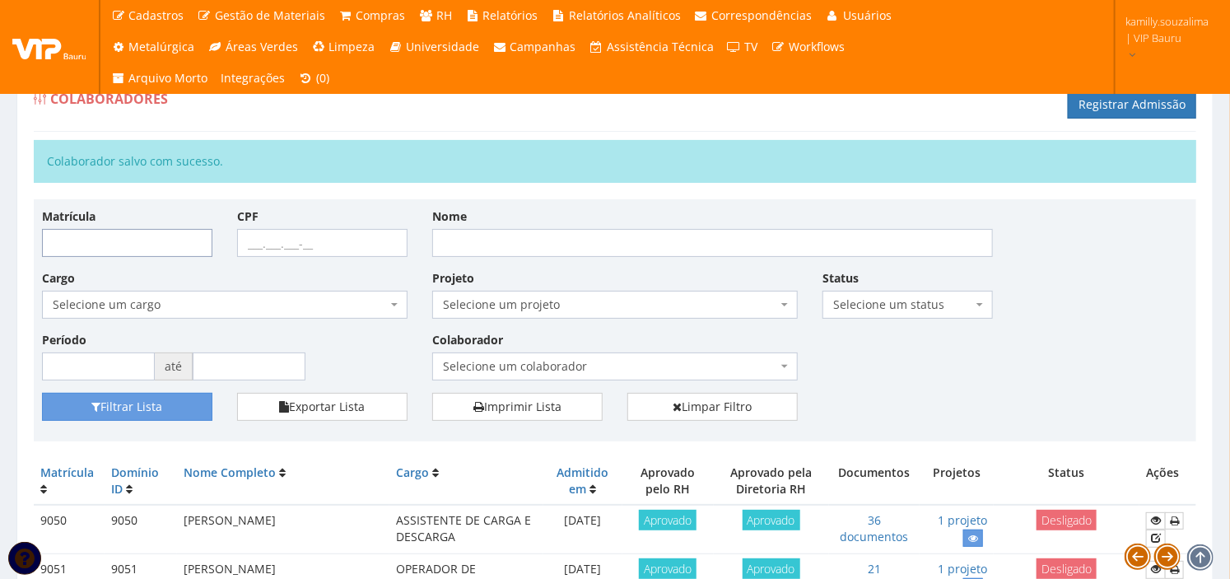
click at [142, 247] on input "Matrícula" at bounding box center [127, 243] width 170 height 28
type input "9776"
click at [159, 410] on button "Filtrar Lista" at bounding box center [127, 407] width 170 height 28
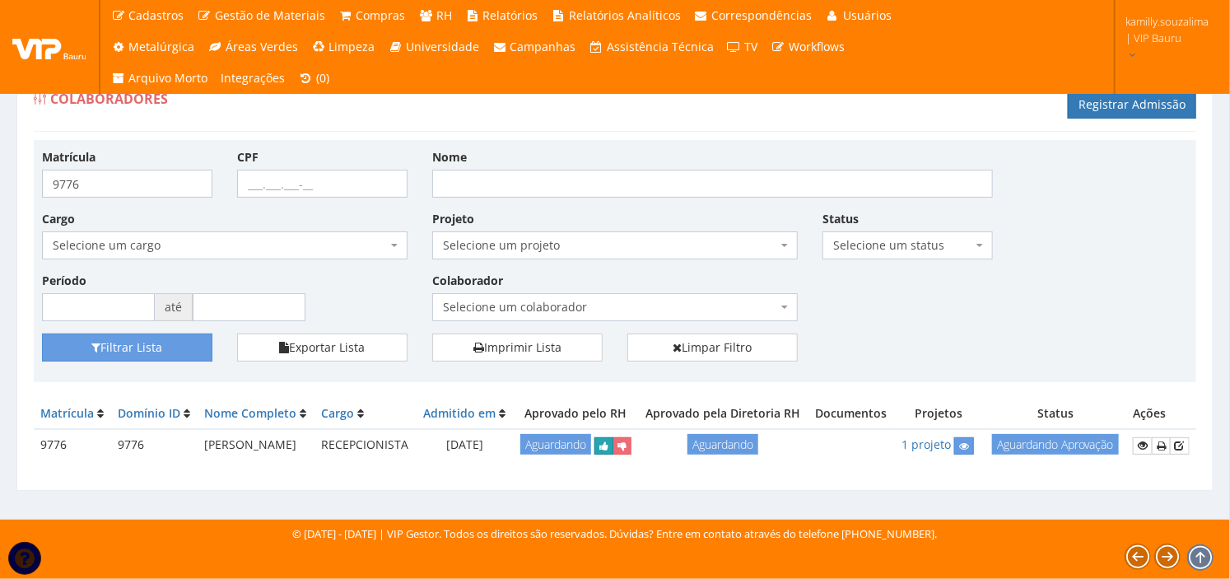
click at [600, 452] on icon "submit" at bounding box center [604, 447] width 9 height 12
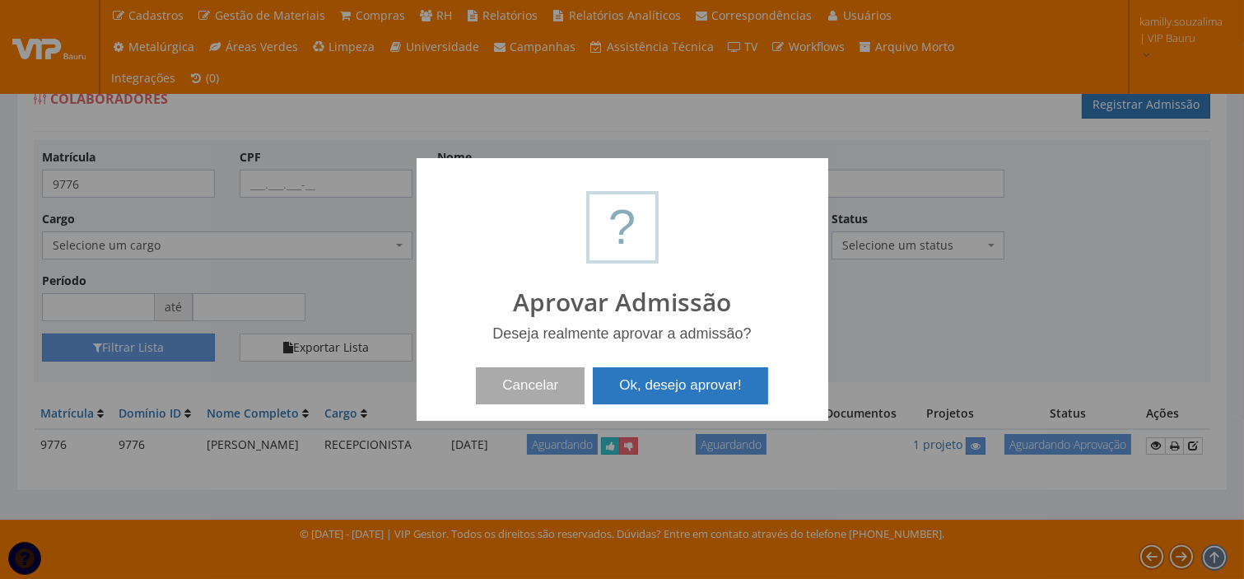
click at [700, 380] on button "Ok, desejo aprovar!" at bounding box center [680, 385] width 175 height 36
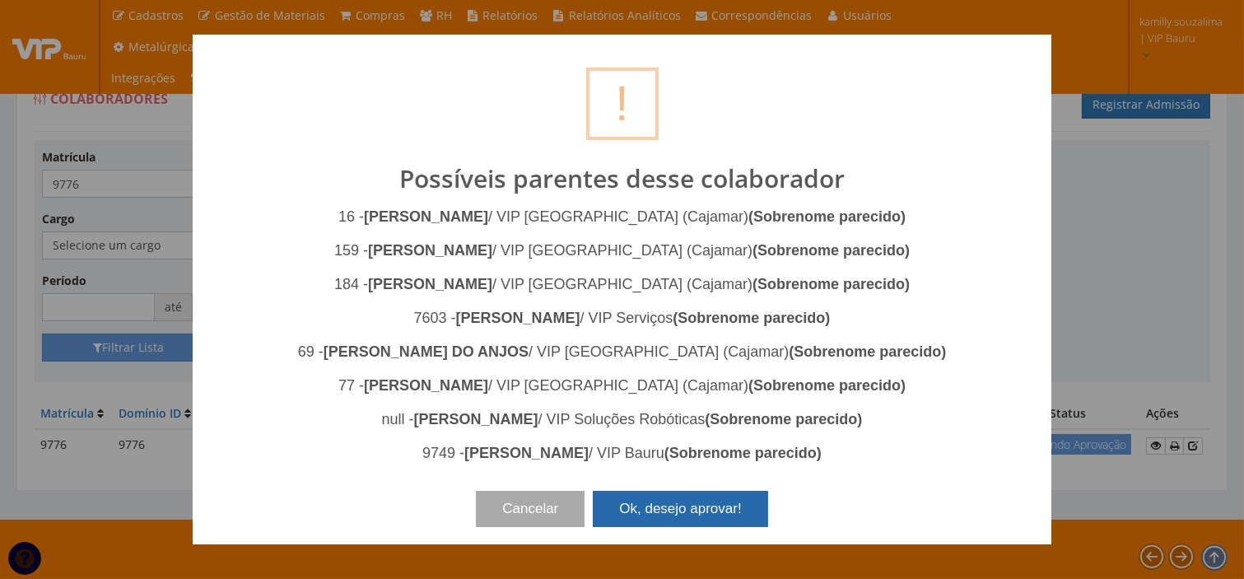
click at [670, 512] on button "Ok, desejo aprovar!" at bounding box center [680, 509] width 175 height 36
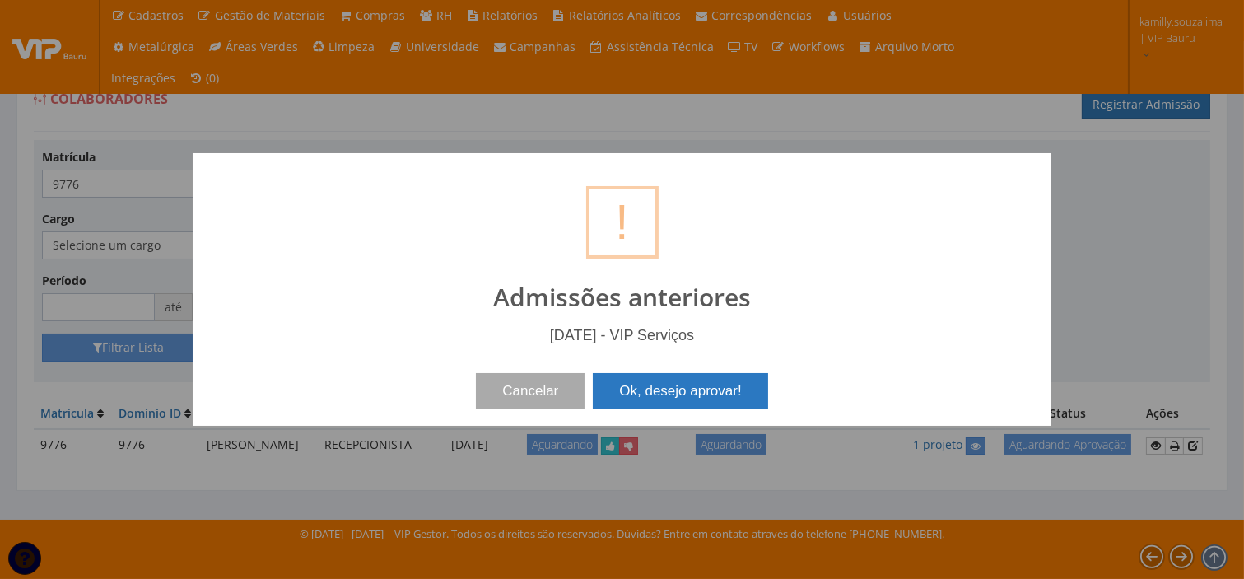
click at [729, 390] on button "Ok, desejo aprovar!" at bounding box center [680, 391] width 175 height 36
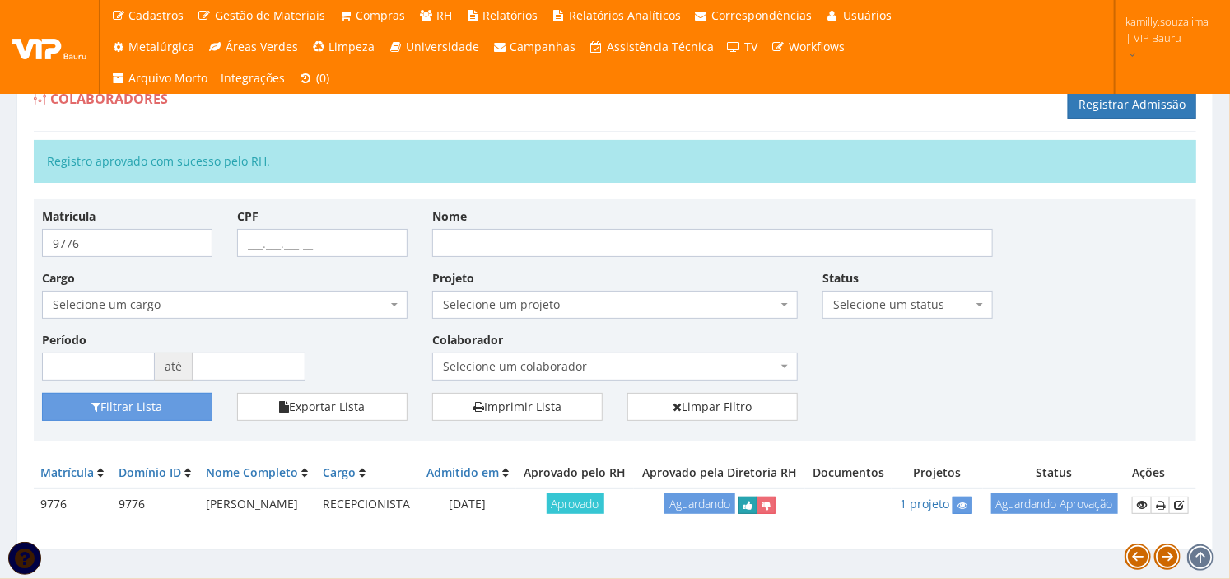
click at [753, 511] on icon "submit" at bounding box center [748, 506] width 9 height 12
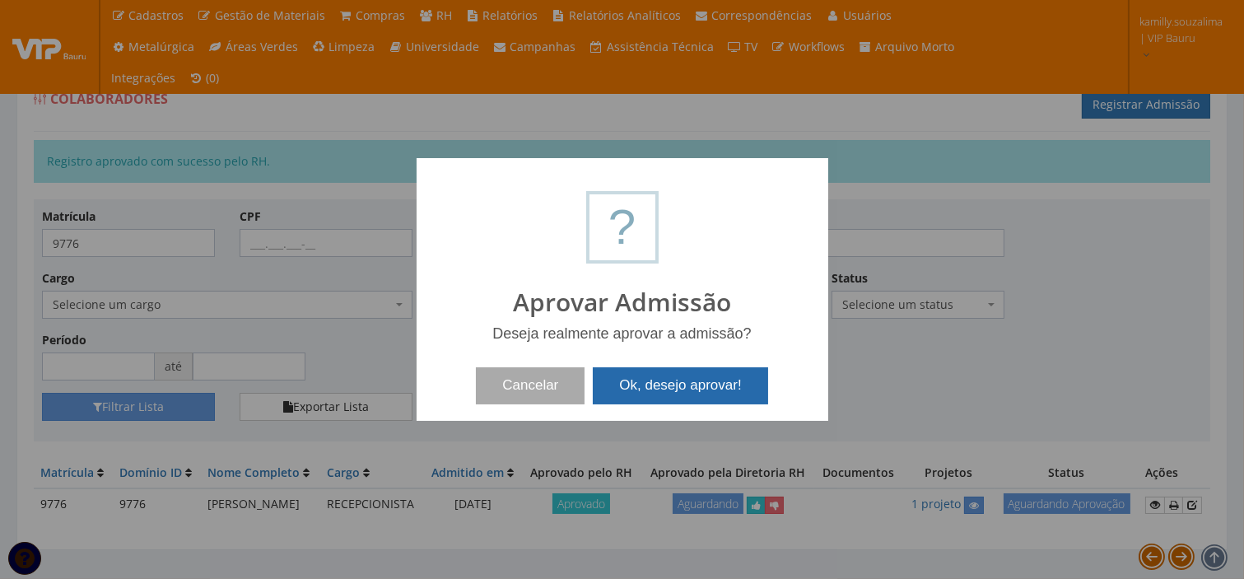
click at [680, 380] on button "Ok, desejo aprovar!" at bounding box center [680, 385] width 175 height 36
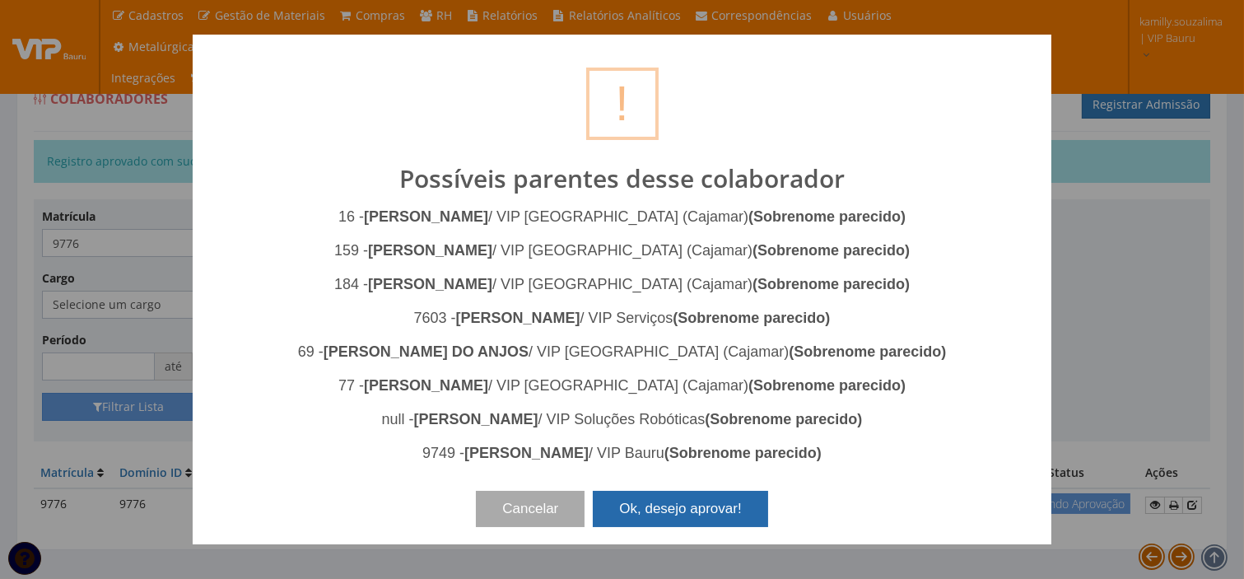
click at [676, 506] on button "Ok, desejo aprovar!" at bounding box center [680, 509] width 175 height 36
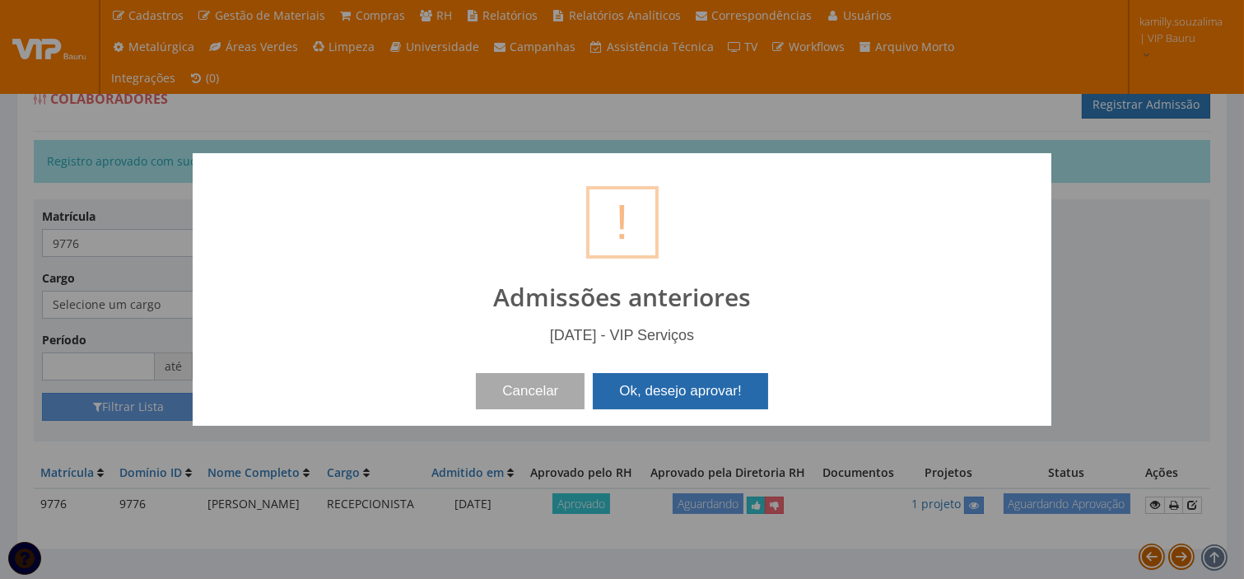
click at [638, 388] on button "Ok, desejo aprovar!" at bounding box center [680, 391] width 175 height 36
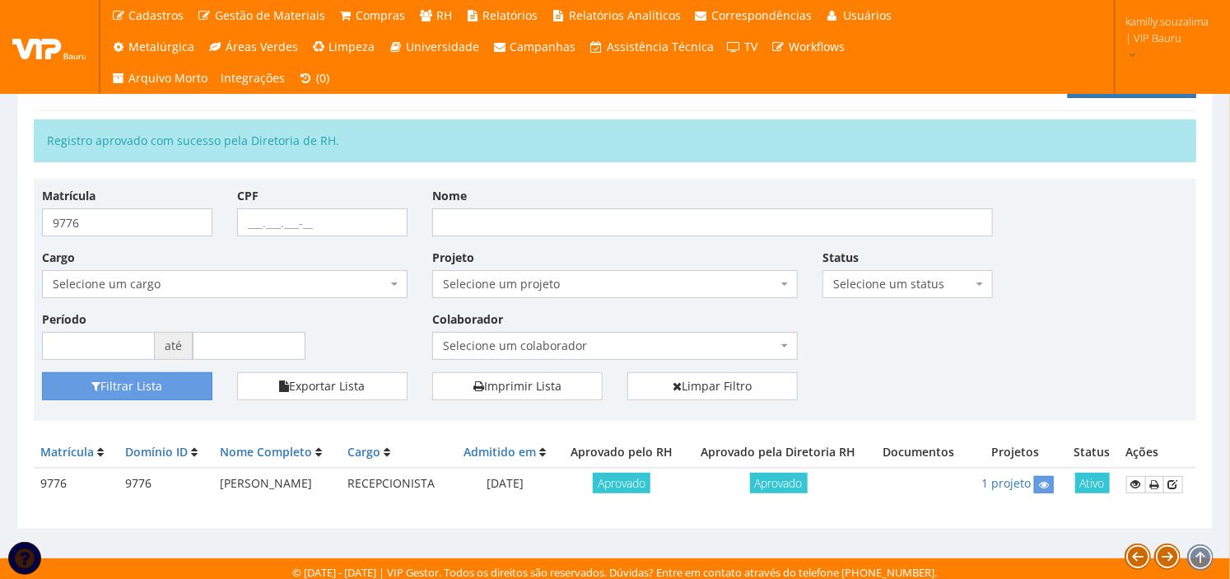
scroll to position [26, 0]
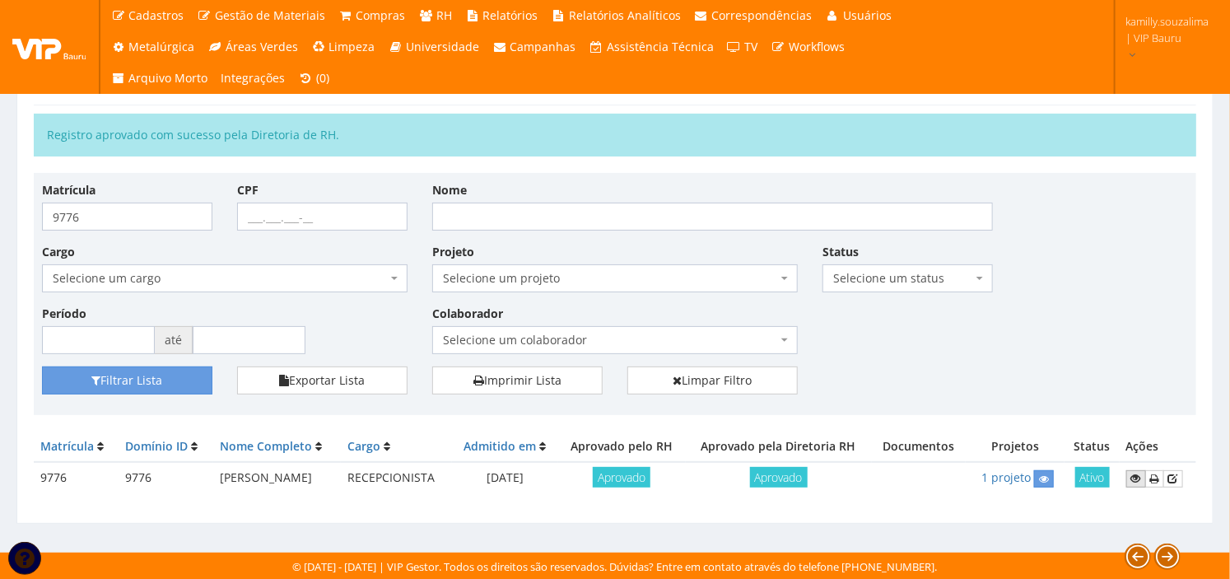
click at [1133, 476] on icon at bounding box center [1136, 479] width 10 height 12
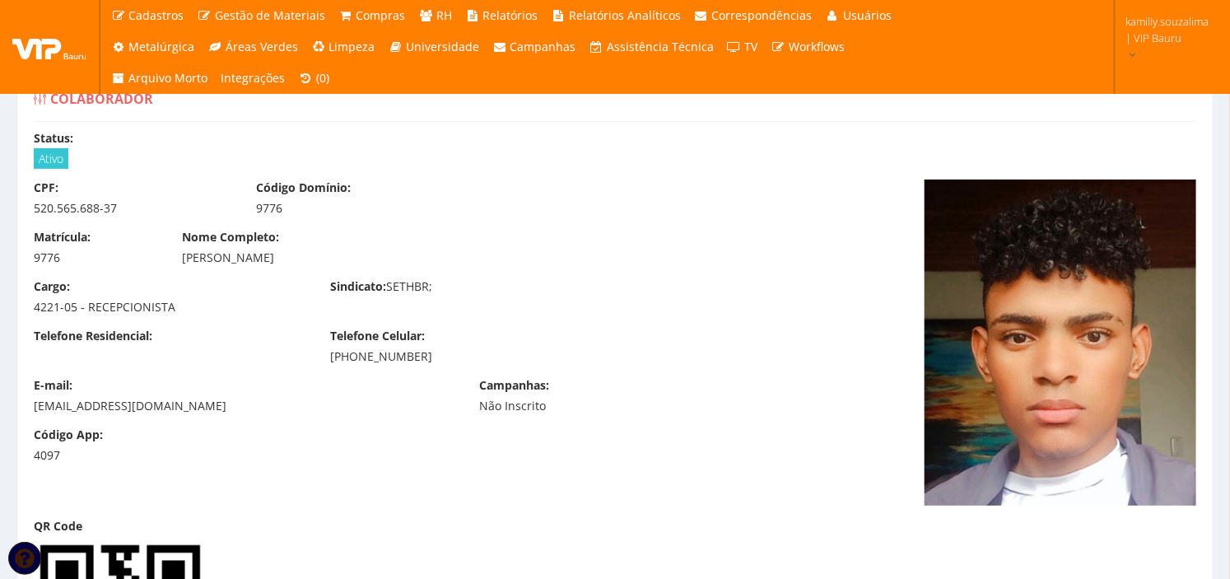
drag, startPoint x: 379, startPoint y: 256, endPoint x: 180, endPoint y: 270, distance: 199.8
click at [180, 270] on div "Matrícula: 9776 Nome Completo: [PERSON_NAME]" at bounding box center [466, 253] width 891 height 49
copy div "[PERSON_NAME]"
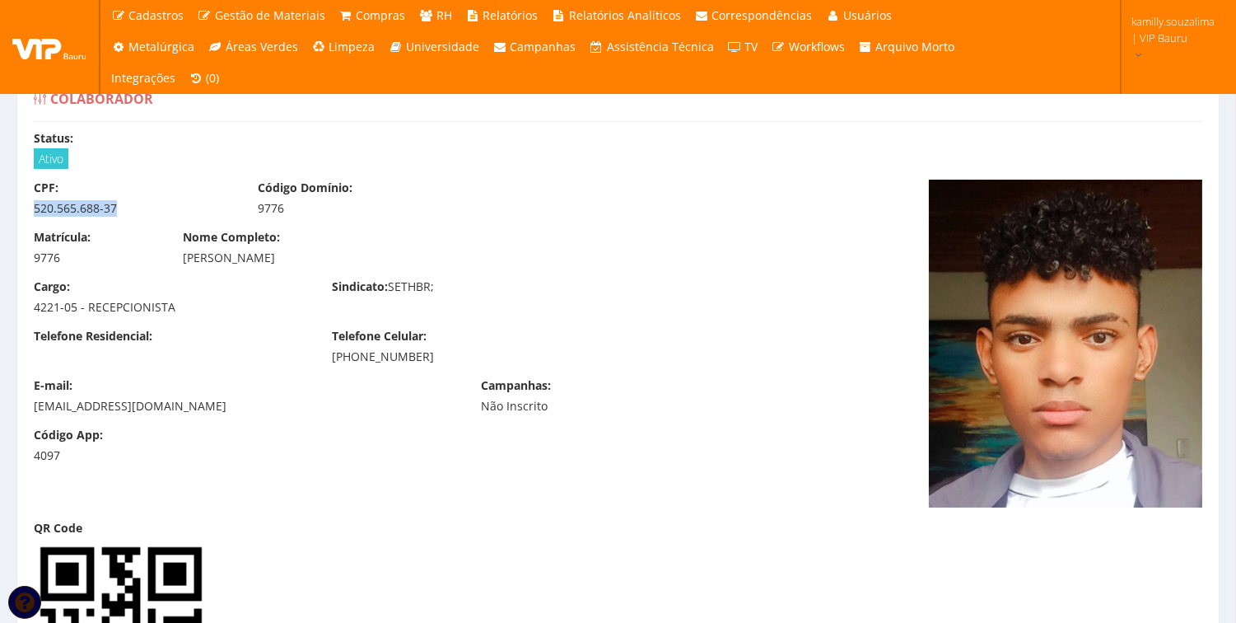
drag, startPoint x: 150, startPoint y: 212, endPoint x: 25, endPoint y: 216, distance: 125.2
click at [25, 216] on div "CPF: 520.565.688-37" at bounding box center [133, 198] width 224 height 37
copy div "520.565.688-37"
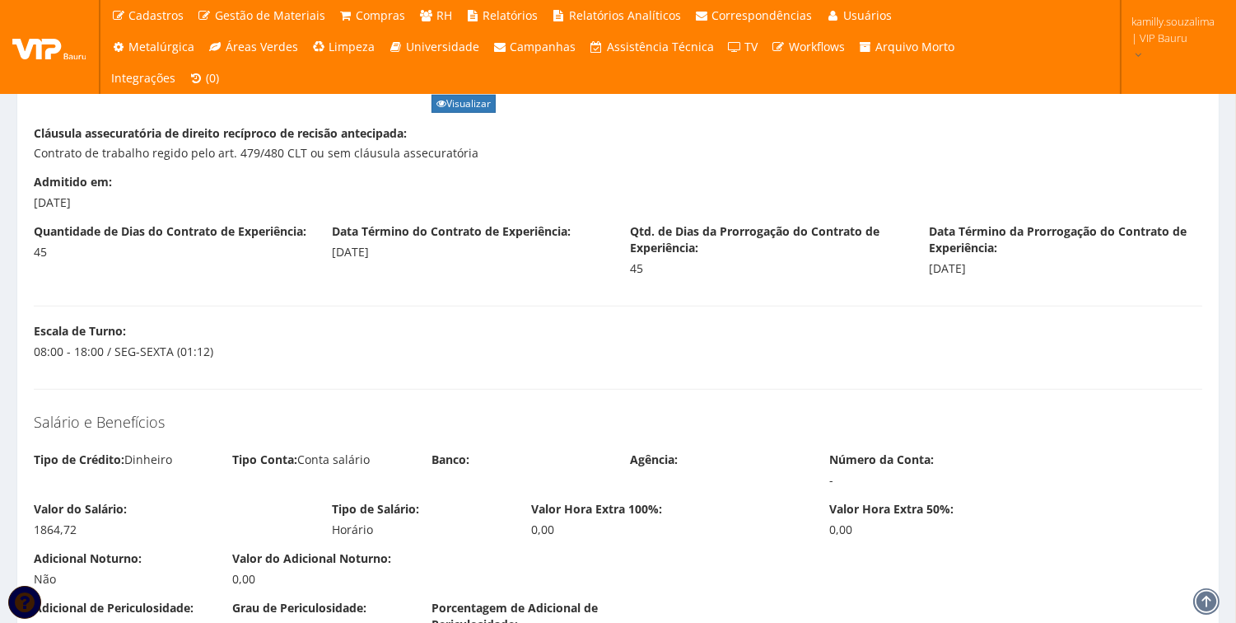
scroll to position [1830, 0]
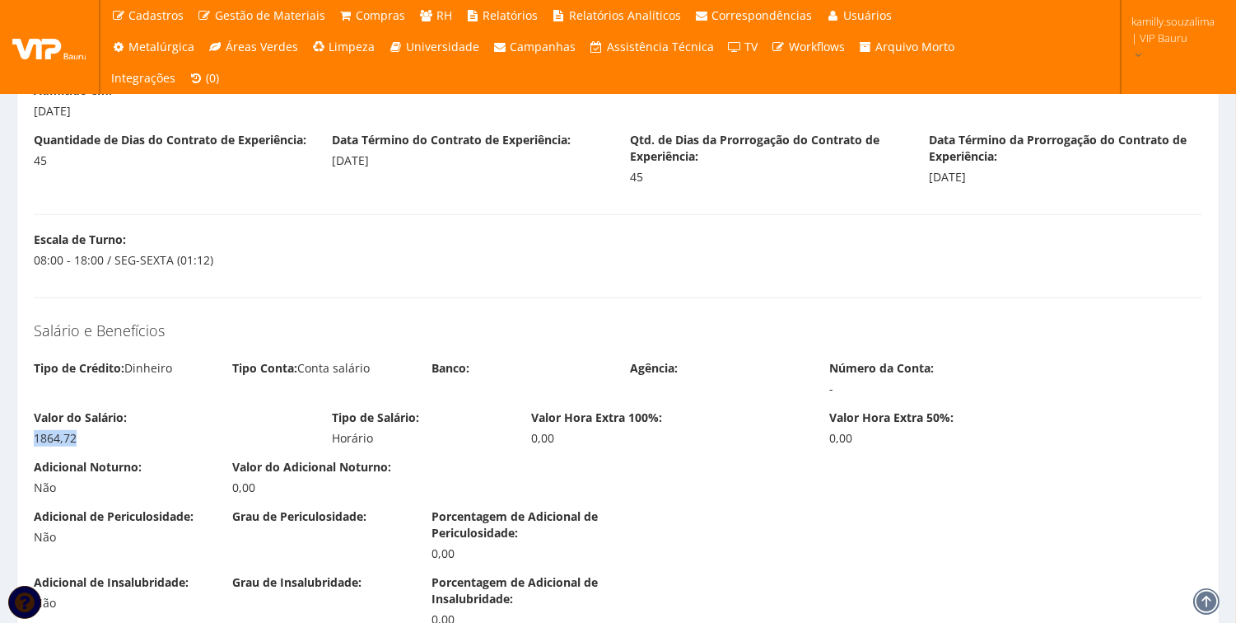
drag, startPoint x: 93, startPoint y: 434, endPoint x: 1, endPoint y: 440, distance: 92.4
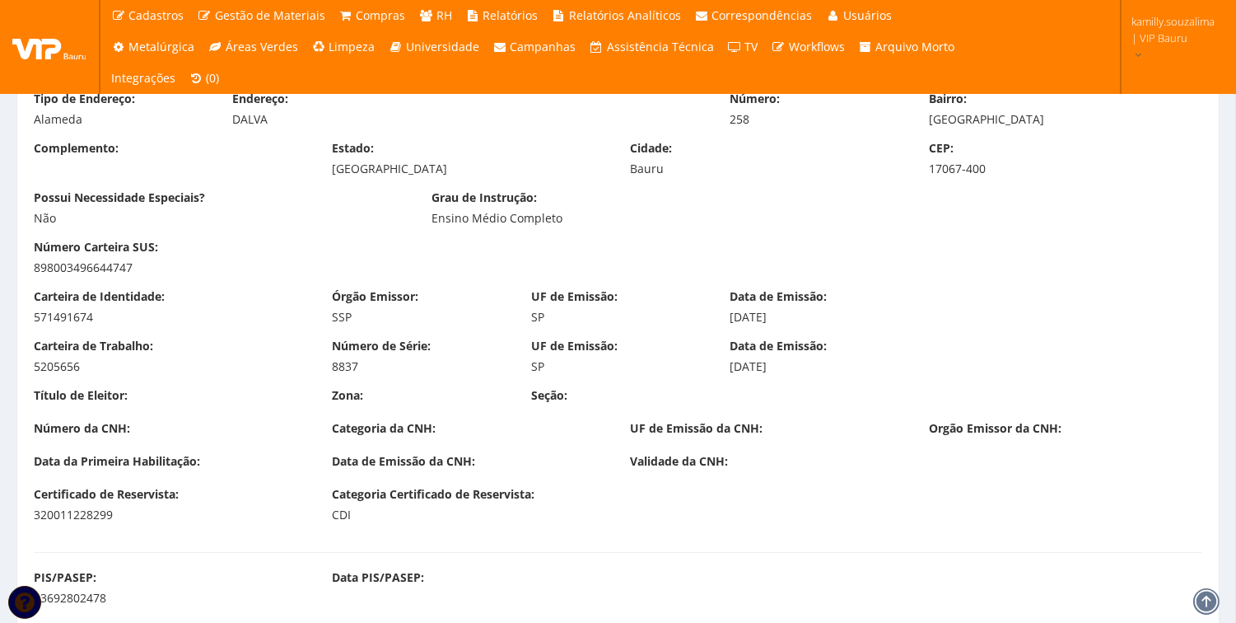
scroll to position [1006, 0]
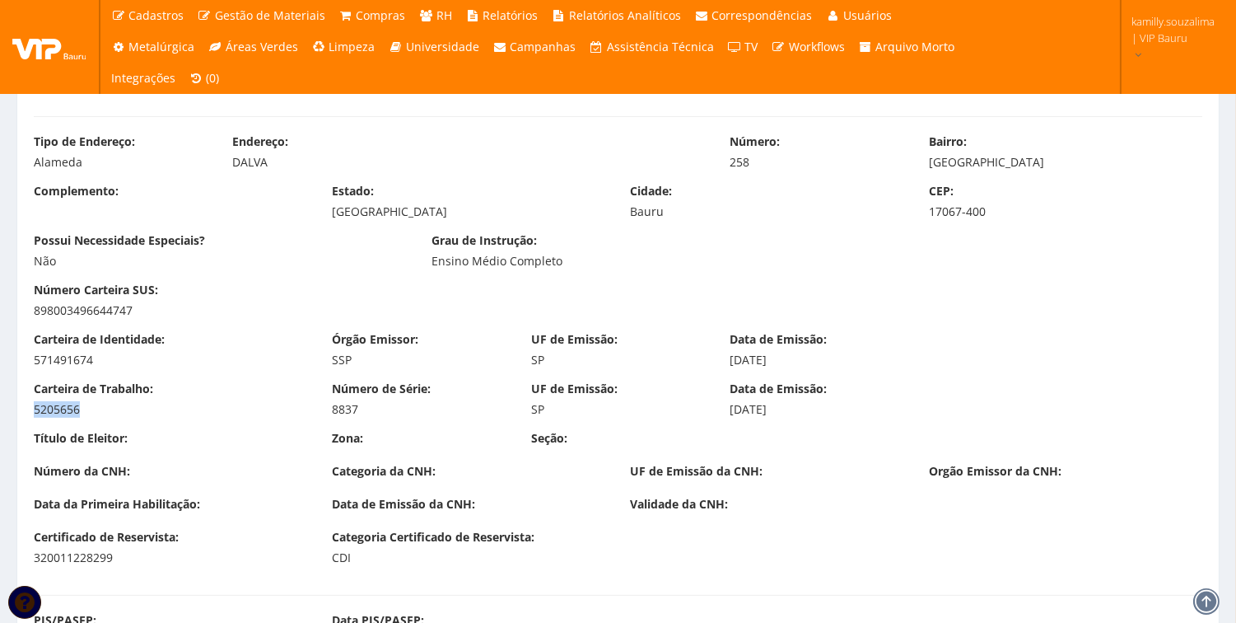
drag, startPoint x: 81, startPoint y: 409, endPoint x: 0, endPoint y: 417, distance: 81.0
copy div "5205656"
drag, startPoint x: 379, startPoint y: 407, endPoint x: 301, endPoint y: 408, distance: 78.2
click at [301, 408] on div "Carteira de Trabalho: 5205656 Número de Série: 8837 UF de Emissão: SP Data de E…" at bounding box center [617, 404] width 1193 height 49
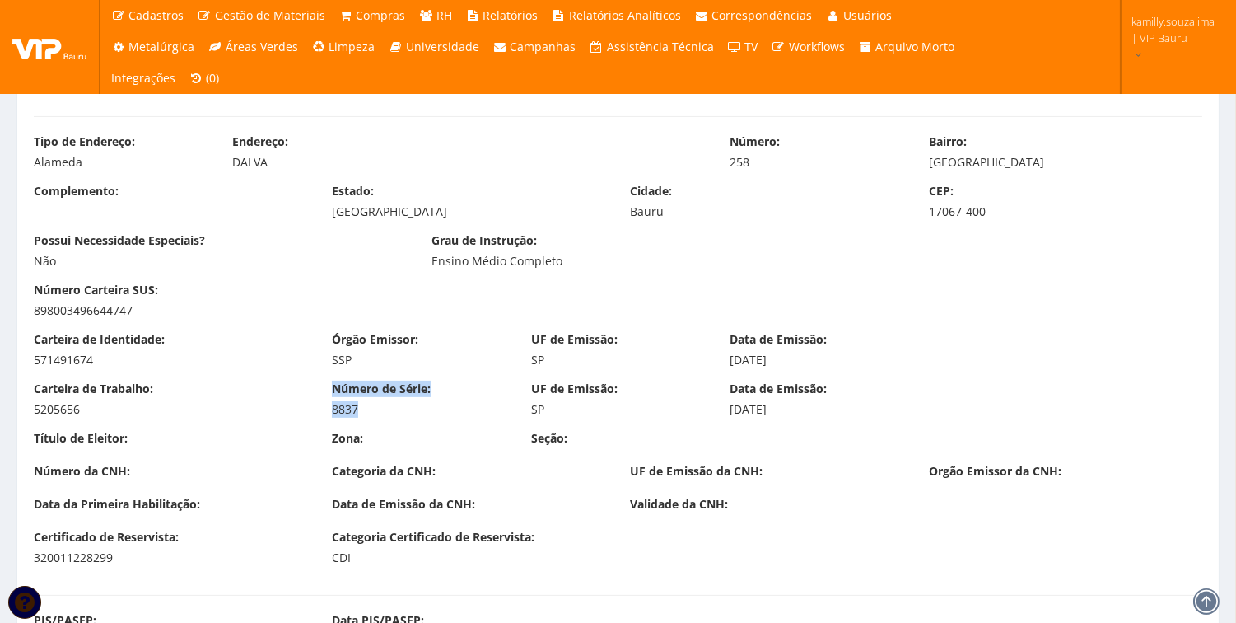
click at [442, 420] on div "Carteira de Trabalho: 5205656 Número de Série: 8837 UF de Emissão: SP Data de E…" at bounding box center [617, 404] width 1193 height 49
drag, startPoint x: 396, startPoint y: 409, endPoint x: 318, endPoint y: 408, distance: 78.2
click at [318, 408] on div "Carteira de Trabalho: 5205656 Número de Série: 8837 UF de Emissão: SP Data de E…" at bounding box center [617, 404] width 1193 height 49
drag, startPoint x: 334, startPoint y: 413, endPoint x: 363, endPoint y: 413, distance: 28.8
click at [335, 413] on div "8837" at bounding box center [419, 409] width 175 height 16
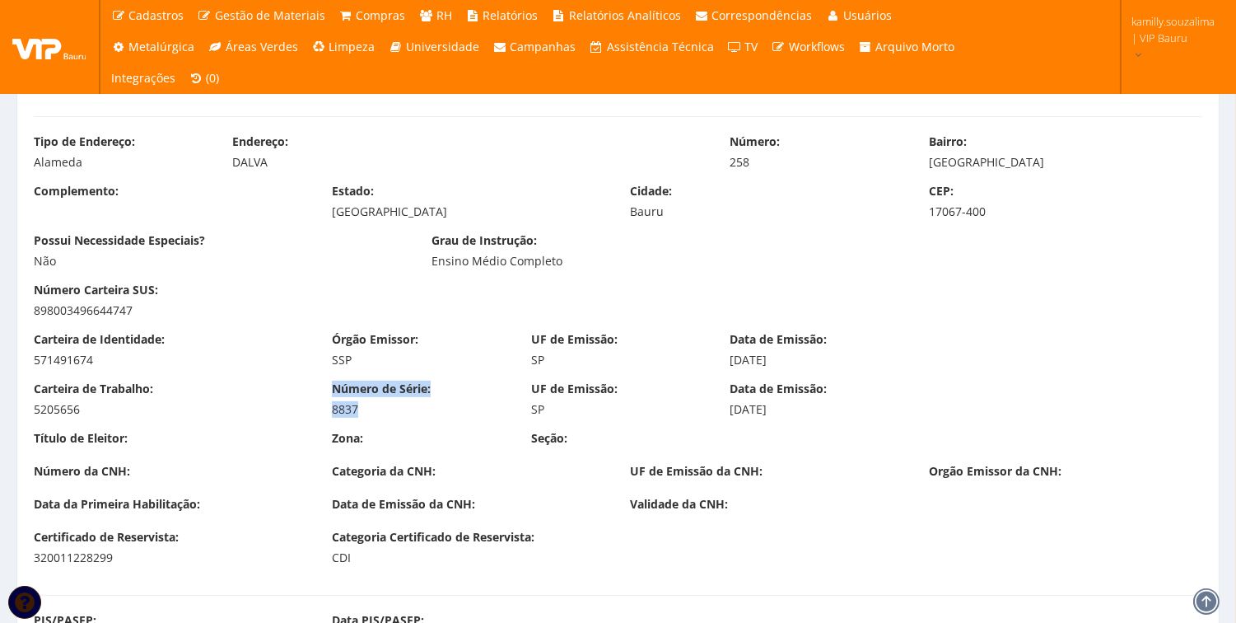
click at [371, 415] on div "8837" at bounding box center [419, 409] width 175 height 16
click at [227, 420] on div "Carteira de Trabalho: 5205656 Número de Série: 8837 UF de Emissão: SP Data de E…" at bounding box center [617, 404] width 1193 height 49
drag, startPoint x: 369, startPoint y: 404, endPoint x: 322, endPoint y: 413, distance: 48.0
click at [322, 413] on div "Número de Série: 8837" at bounding box center [419, 398] width 199 height 37
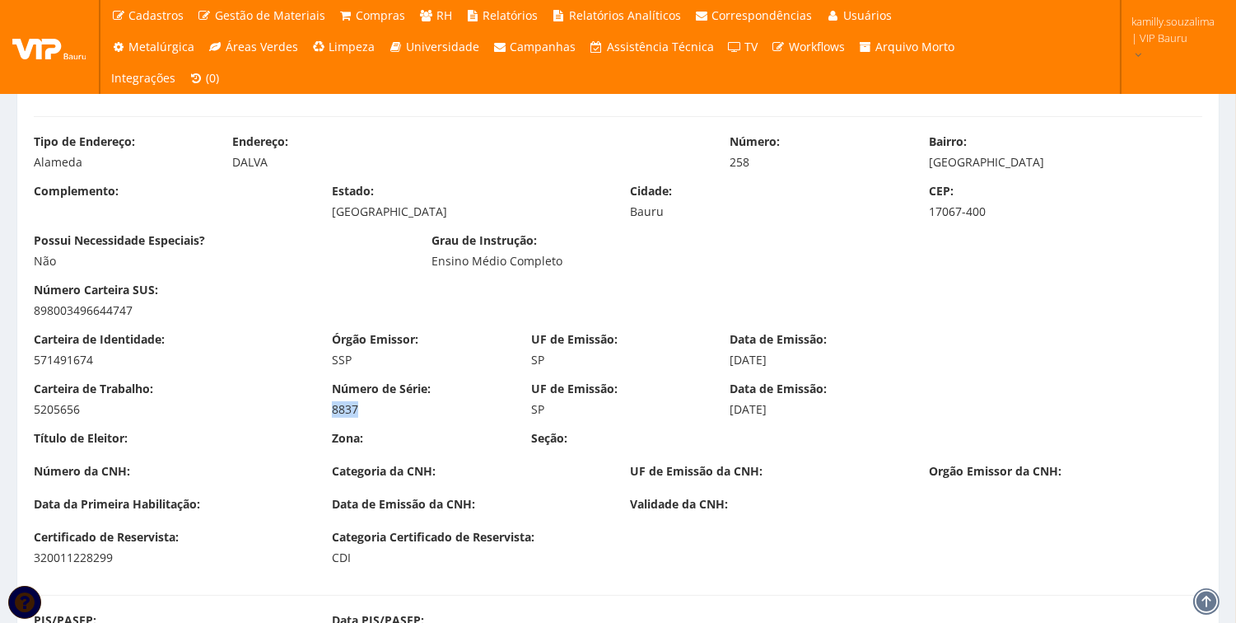
copy div "8837"
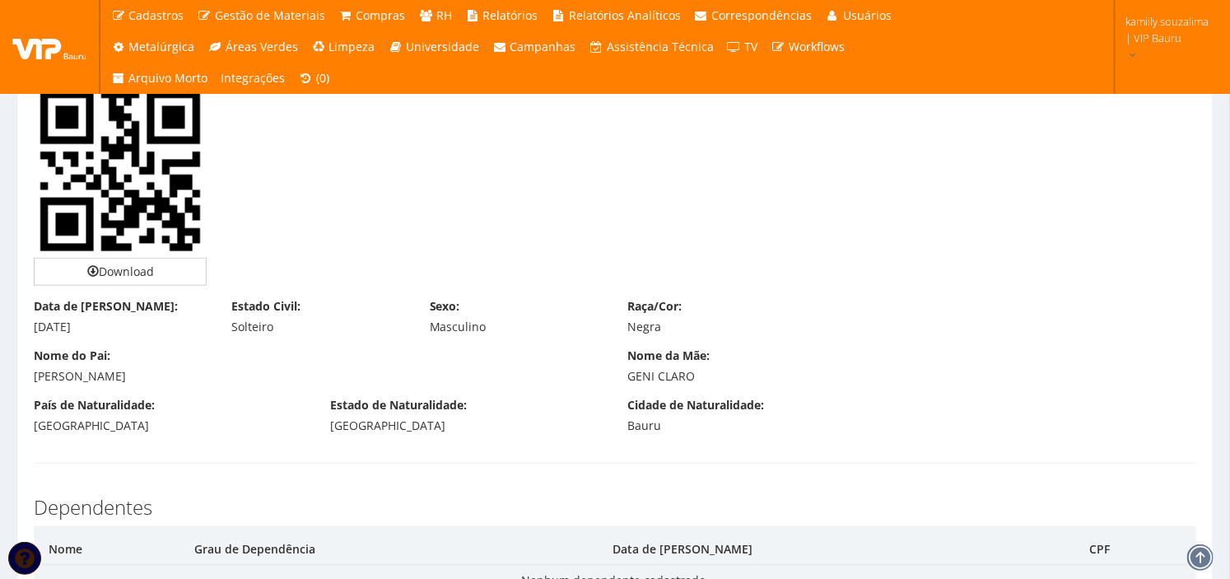
scroll to position [0, 0]
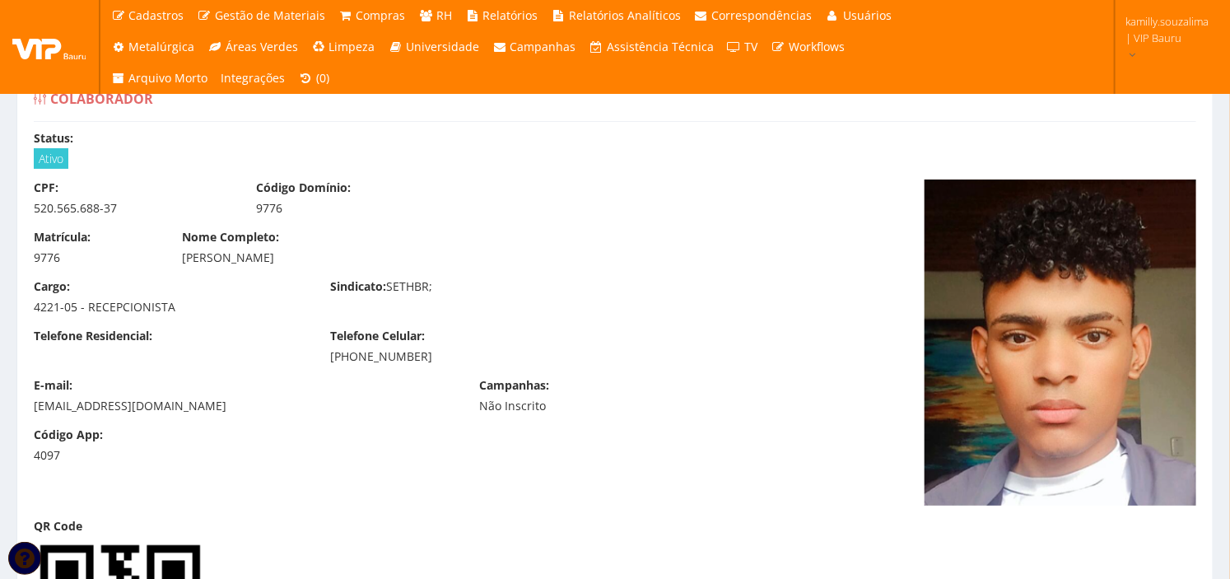
drag, startPoint x: 384, startPoint y: 258, endPoint x: 175, endPoint y: 268, distance: 208.6
click at [175, 268] on div "Matrícula: 9776 Nome Completo: [PERSON_NAME]" at bounding box center [466, 253] width 891 height 49
copy div "[PERSON_NAME]"
drag, startPoint x: 129, startPoint y: 200, endPoint x: 19, endPoint y: 206, distance: 110.5
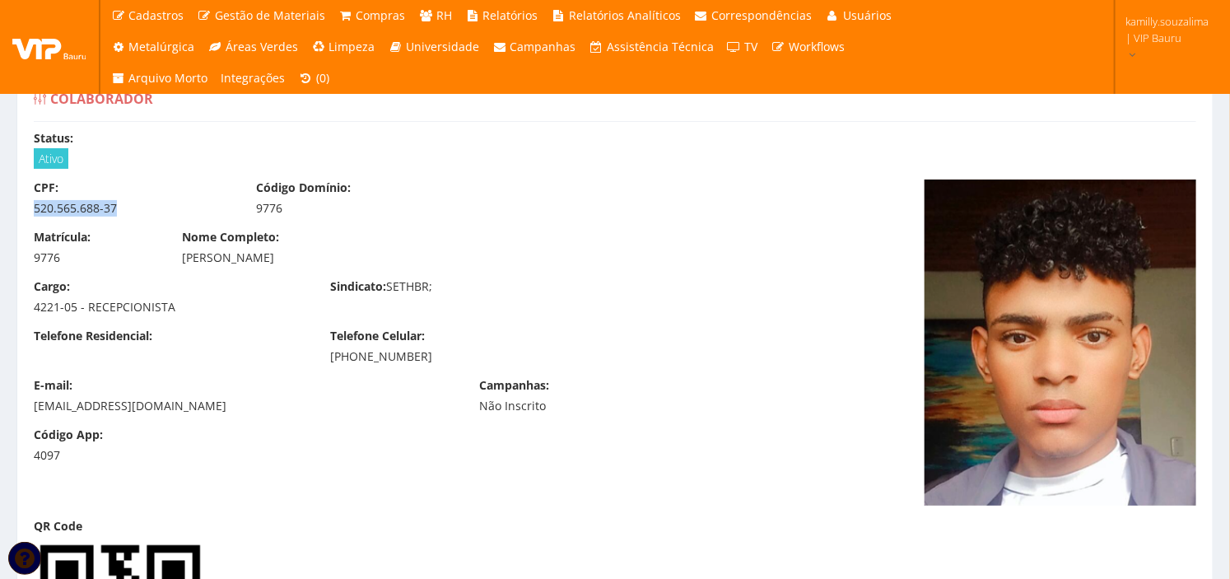
copy div "520.565.688-37"
drag, startPoint x: 417, startPoint y: 357, endPoint x: 318, endPoint y: 360, distance: 98.8
click at [318, 360] on div "Telefone Celular: [PHONE_NUMBER]" at bounding box center [466, 346] width 296 height 37
drag, startPoint x: 142, startPoint y: 406, endPoint x: 195, endPoint y: 420, distance: 55.3
click at [55, 413] on div "[EMAIL_ADDRESS][DOMAIN_NAME]" at bounding box center [244, 406] width 421 height 16
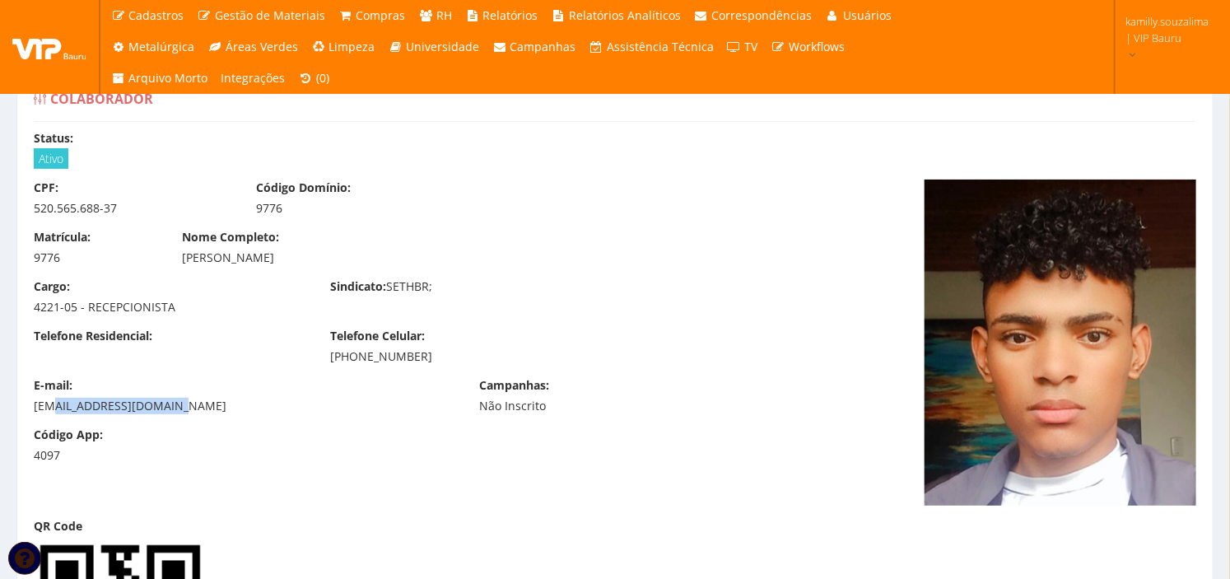
drag, startPoint x: 226, startPoint y: 407, endPoint x: 28, endPoint y: 414, distance: 197.8
click at [28, 414] on div "E-mail: [EMAIL_ADDRESS][DOMAIN_NAME] Campanhas: Não Inscrito" at bounding box center [466, 401] width 891 height 49
copy div "[EMAIL_ADDRESS][DOMAIN_NAME]"
drag, startPoint x: 414, startPoint y: 354, endPoint x: 327, endPoint y: 358, distance: 87.4
click at [327, 358] on div "Telefone Celular: [PHONE_NUMBER]" at bounding box center [466, 346] width 296 height 37
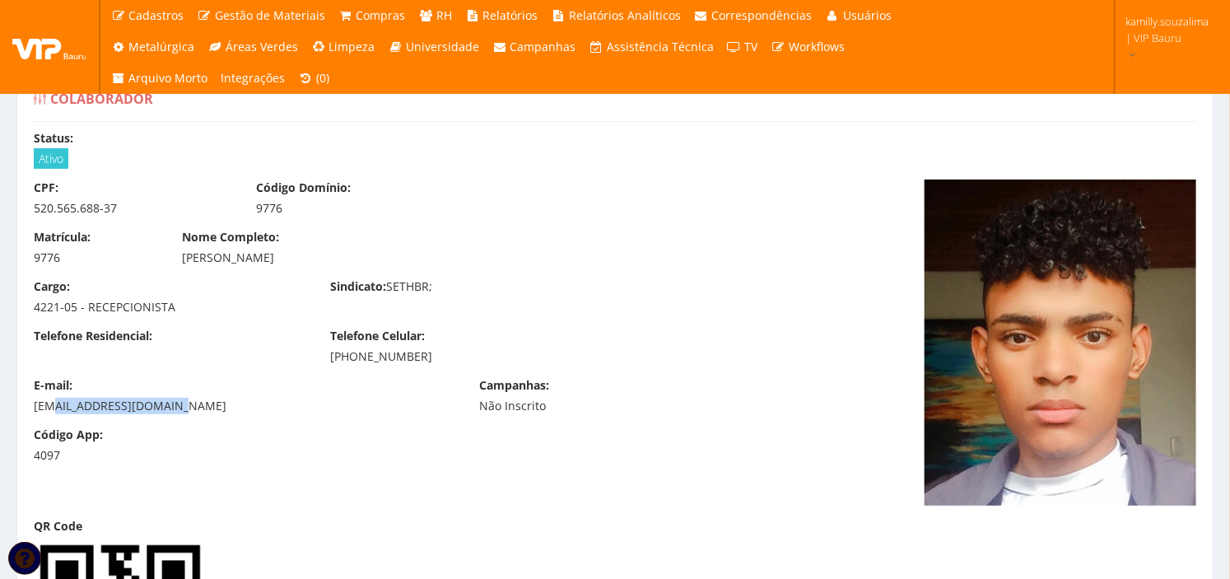
copy div "[PHONE_NUMBER]"
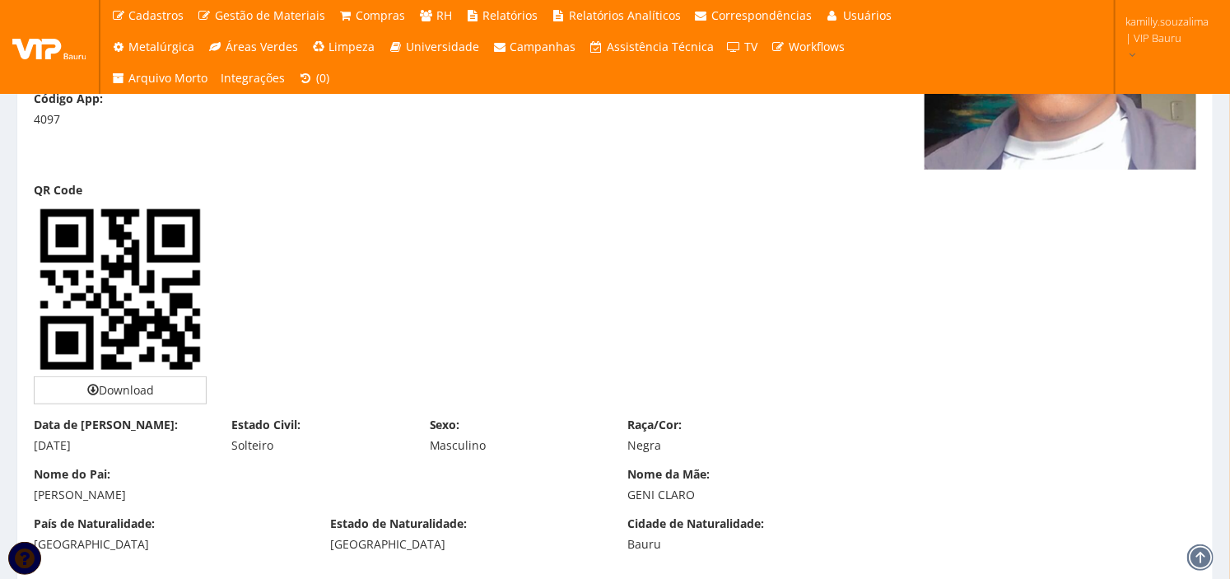
scroll to position [366, 0]
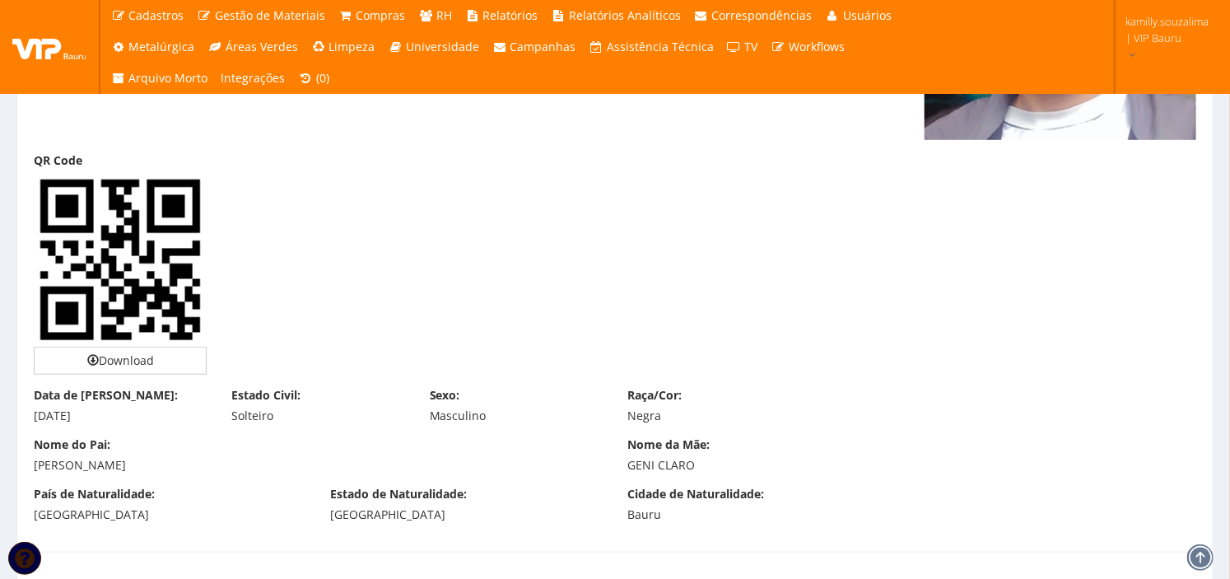
drag, startPoint x: 111, startPoint y: 418, endPoint x: -4, endPoint y: 415, distance: 115.3
copy div "[DATE]"
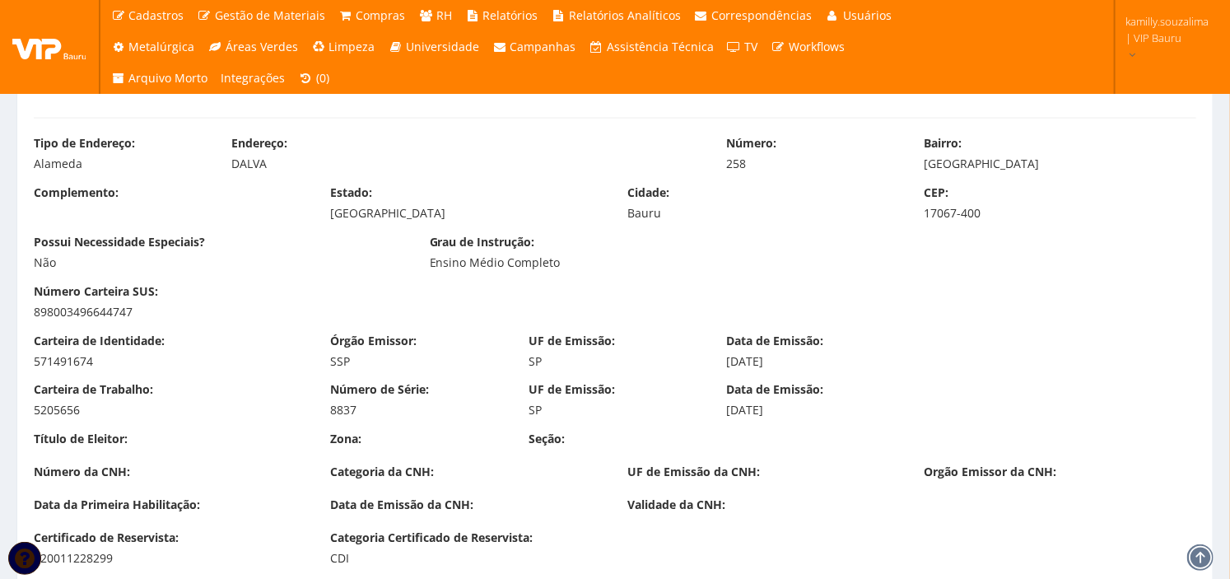
scroll to position [1006, 0]
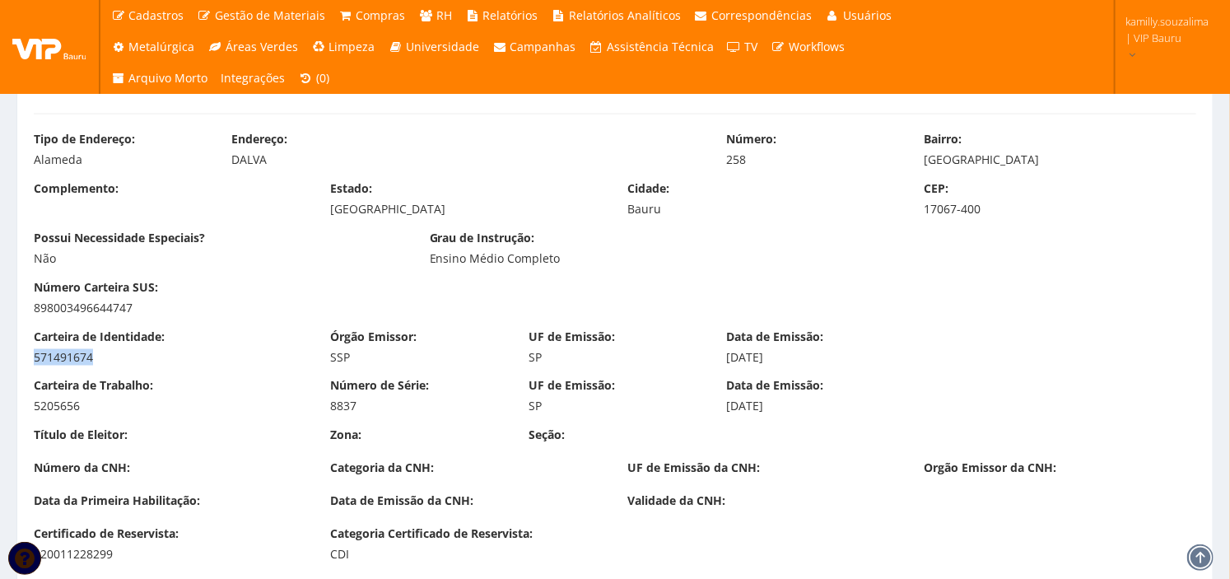
drag, startPoint x: 133, startPoint y: 355, endPoint x: 19, endPoint y: 371, distance: 114.8
copy div "571491674"
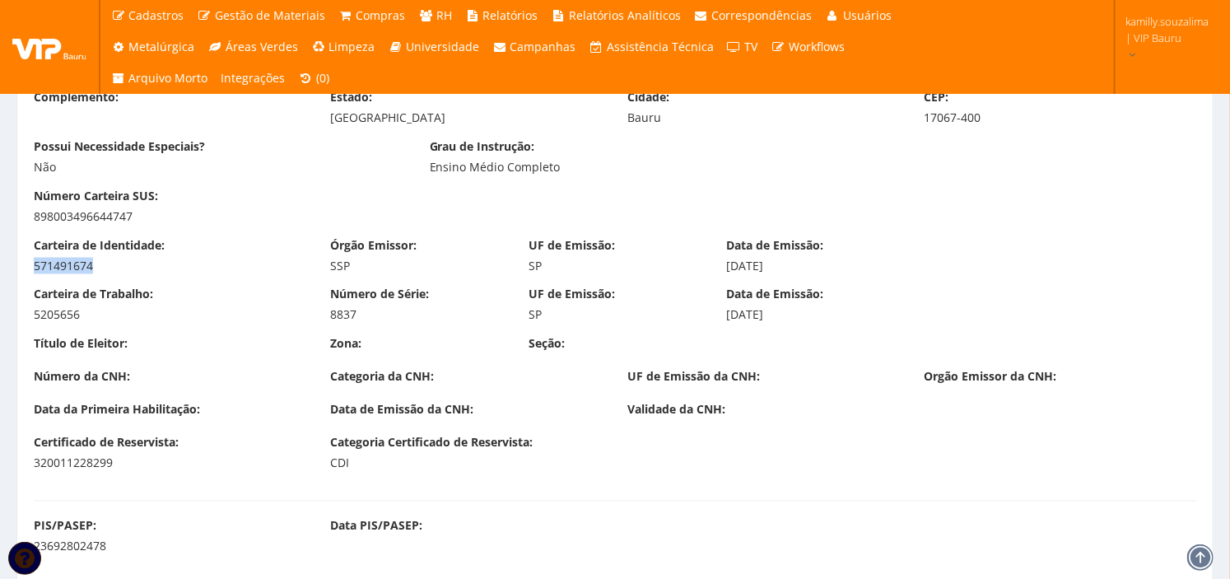
scroll to position [1281, 0]
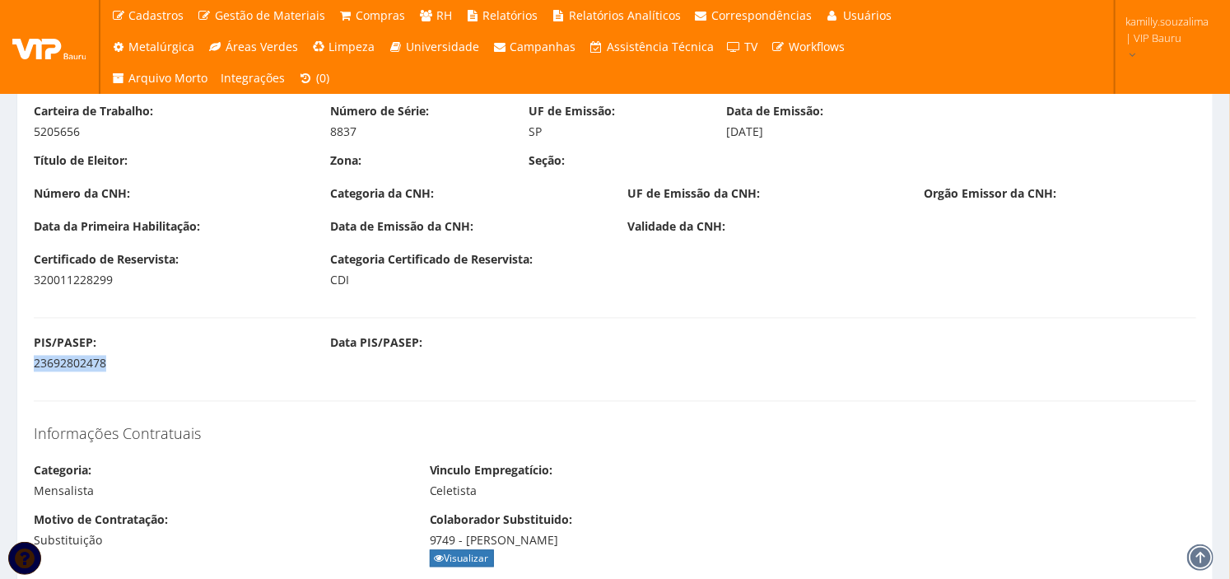
drag, startPoint x: 119, startPoint y: 355, endPoint x: 9, endPoint y: 362, distance: 109.8
